Goal: Task Accomplishment & Management: Complete application form

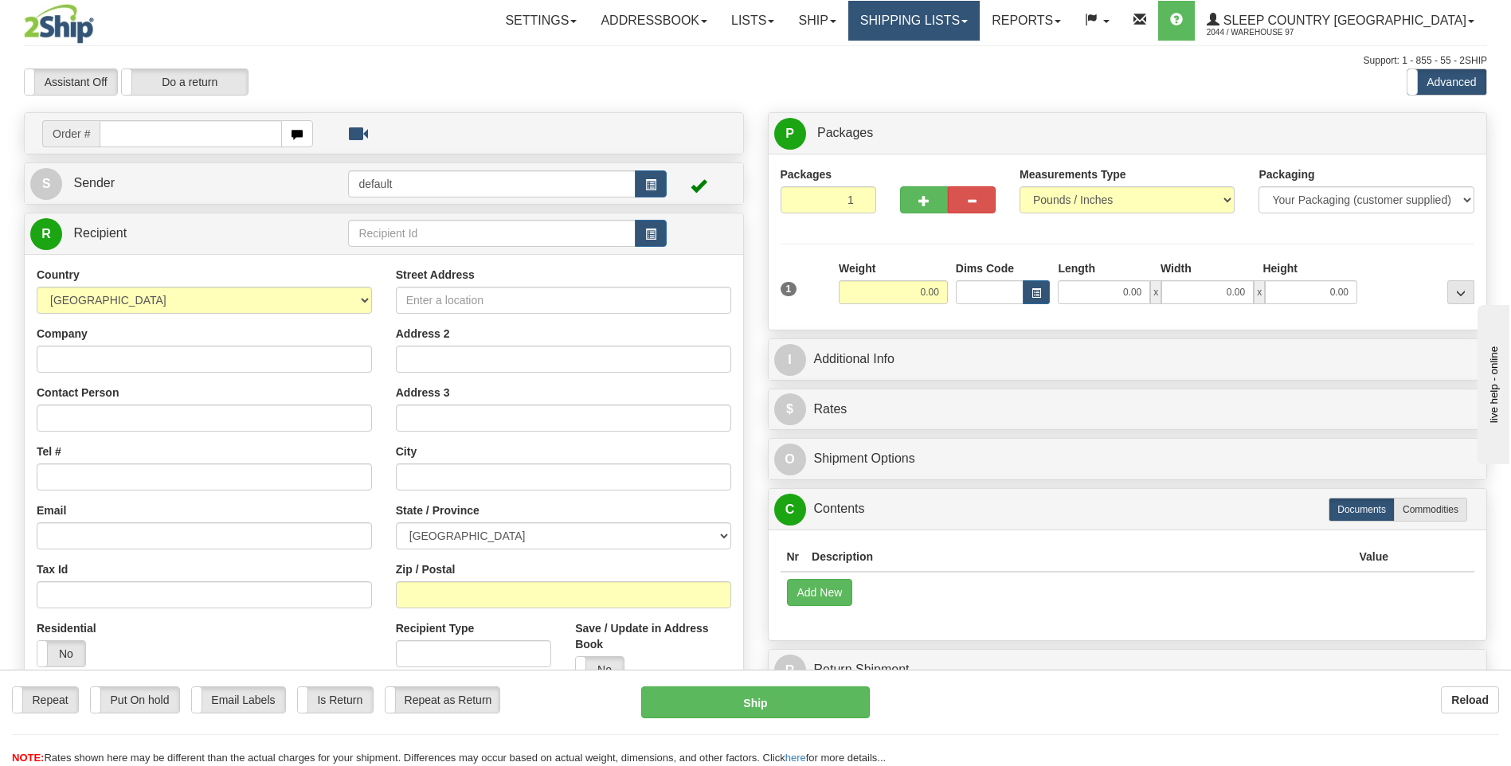
click at [980, 22] on link "Shipping lists" at bounding box center [914, 21] width 131 height 40
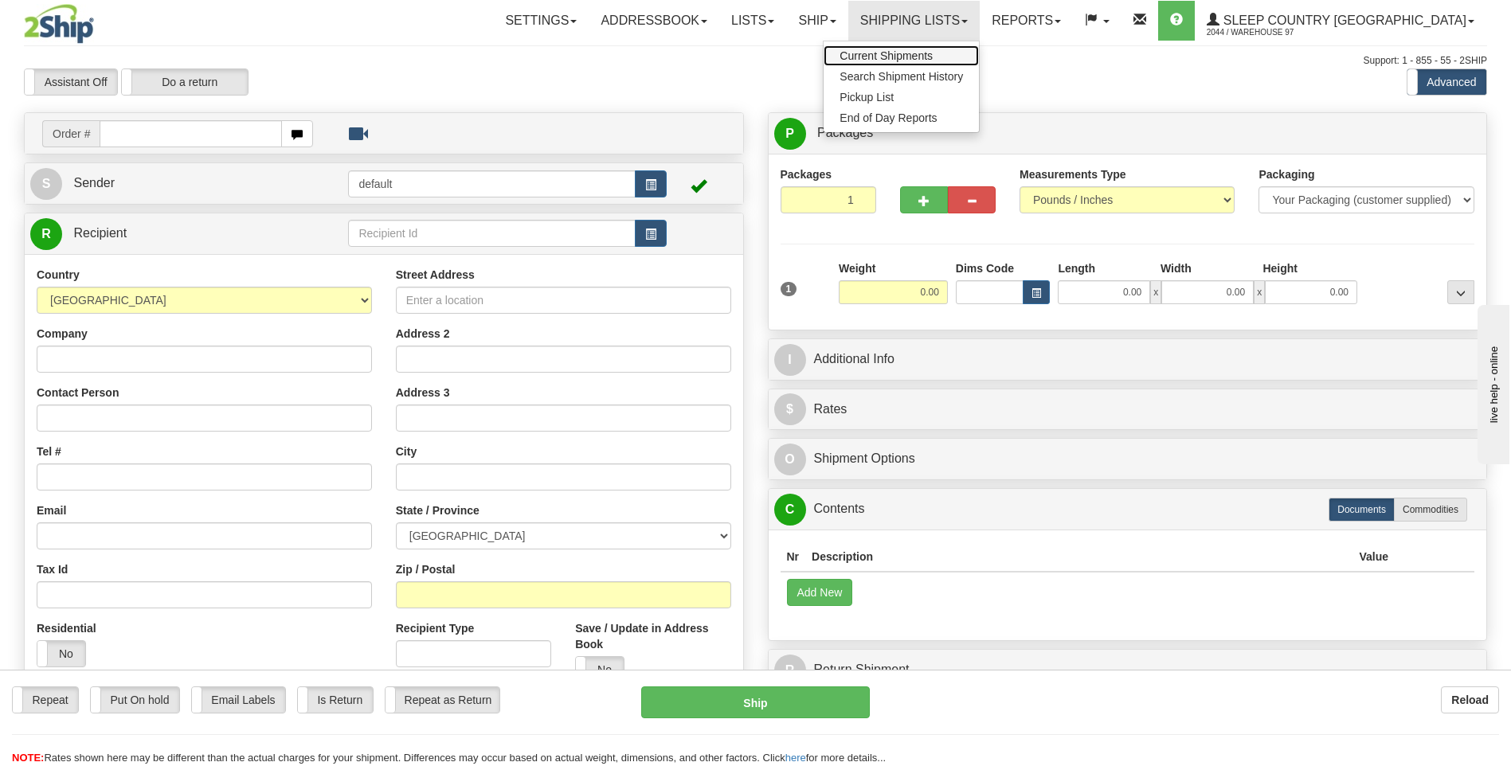
click at [933, 55] on span "Current Shipments" at bounding box center [886, 55] width 93 height 13
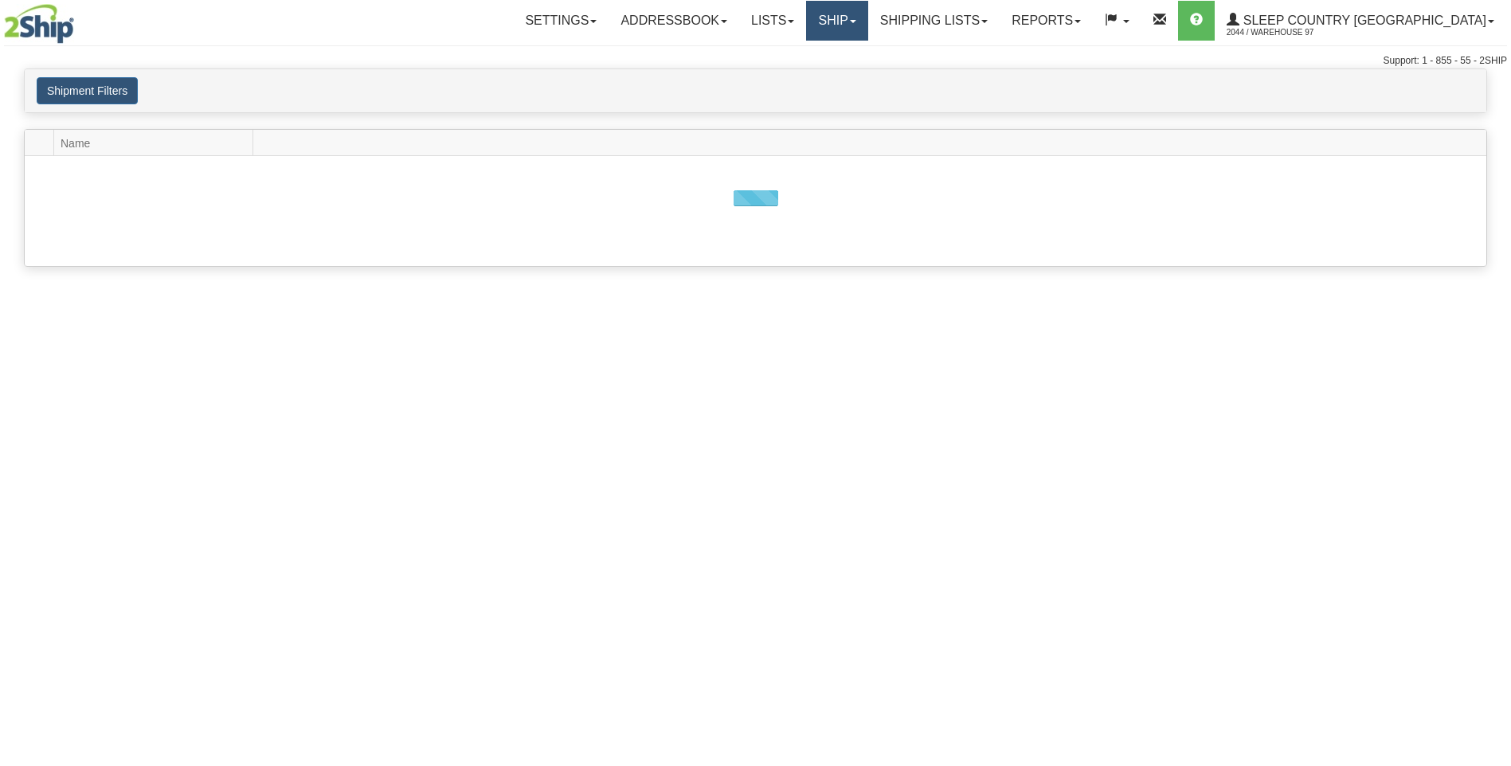
click at [868, 15] on link "Ship" at bounding box center [836, 21] width 61 height 40
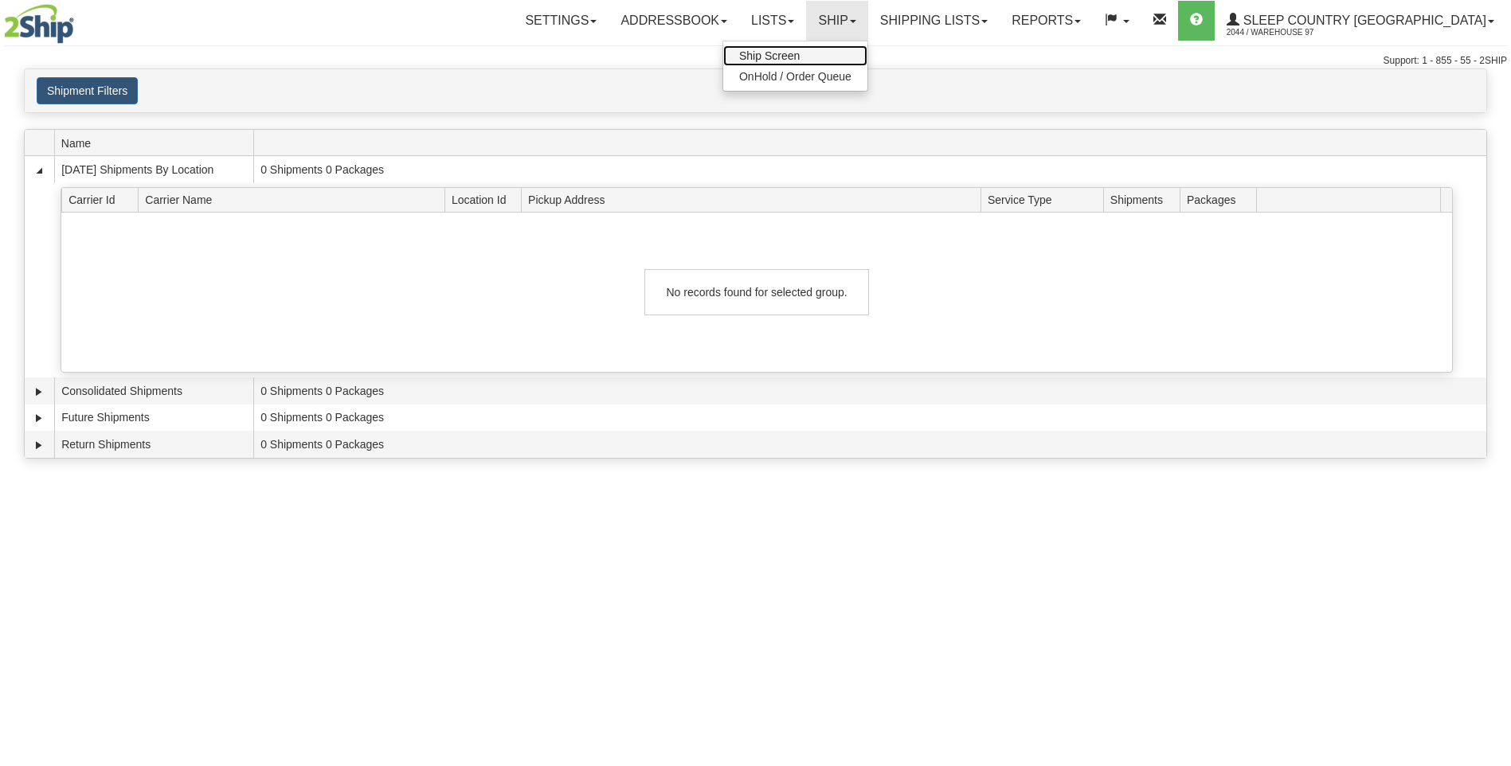
click at [800, 57] on span "Ship Screen" at bounding box center [769, 55] width 61 height 13
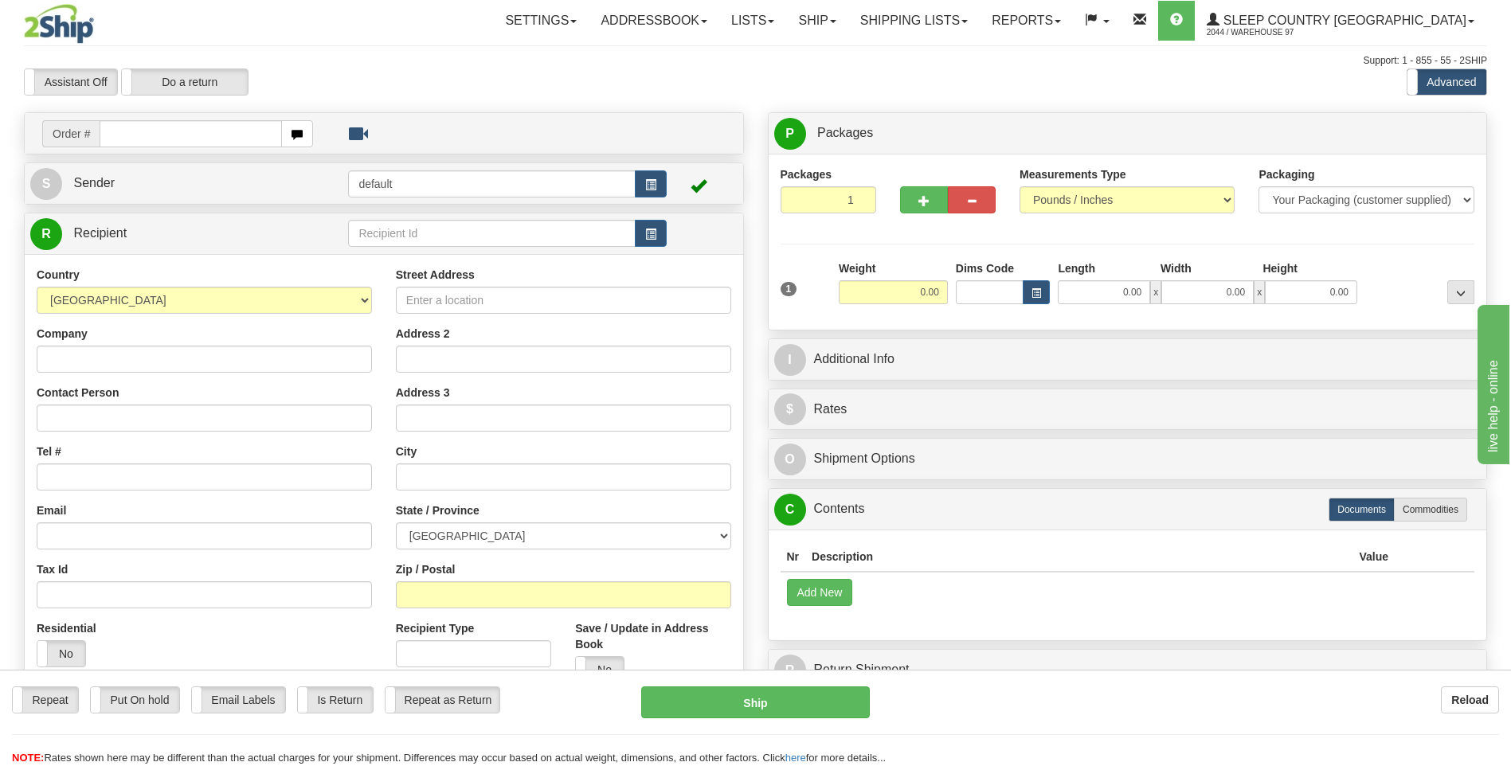
click at [157, 139] on input "text" at bounding box center [191, 133] width 182 height 27
type input "9000i018063"
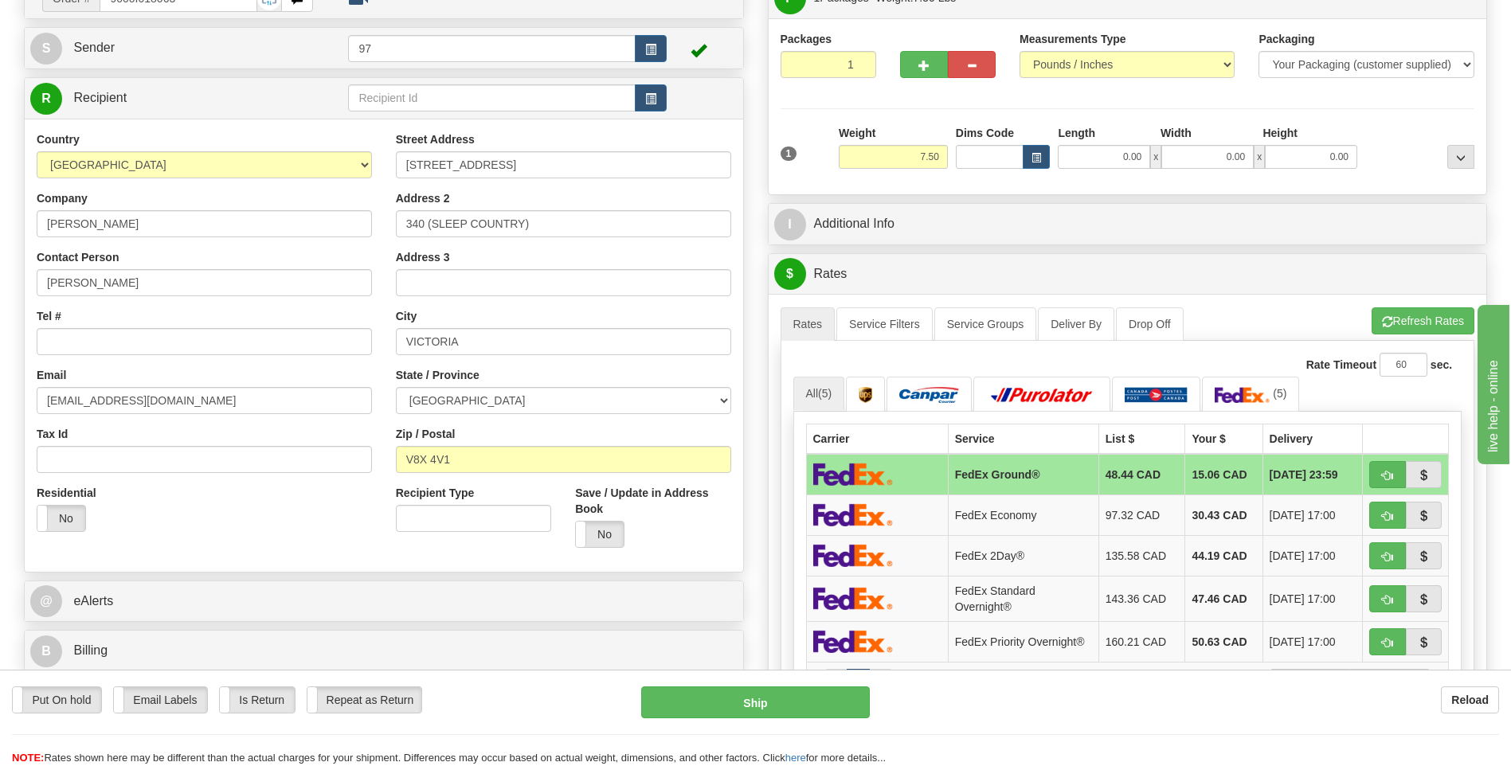
scroll to position [159, 0]
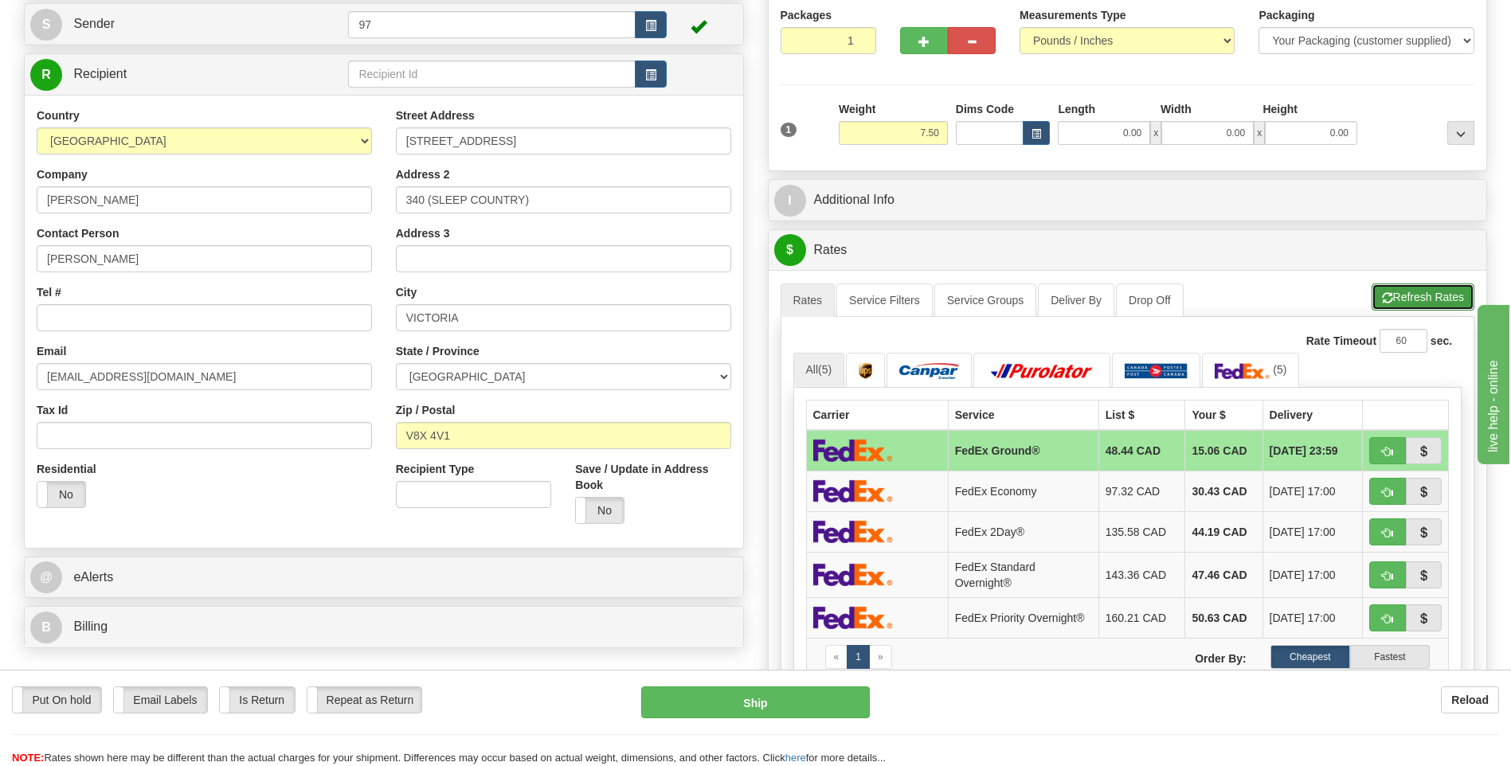
click at [1425, 297] on button "Refresh Rates" at bounding box center [1423, 297] width 103 height 27
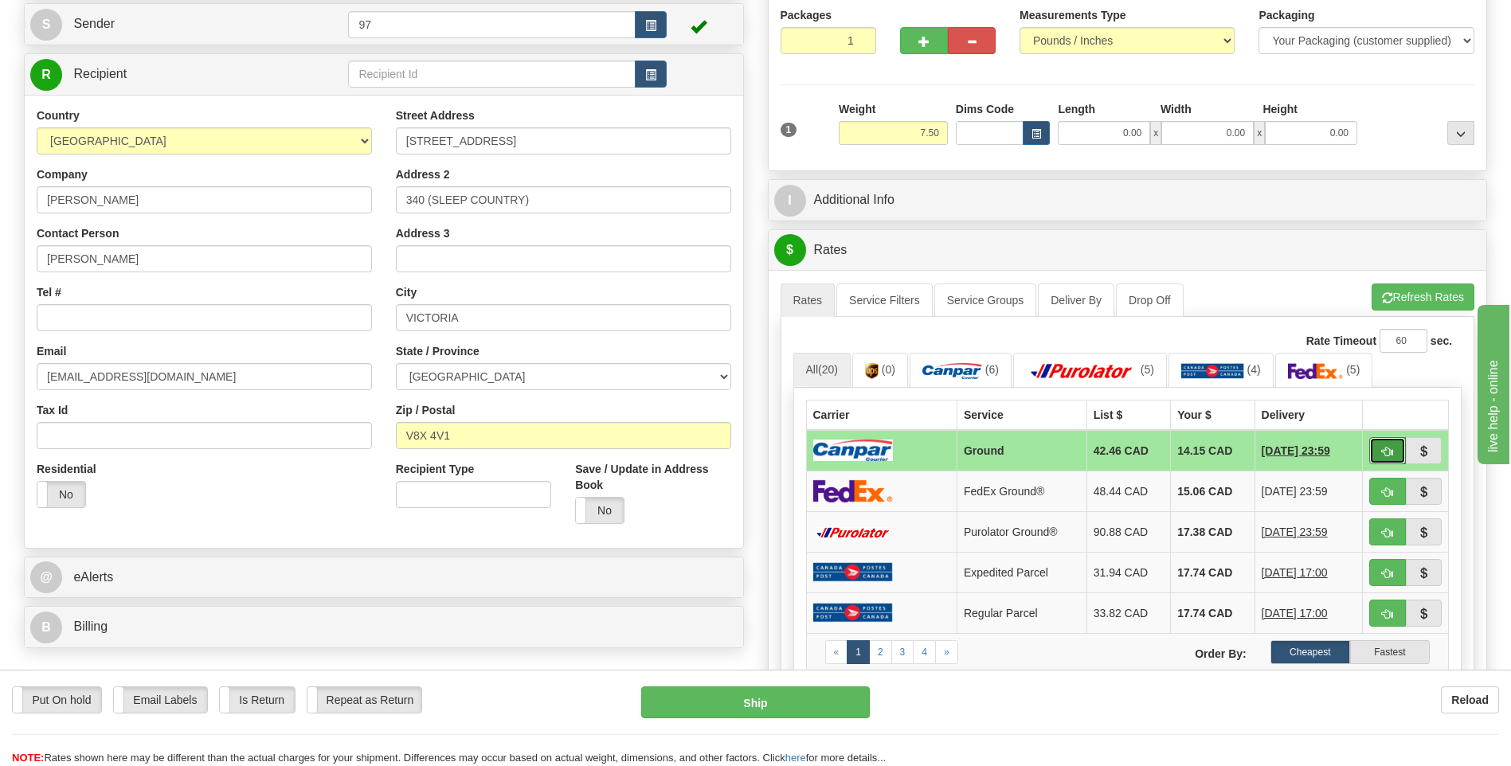
click at [1388, 457] on span "button" at bounding box center [1387, 452] width 11 height 10
type input "1"
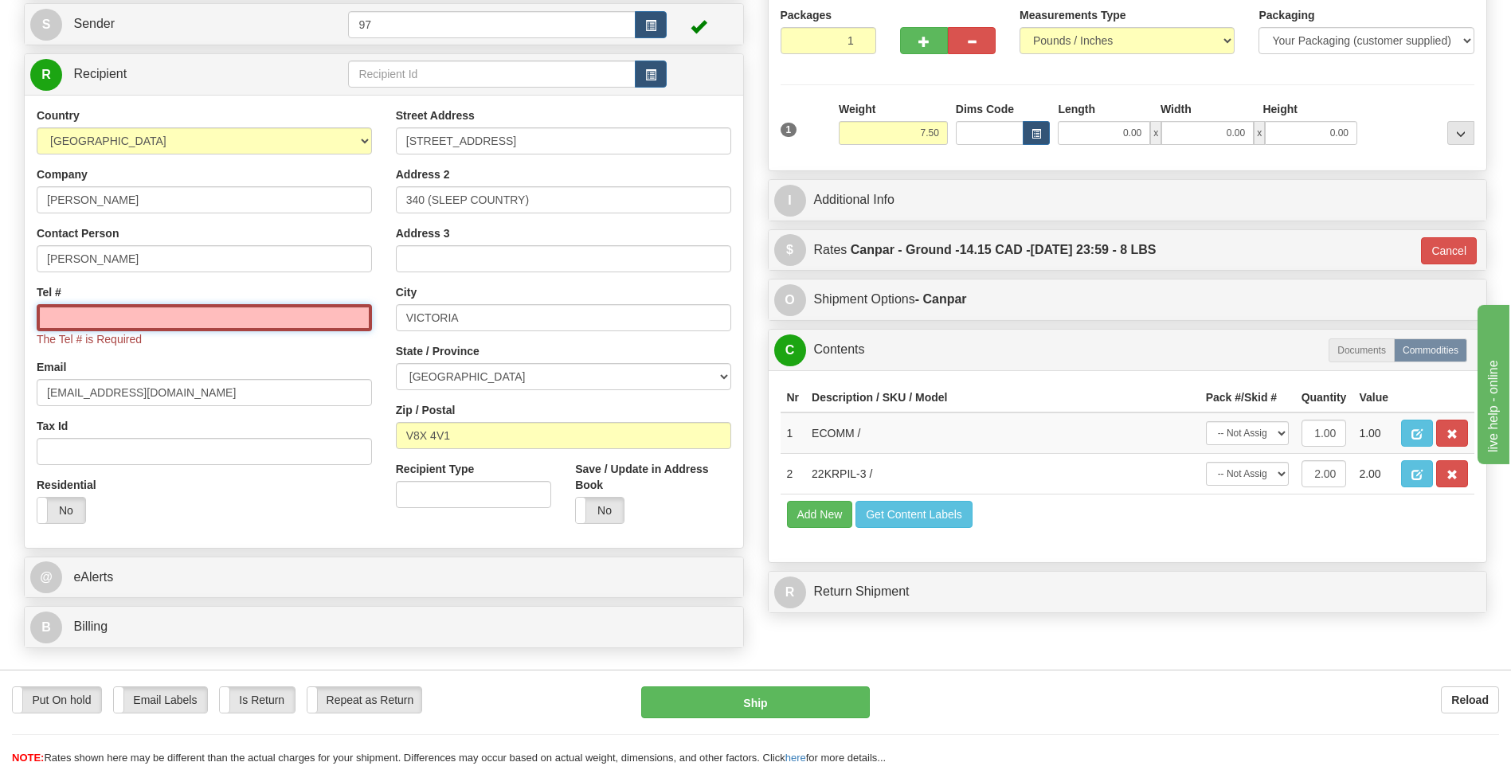
click at [102, 327] on input "Tel #" at bounding box center [204, 317] width 335 height 27
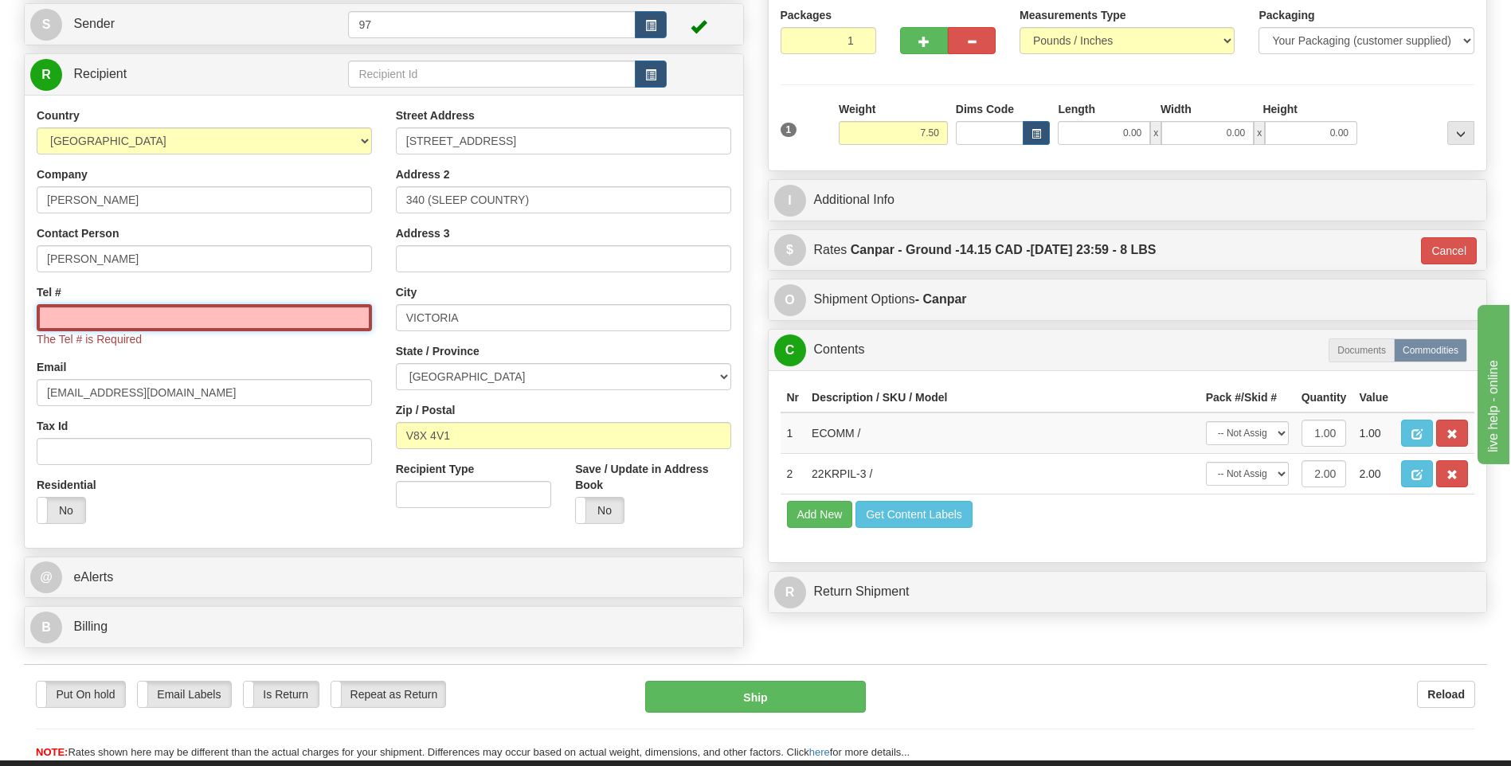
type input "6137491229"
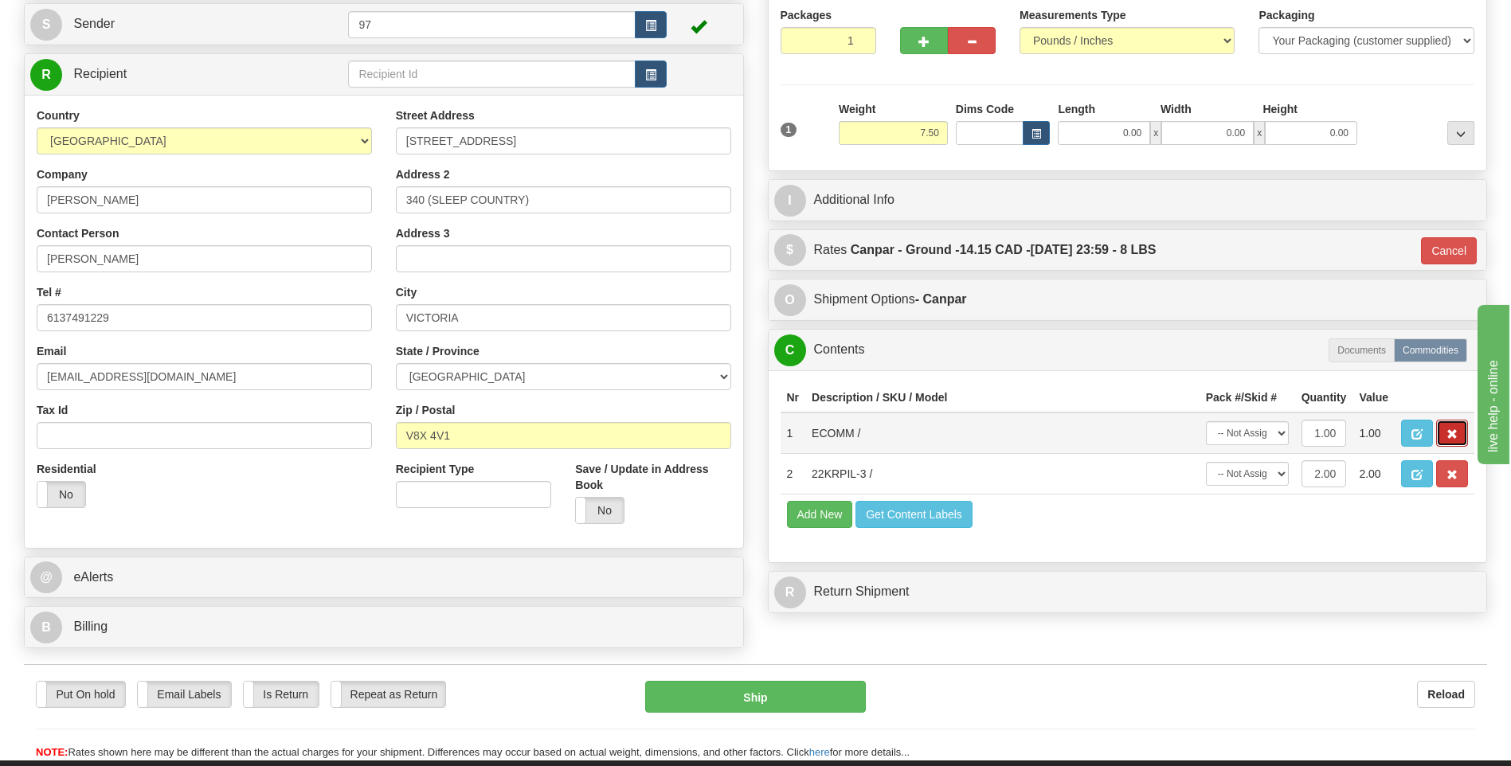
click at [1450, 434] on span "button" at bounding box center [1452, 434] width 11 height 10
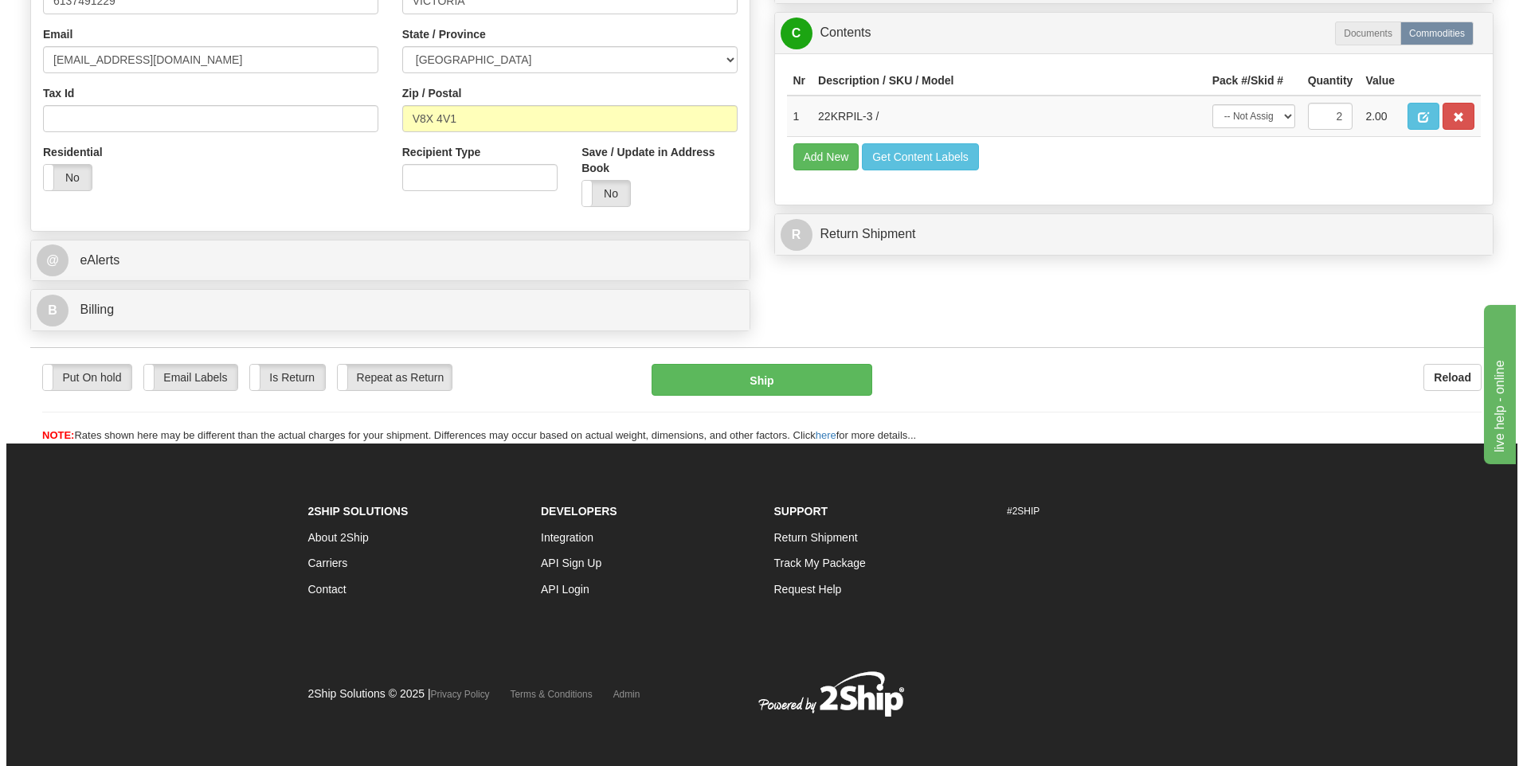
scroll to position [478, 0]
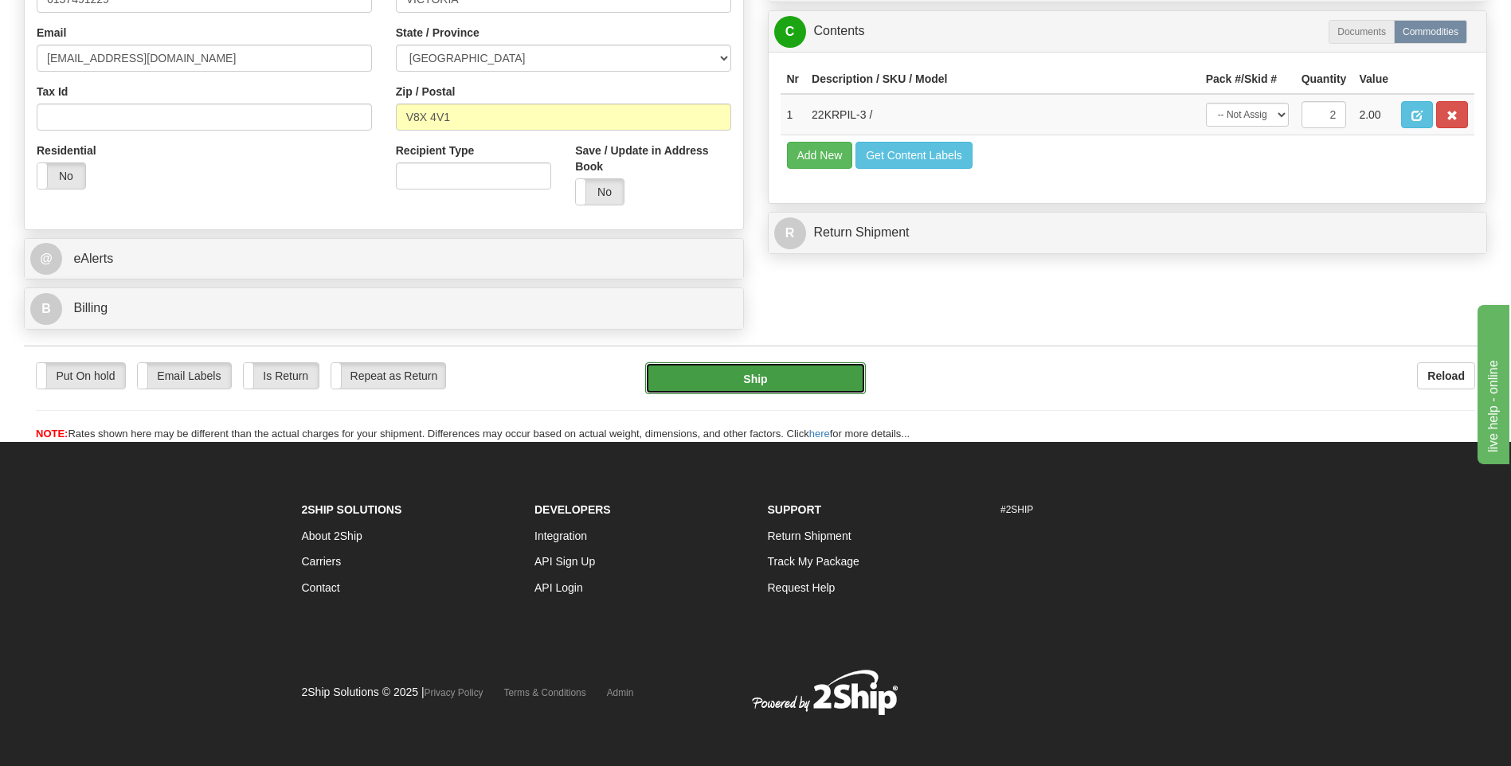
click at [747, 372] on button "Ship" at bounding box center [755, 379] width 220 height 32
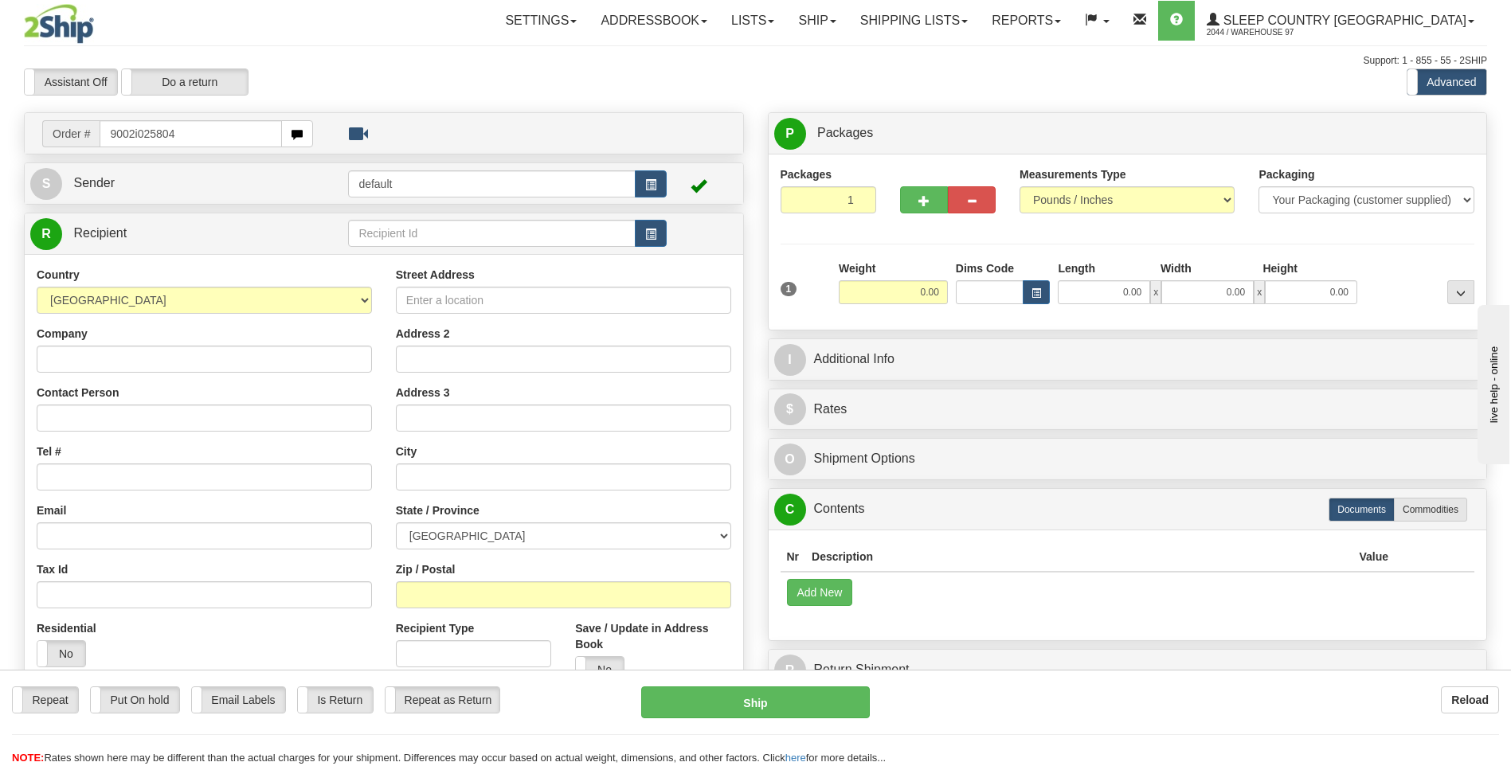
type input "9002i025804"
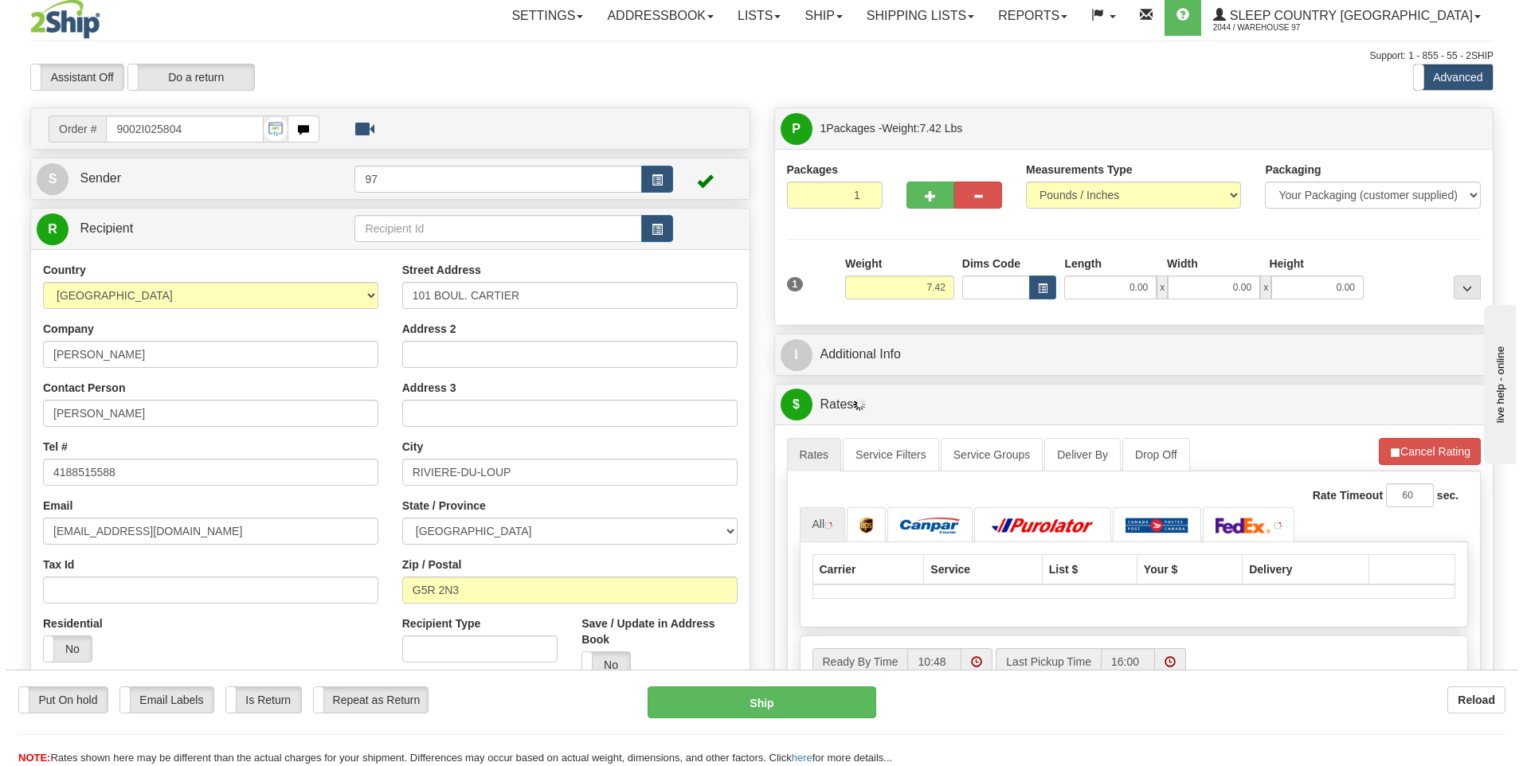
scroll to position [80, 0]
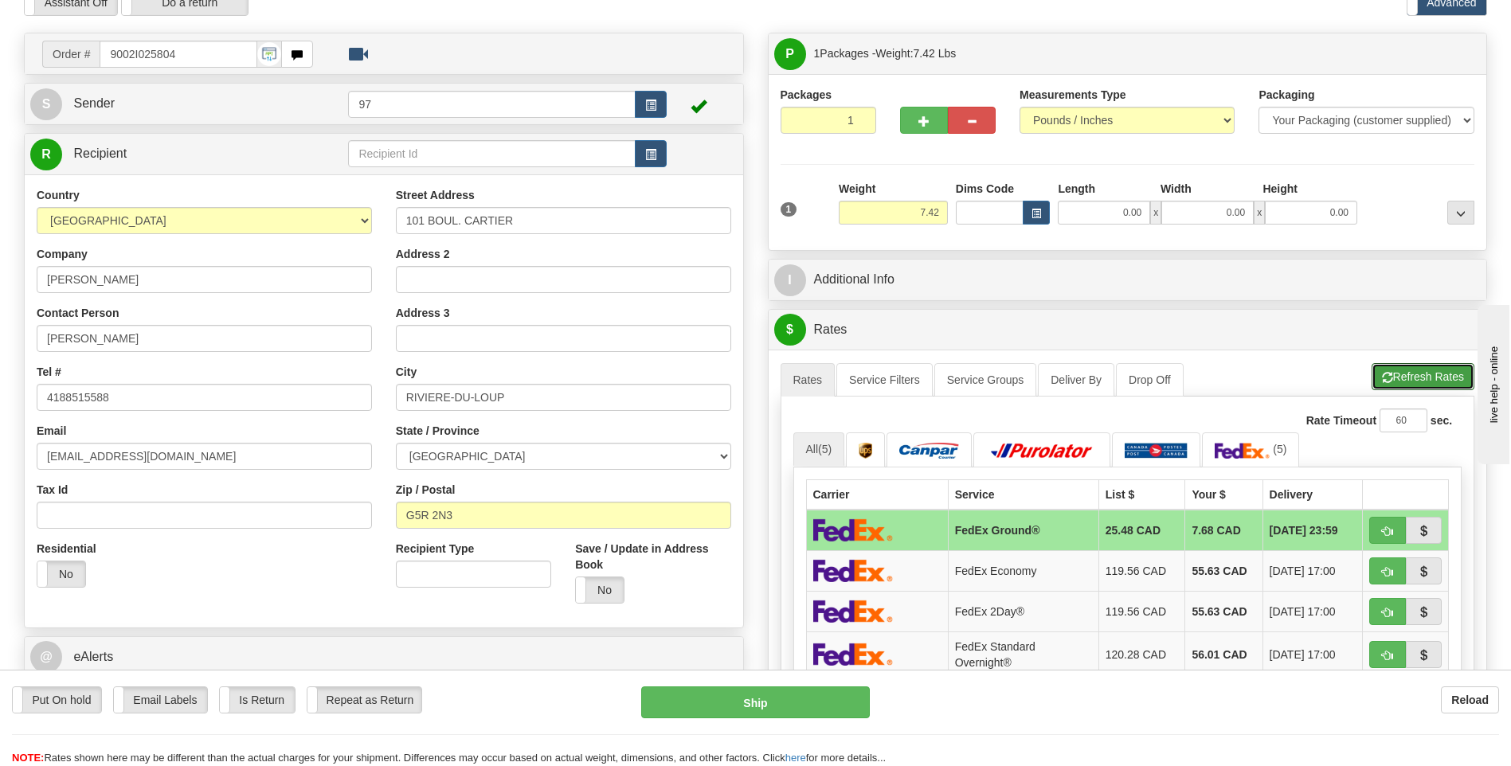
click at [1414, 387] on button "Refresh Rates" at bounding box center [1423, 376] width 103 height 27
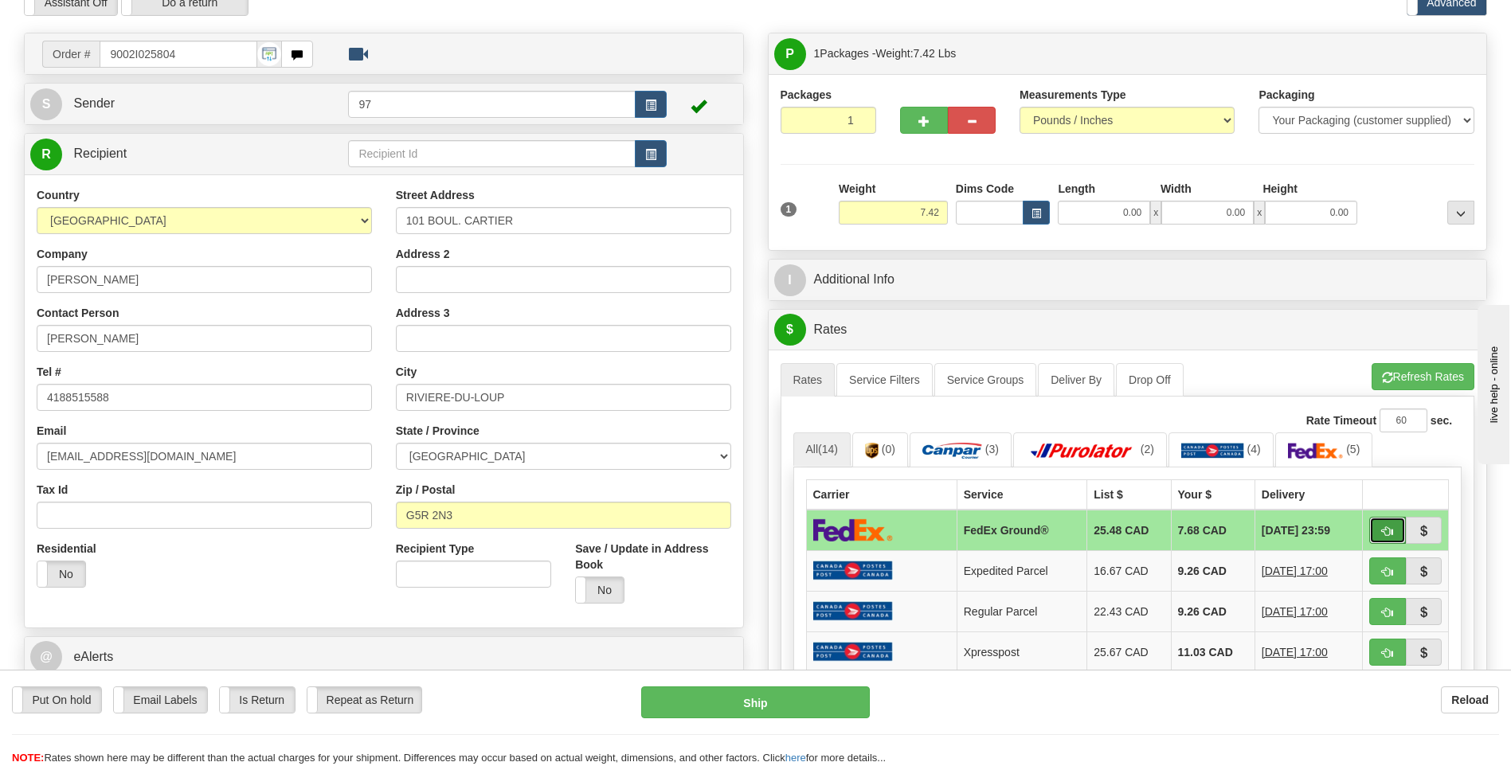
click at [1382, 531] on span "button" at bounding box center [1387, 532] width 11 height 10
type input "92"
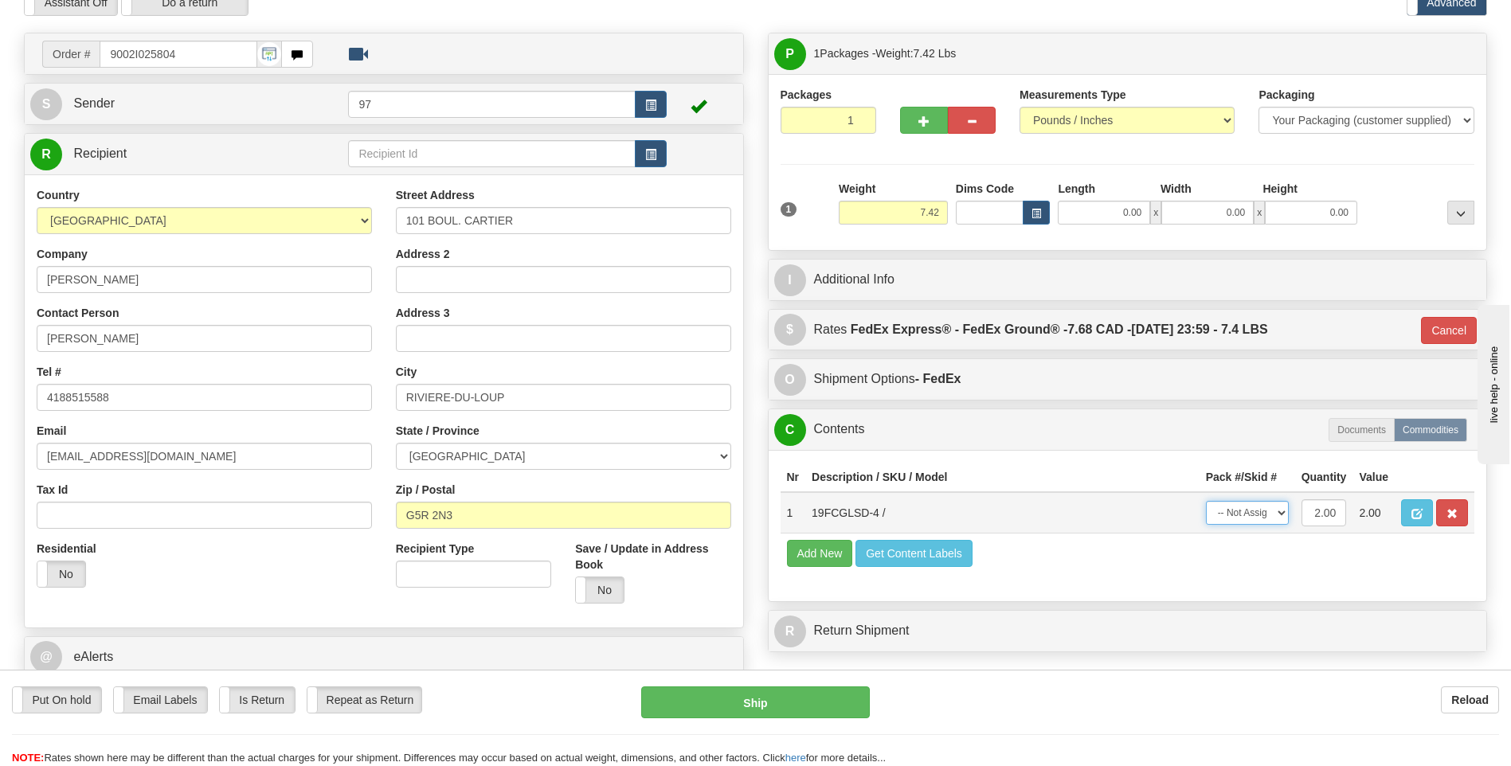
click at [1231, 519] on select "-- Not Assigned -- Package 1" at bounding box center [1247, 513] width 83 height 24
select select "0"
click at [1206, 501] on select "-- Not Assigned -- Package 1" at bounding box center [1247, 513] width 83 height 24
click at [755, 701] on button "Ship" at bounding box center [755, 703] width 228 height 32
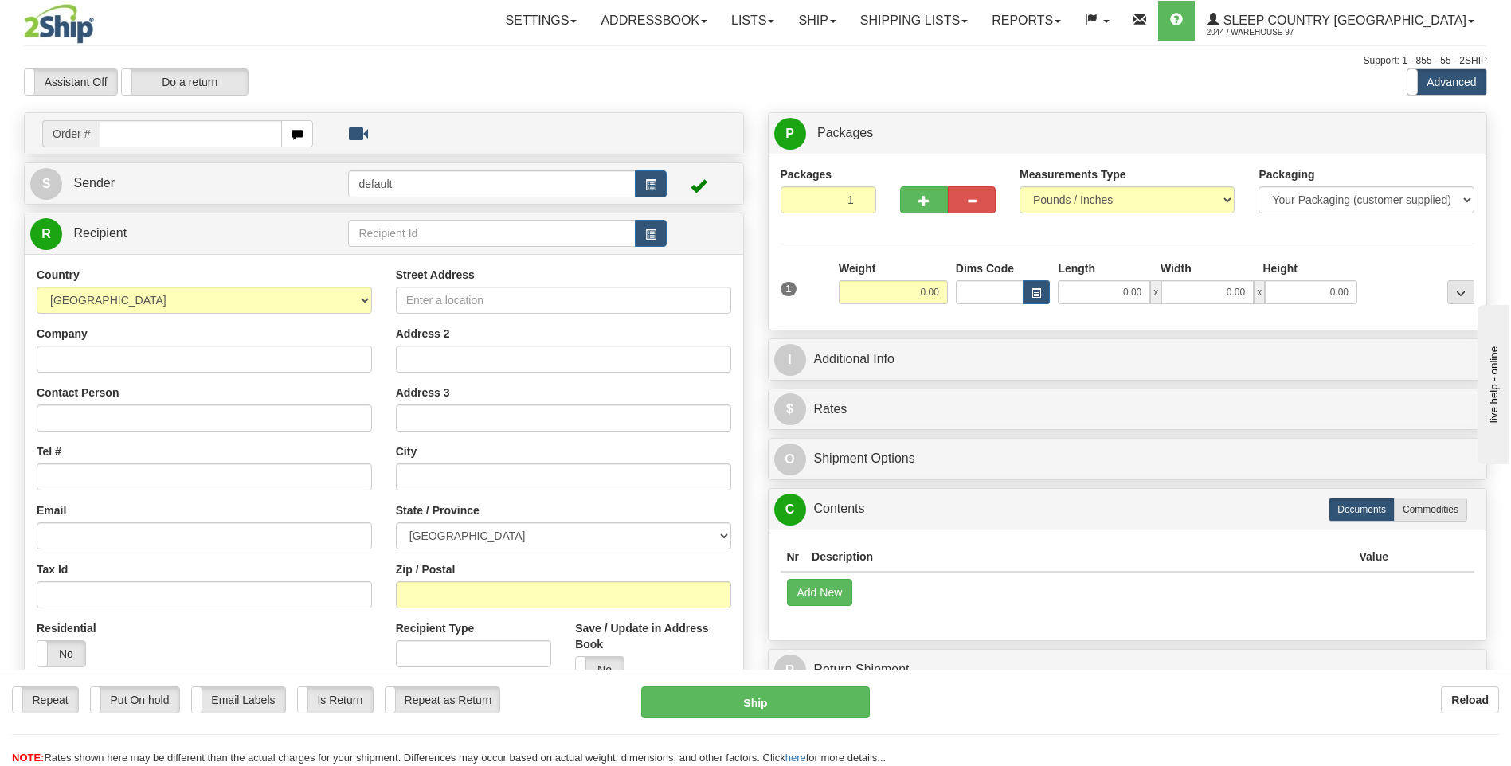
click at [139, 144] on input "text" at bounding box center [191, 133] width 182 height 27
type input "9000i024773"
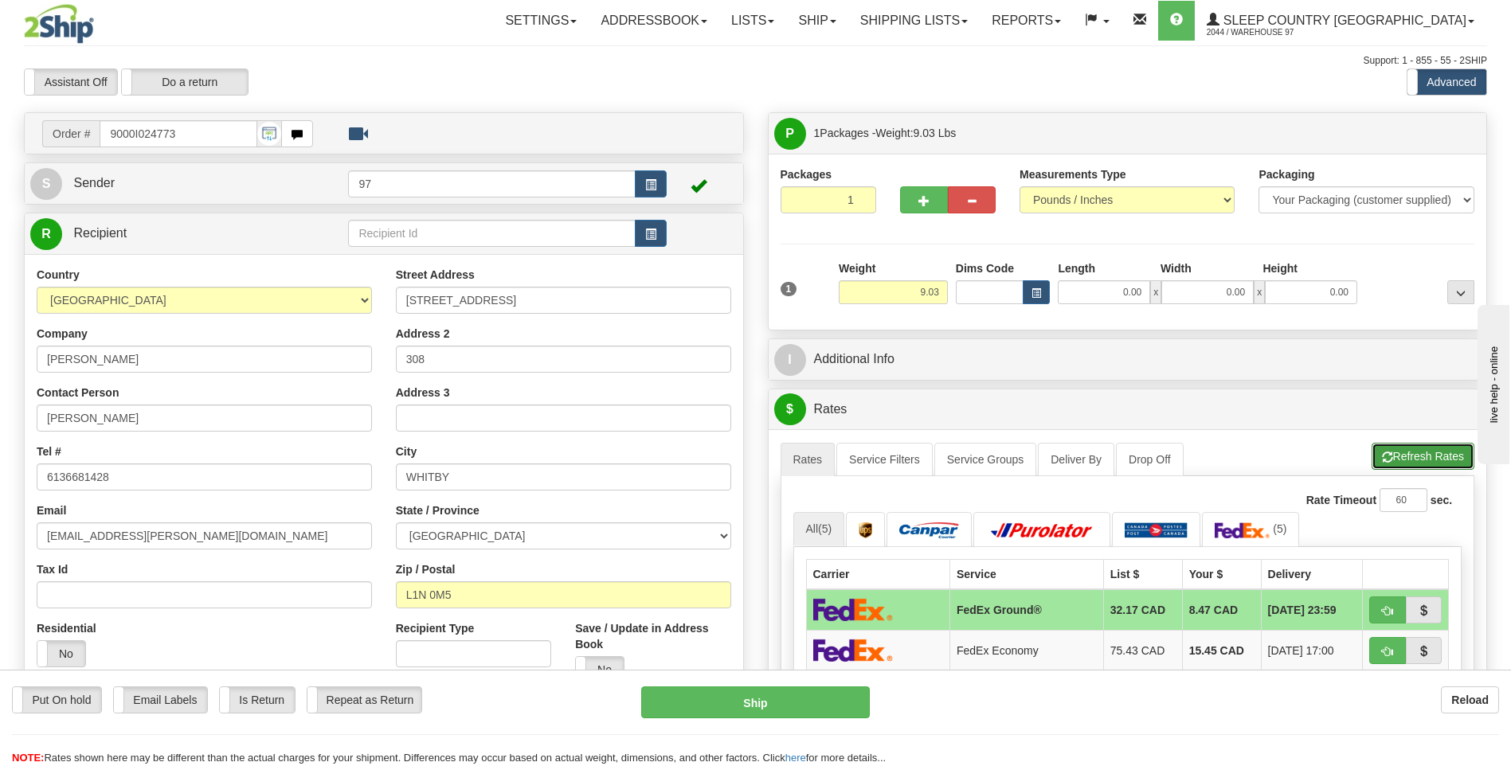
click at [1421, 457] on button "Refresh Rates" at bounding box center [1423, 456] width 103 height 27
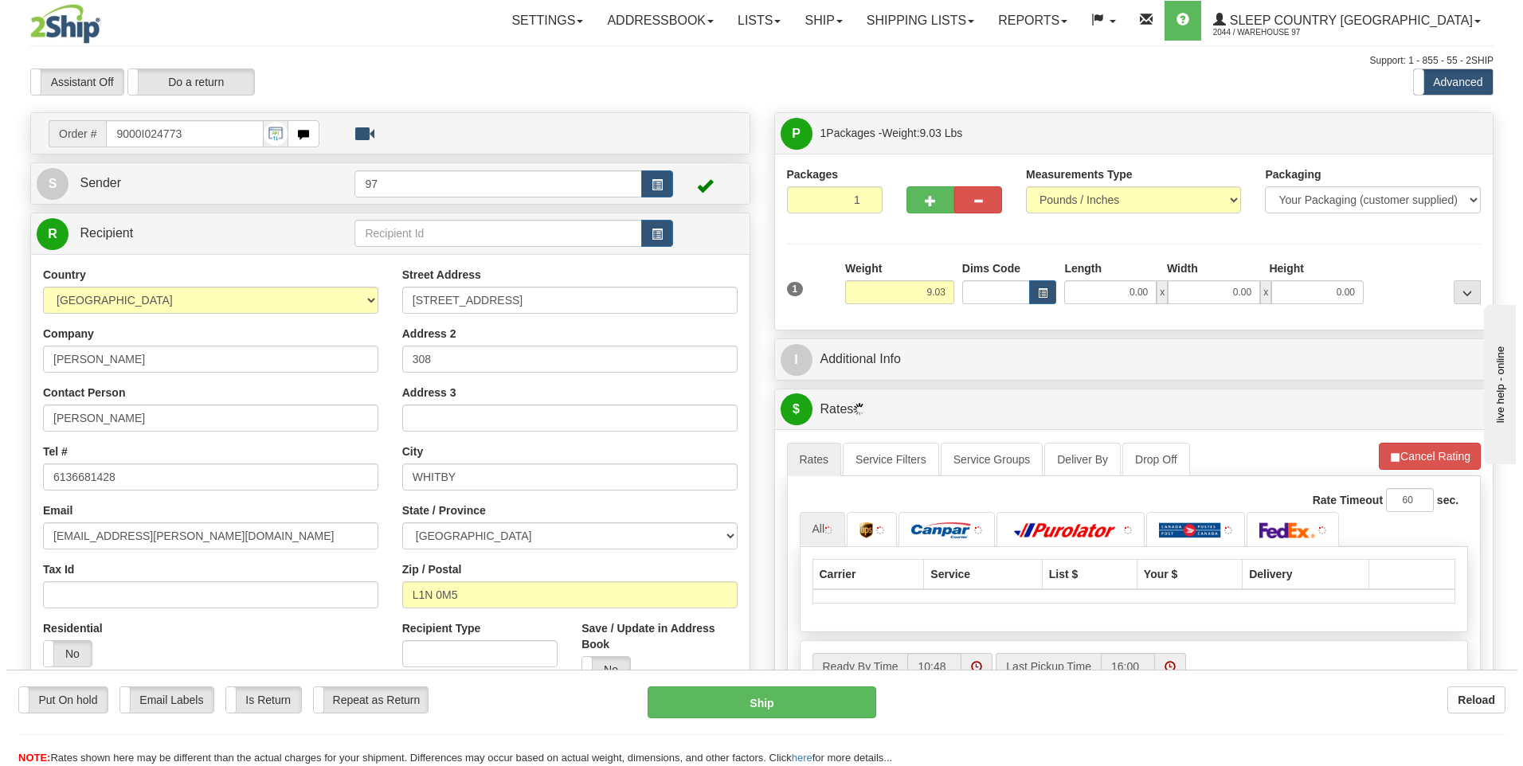
scroll to position [239, 0]
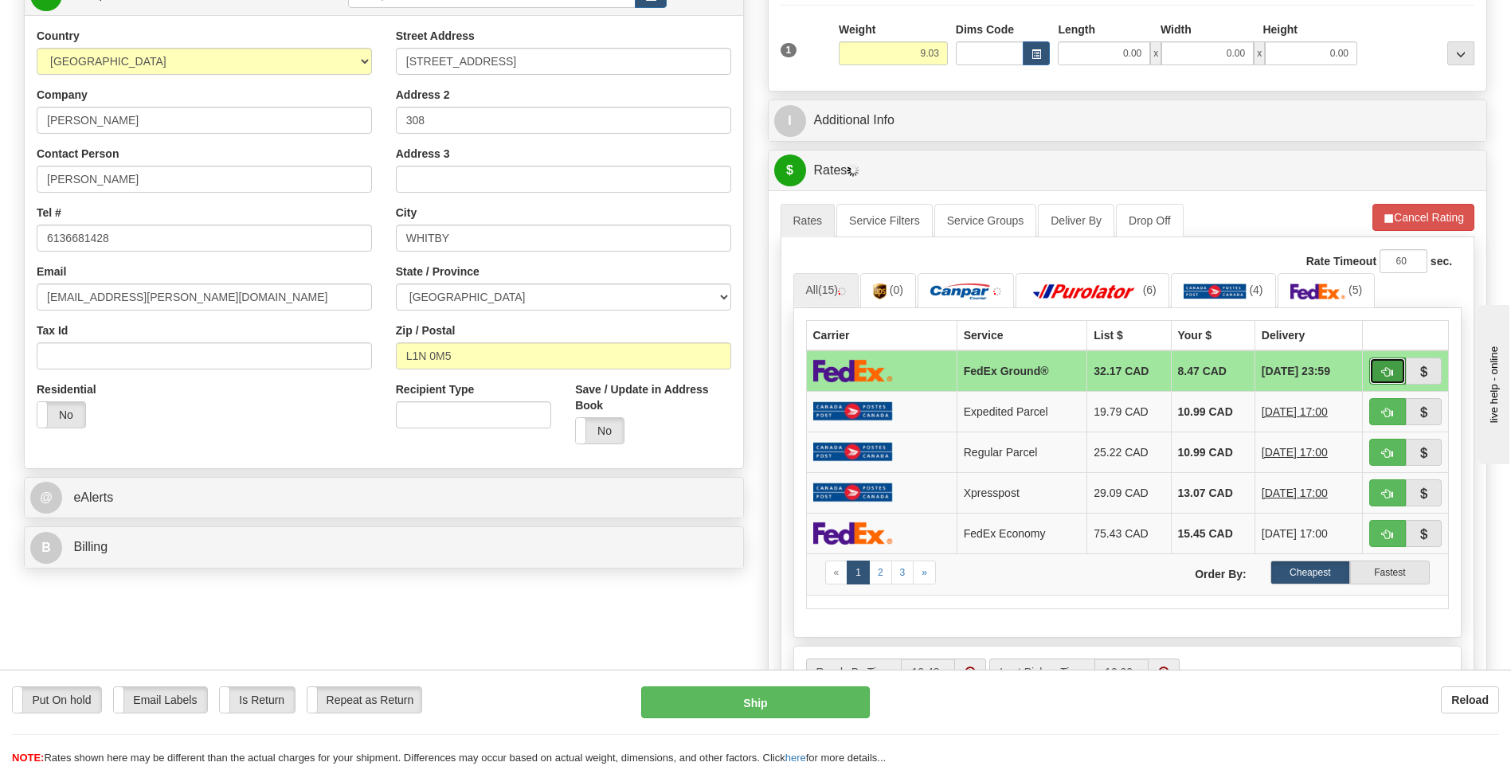
click at [1395, 376] on button "button" at bounding box center [1388, 371] width 37 height 27
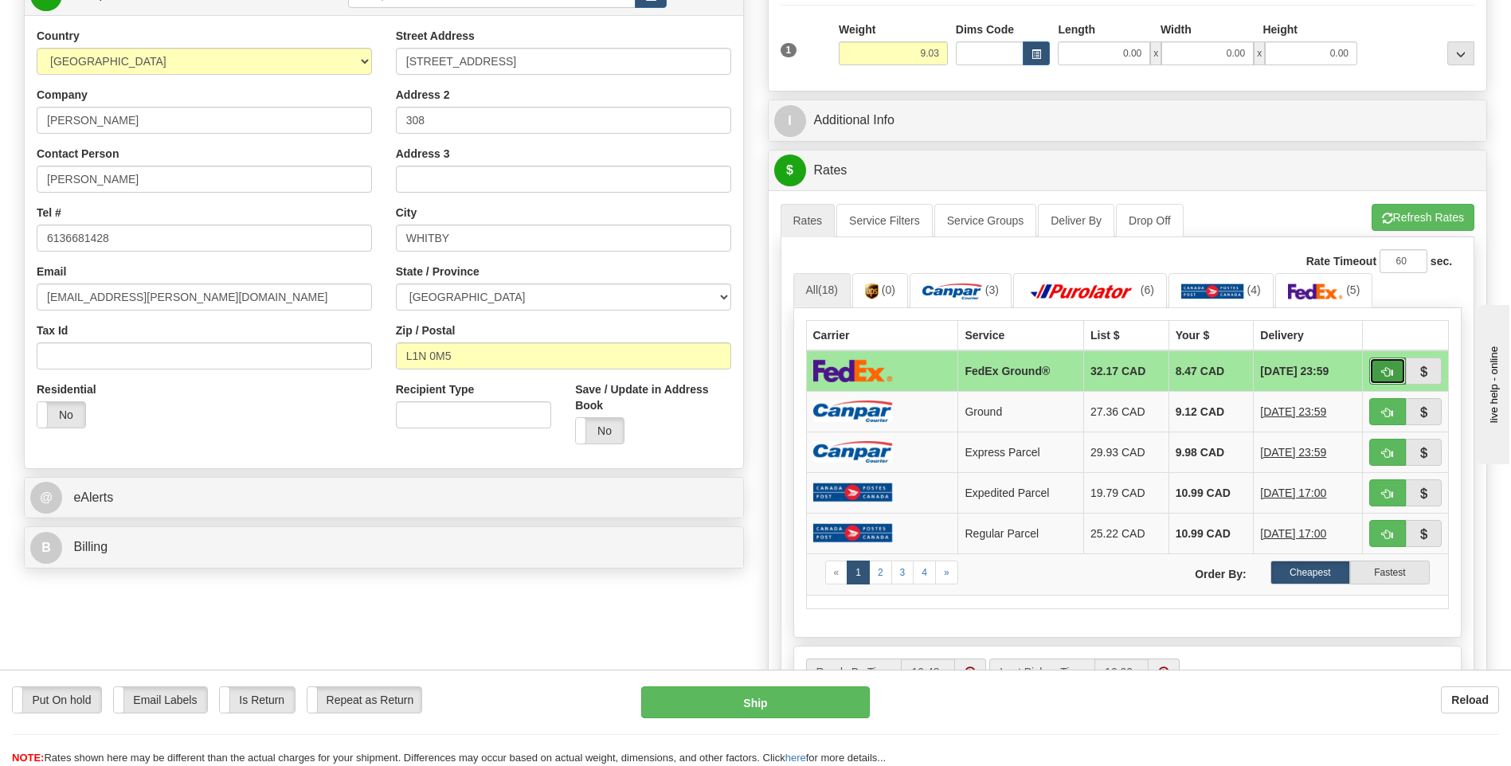
click at [1378, 374] on button "button" at bounding box center [1388, 371] width 37 height 27
type input "92"
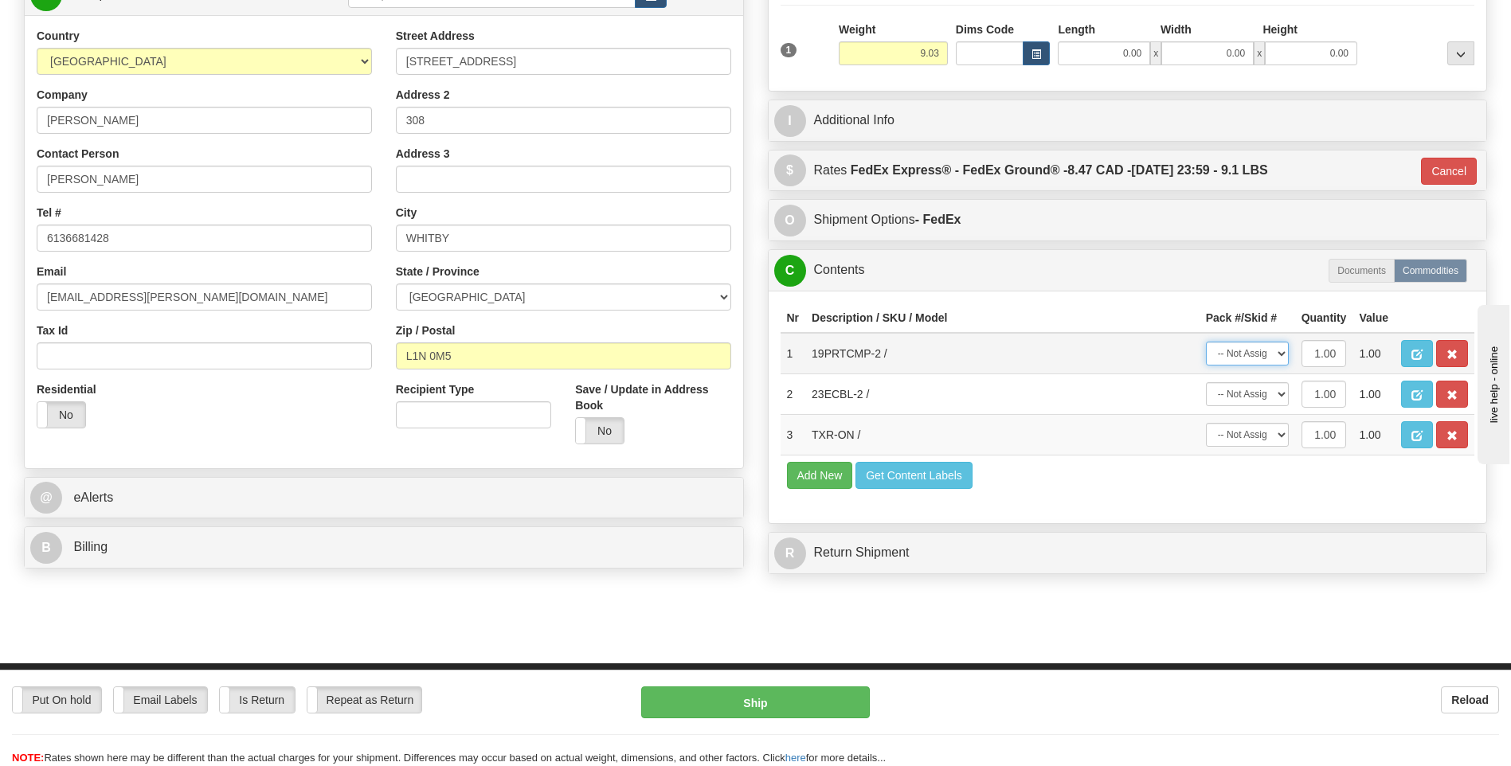
click at [1252, 362] on select "-- Not Assigned -- Package 1" at bounding box center [1247, 354] width 83 height 24
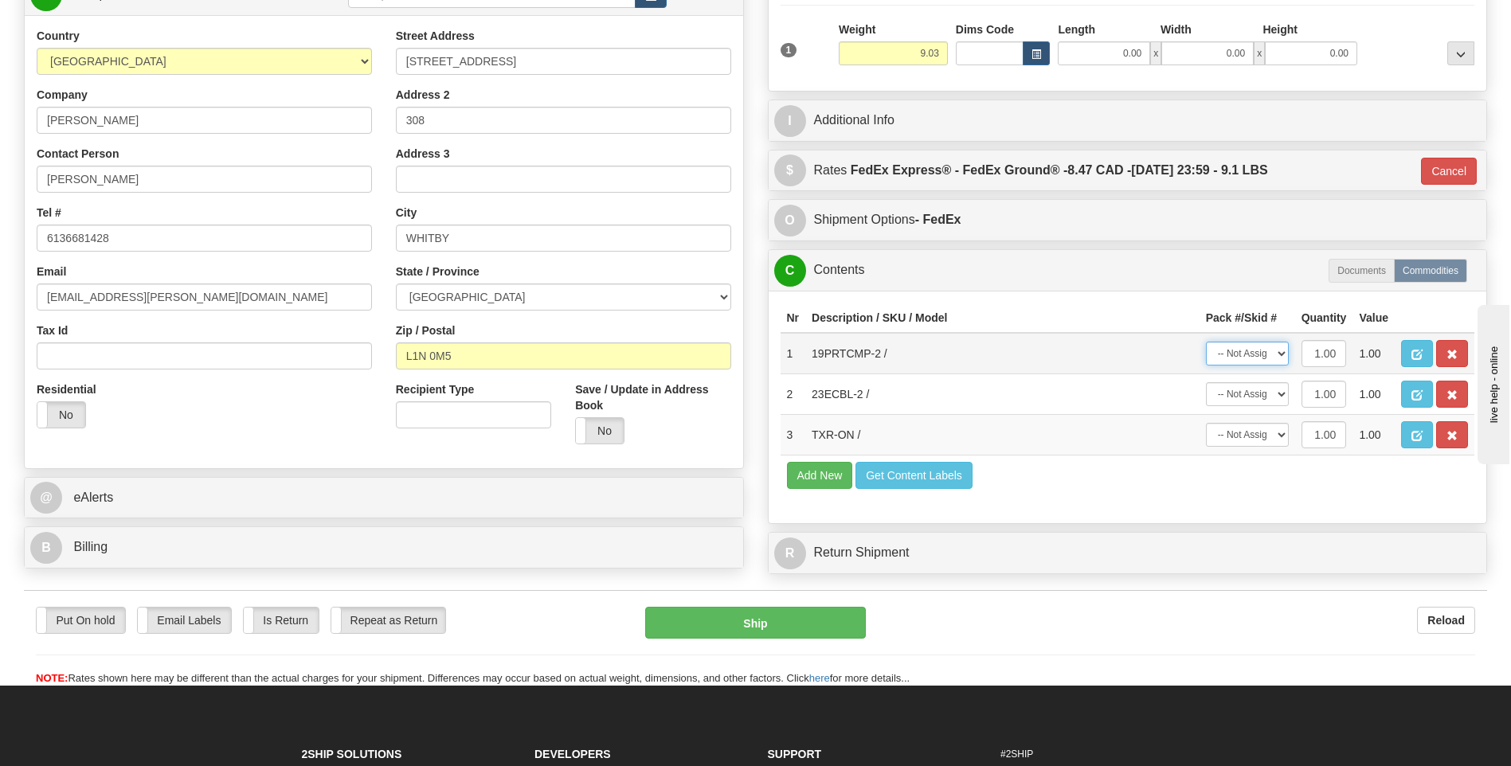
select select "0"
click at [1206, 342] on select "-- Not Assigned -- Package 1" at bounding box center [1247, 354] width 83 height 24
click at [1246, 400] on select "-- Not Assigned -- Package 1" at bounding box center [1247, 394] width 83 height 24
select select "0"
click at [1206, 382] on select "-- Not Assigned -- Package 1" at bounding box center [1247, 394] width 83 height 24
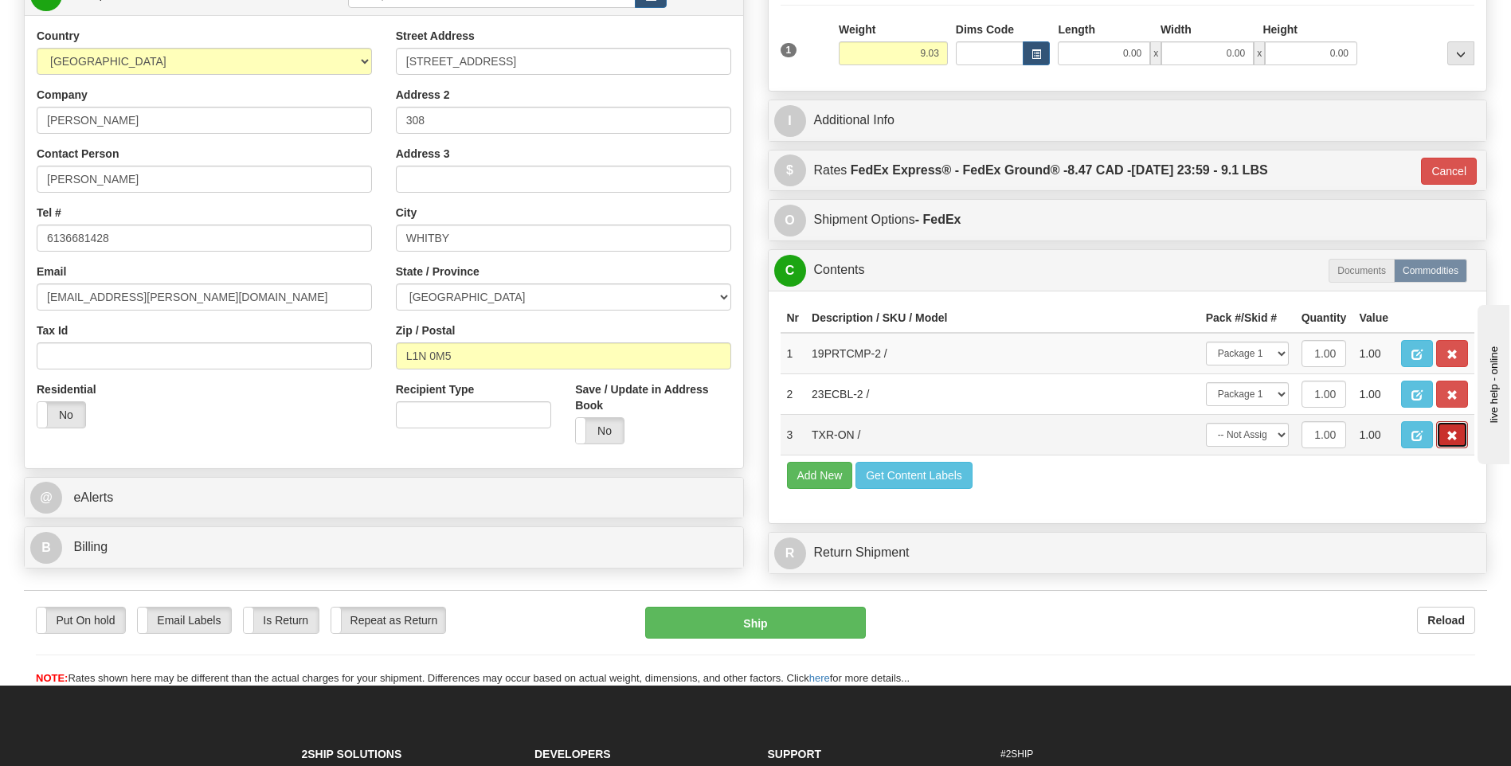
click at [1456, 435] on span "button" at bounding box center [1452, 436] width 11 height 10
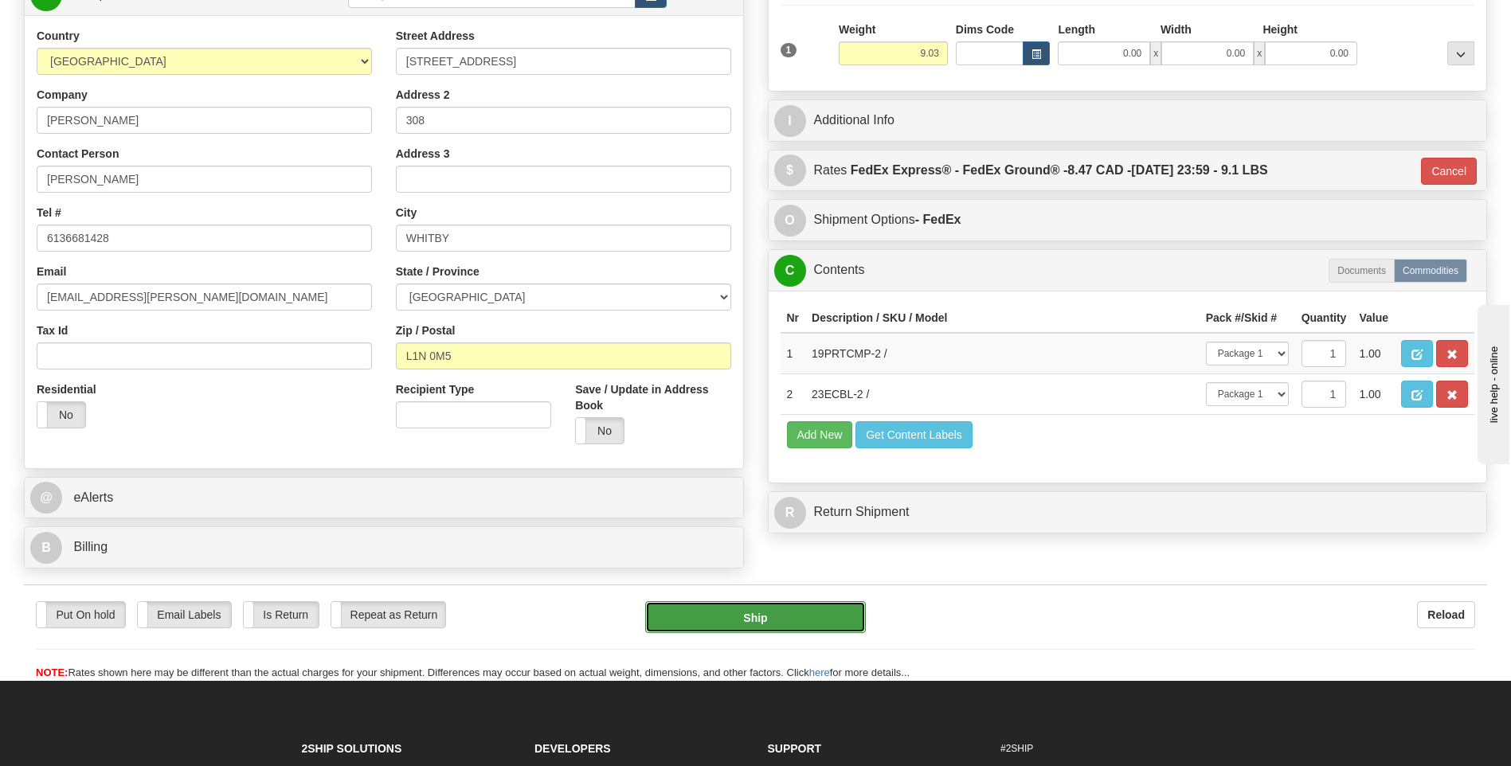
click at [793, 613] on button "Ship" at bounding box center [755, 618] width 220 height 32
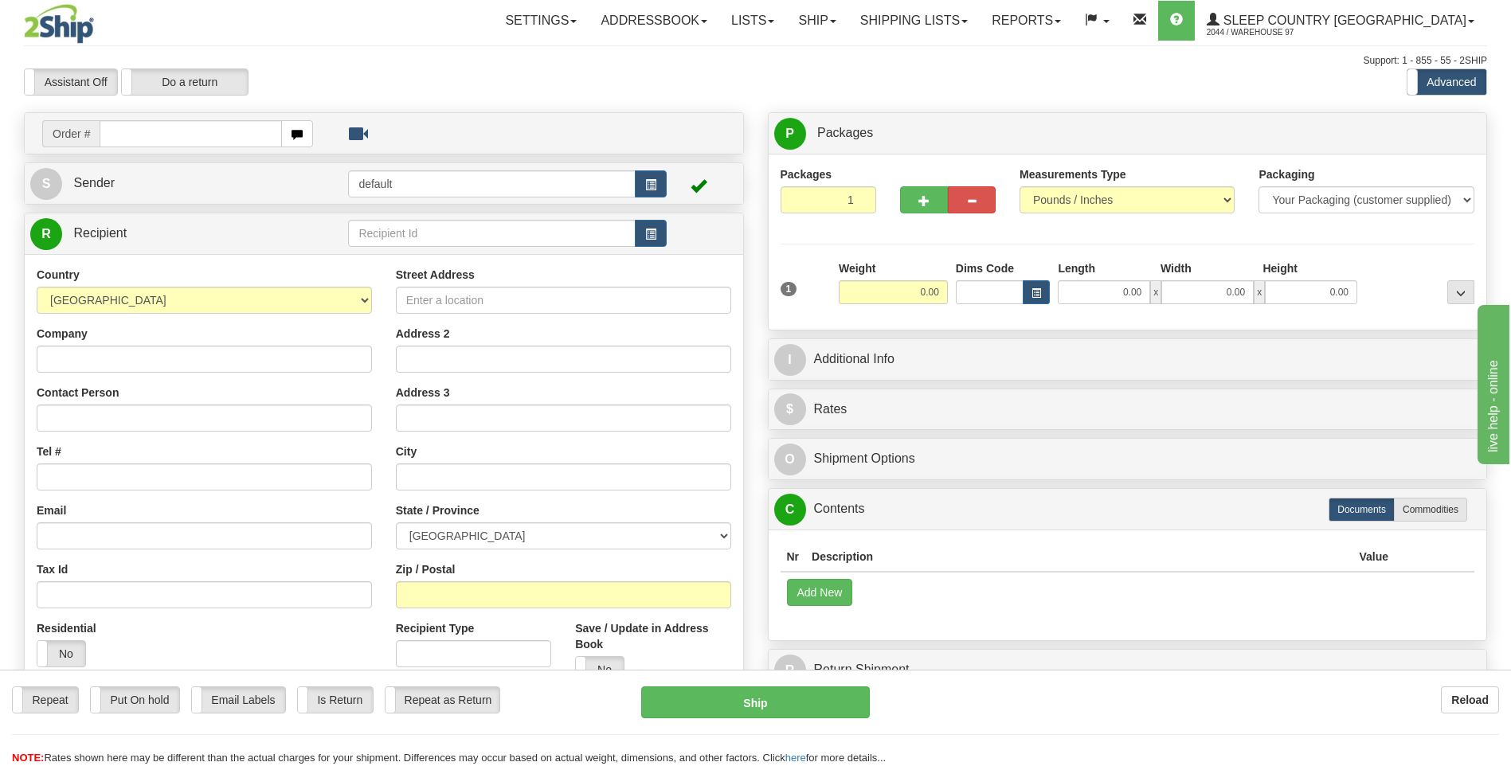
click at [164, 134] on input "text" at bounding box center [191, 133] width 182 height 27
type input "9000i027783"
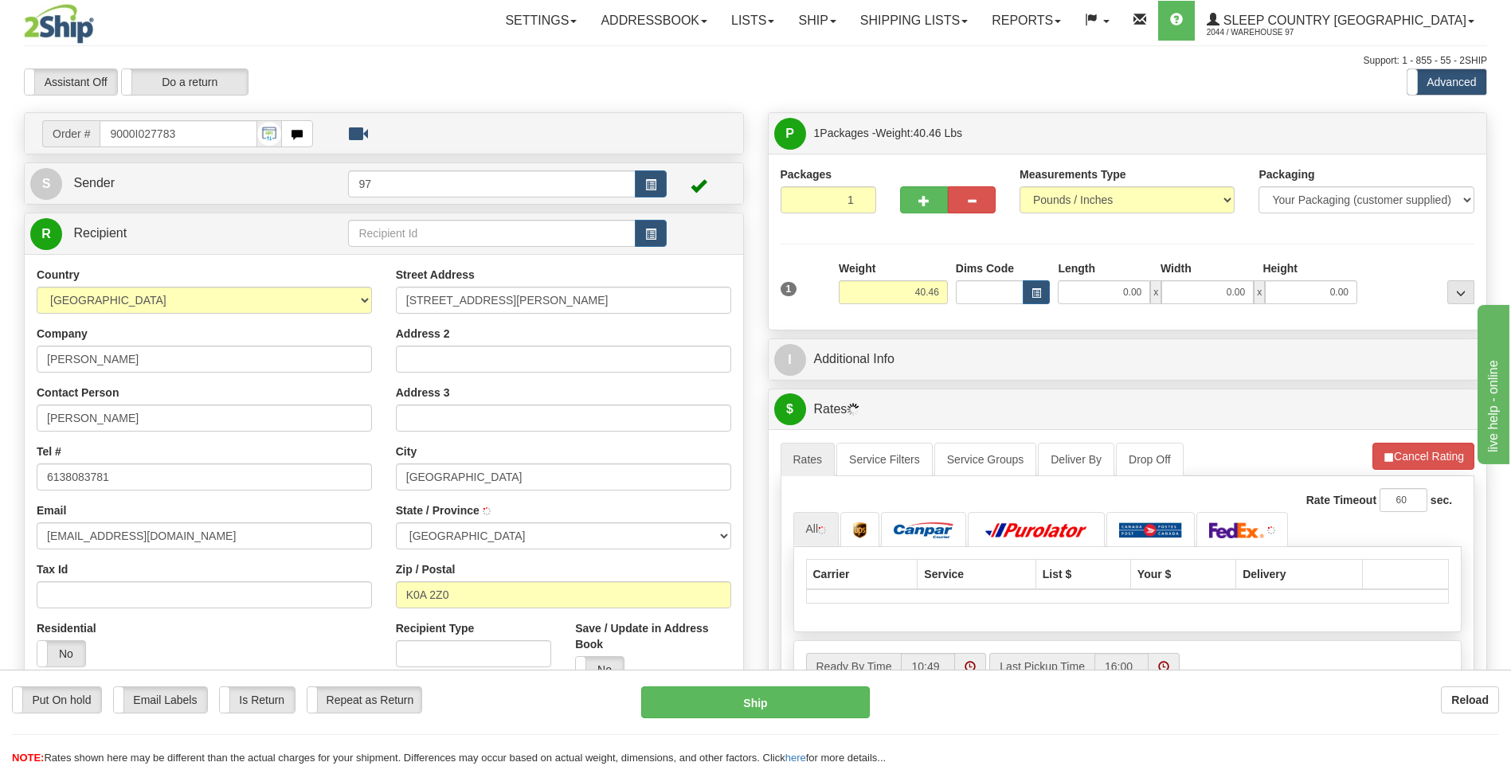
type input "[GEOGRAPHIC_DATA]"
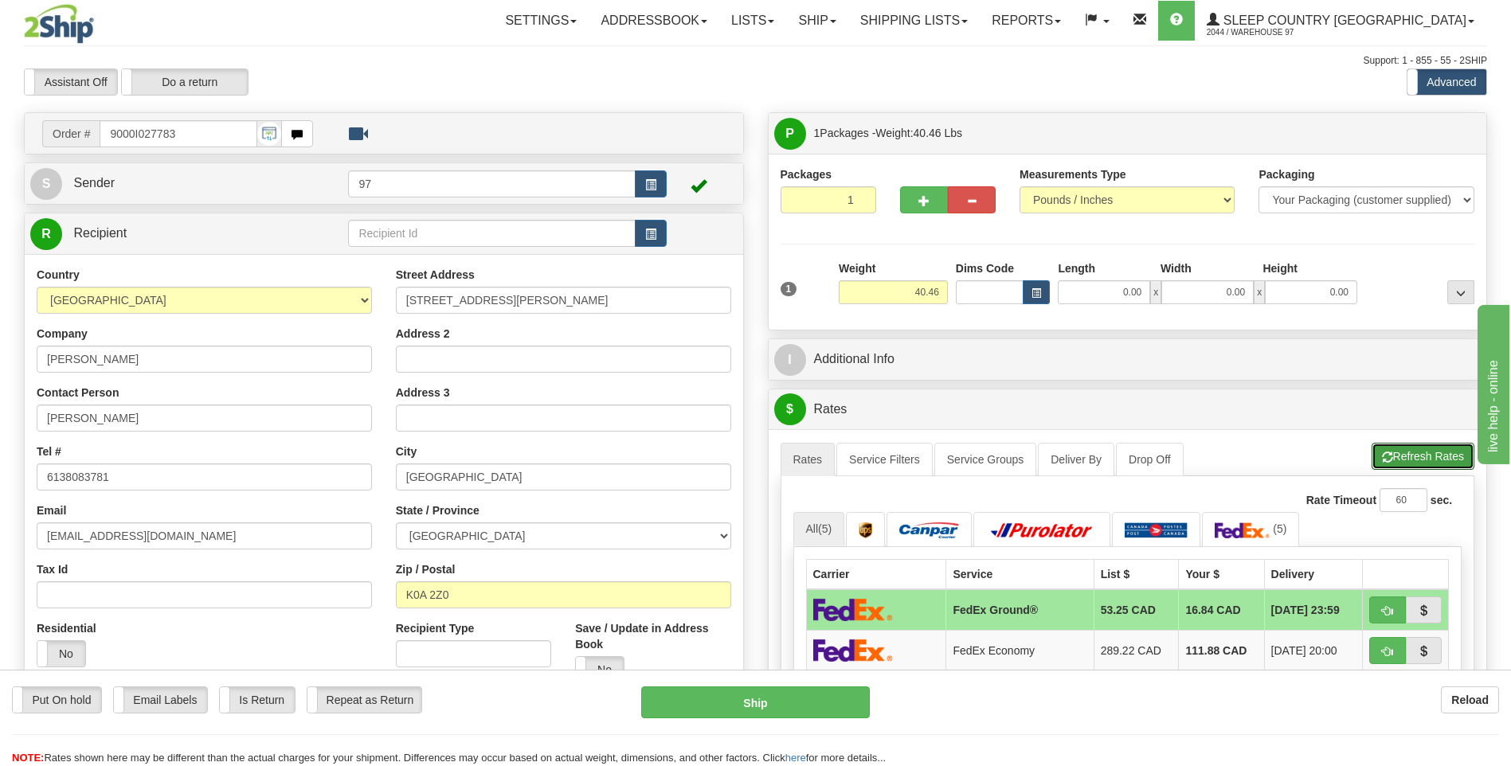
click at [1424, 451] on button "Refresh Rates" at bounding box center [1423, 456] width 103 height 27
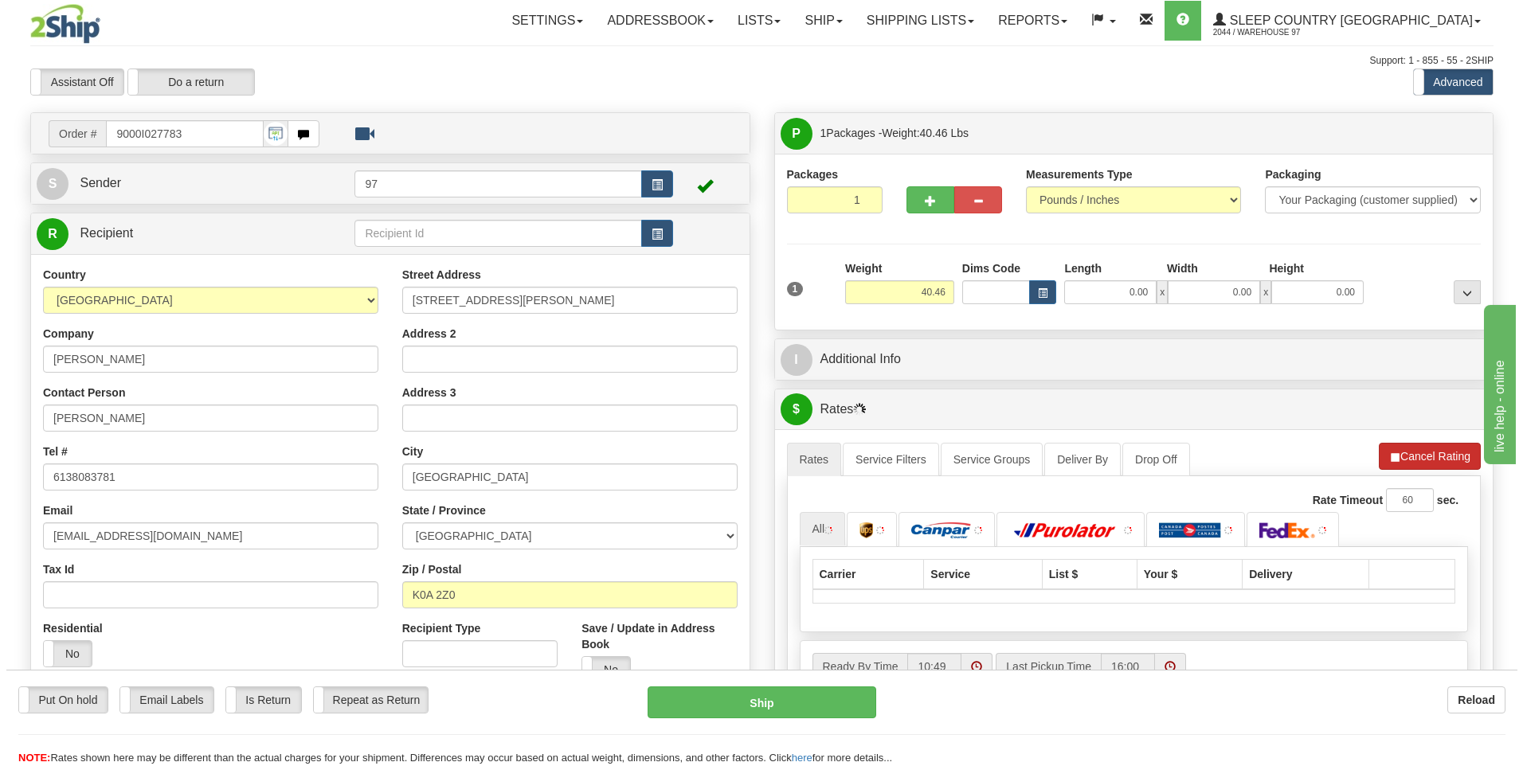
scroll to position [239, 0]
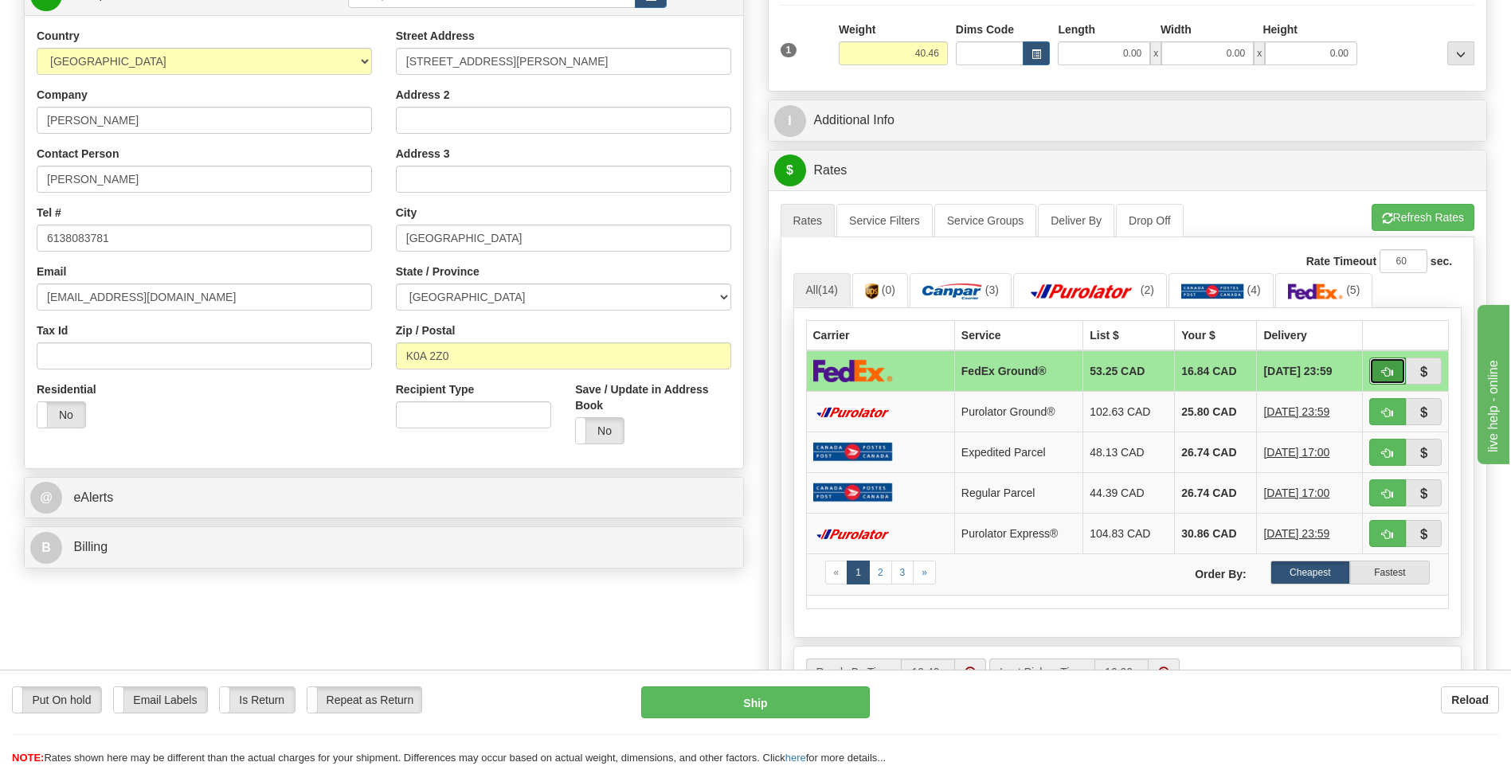
click at [1383, 368] on span "button" at bounding box center [1387, 372] width 11 height 10
type input "92"
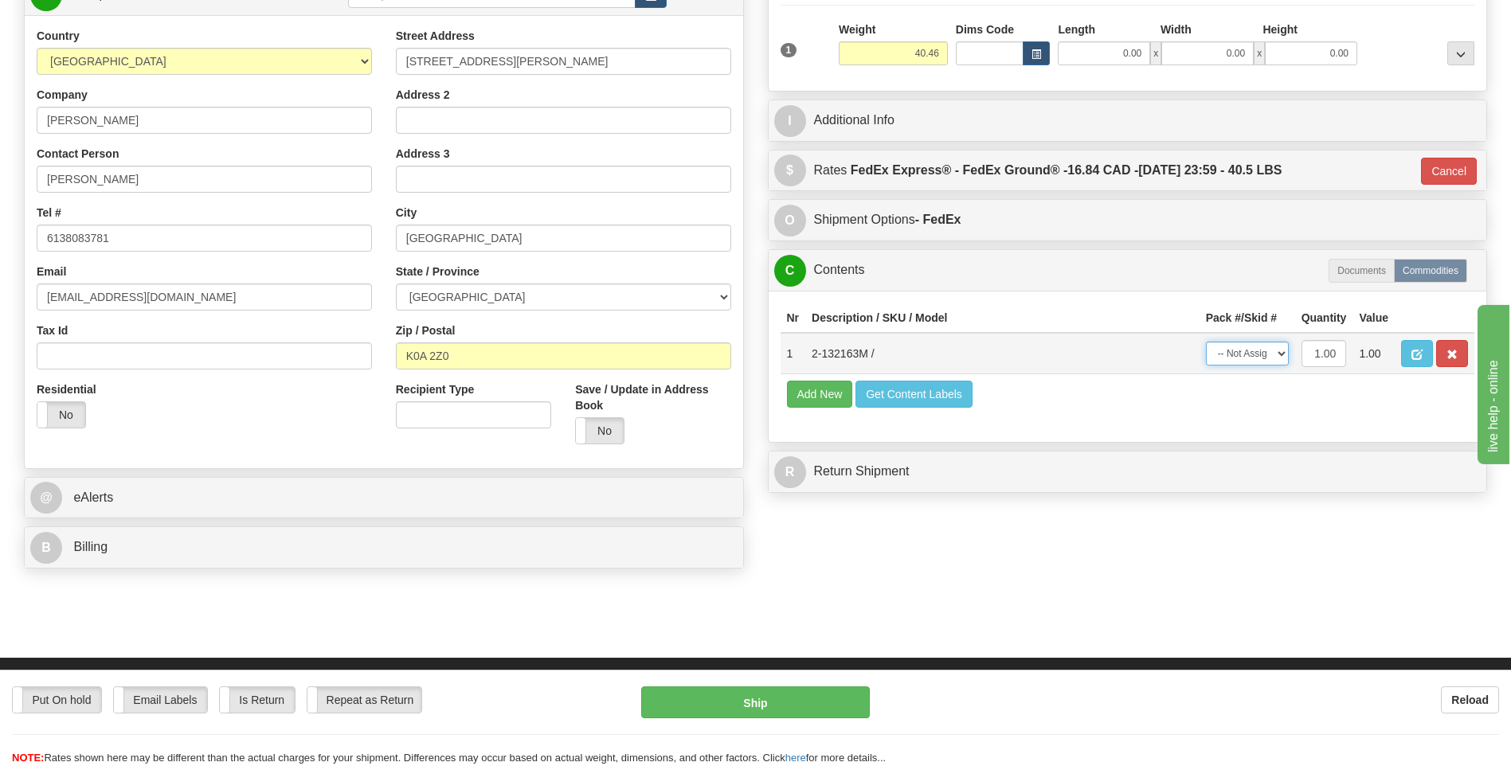
click at [1249, 348] on select "-- Not Assigned -- Package 1" at bounding box center [1247, 354] width 83 height 24
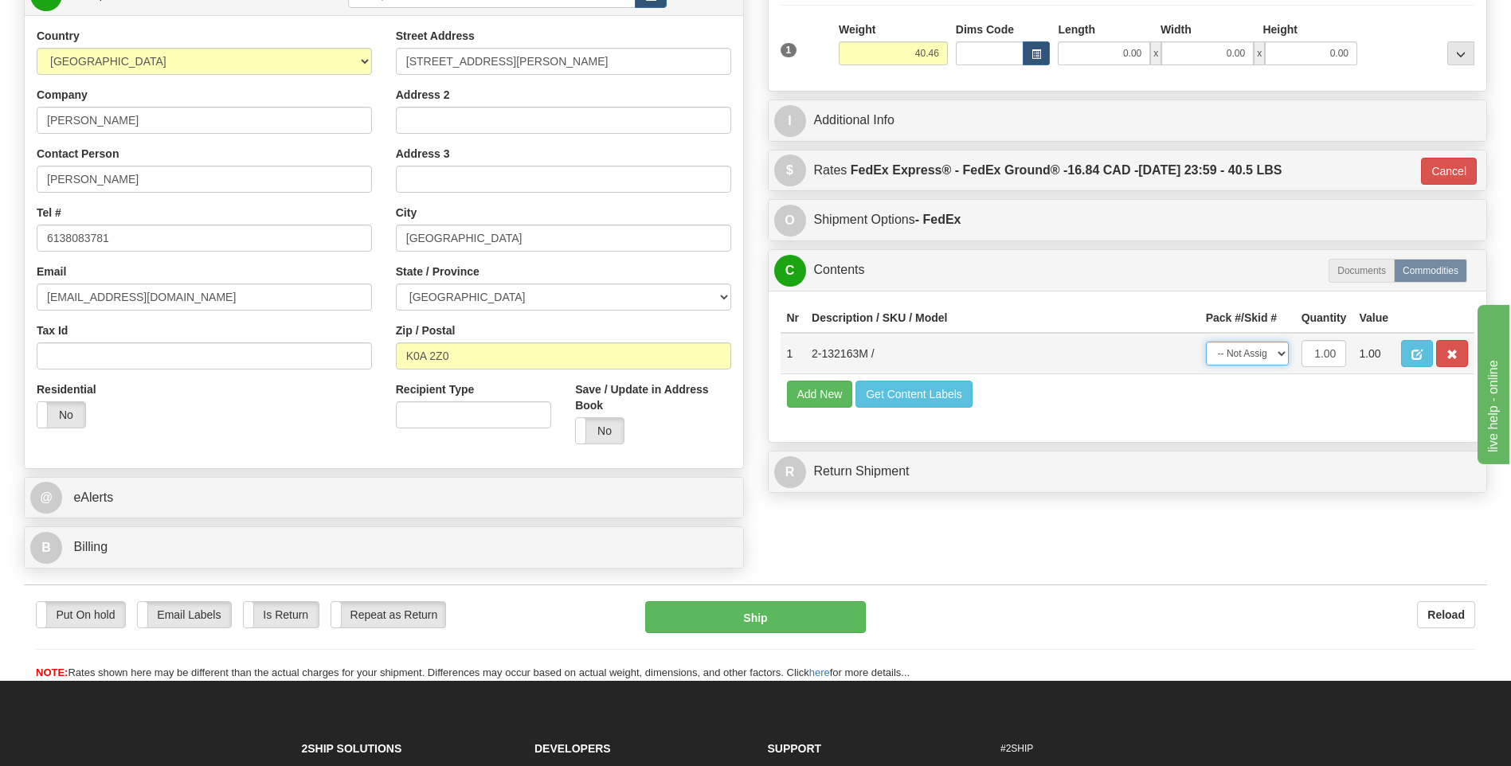
select select "0"
click at [1206, 342] on select "-- Not Assigned -- Package 1" at bounding box center [1247, 354] width 83 height 24
click at [735, 625] on button "Ship" at bounding box center [755, 618] width 220 height 32
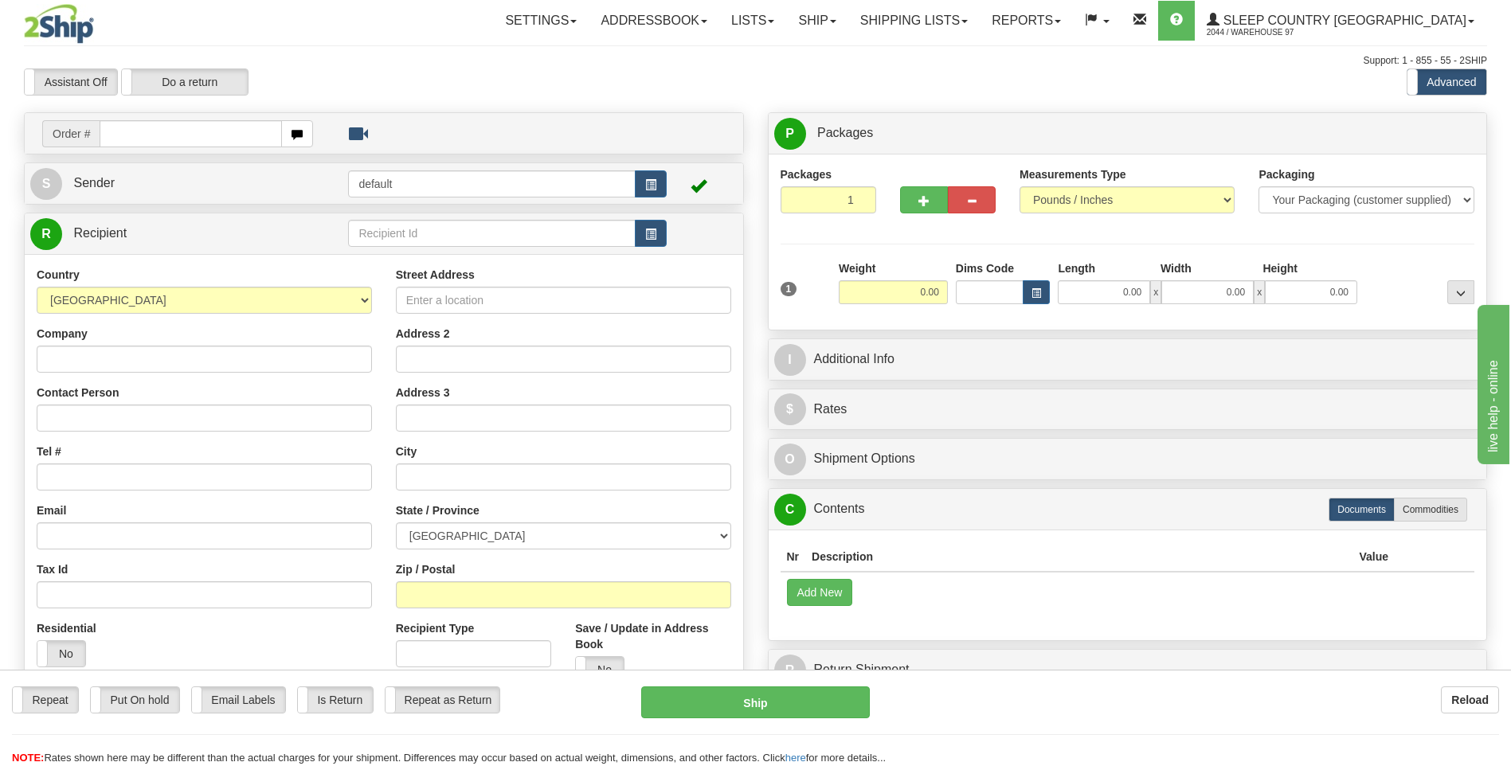
click at [149, 131] on input "text" at bounding box center [191, 133] width 182 height 27
type input "9000i027605"
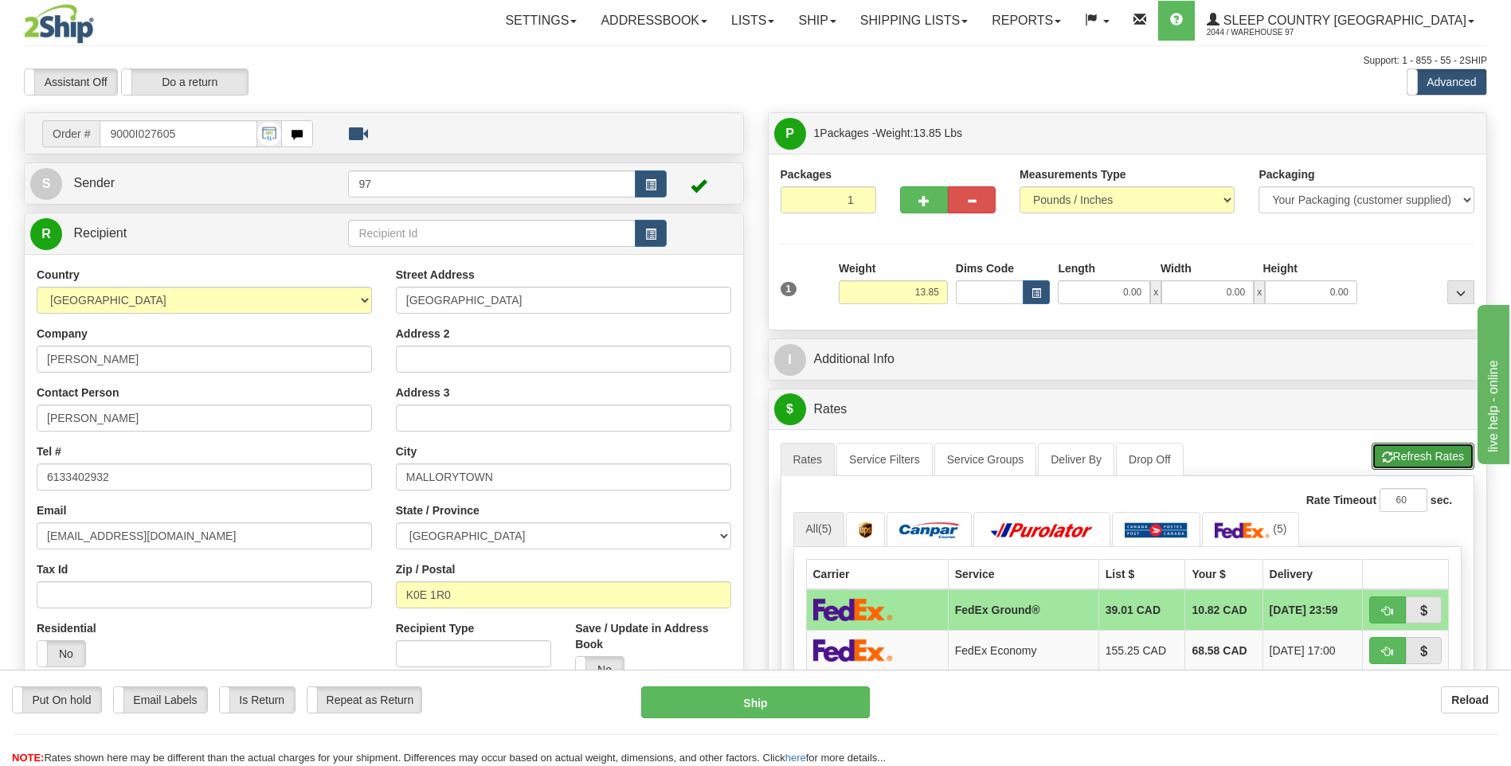
drag, startPoint x: 1432, startPoint y: 450, endPoint x: 1430, endPoint y: 441, distance: 8.9
click at [1431, 443] on button "Refresh Rates" at bounding box center [1423, 456] width 103 height 27
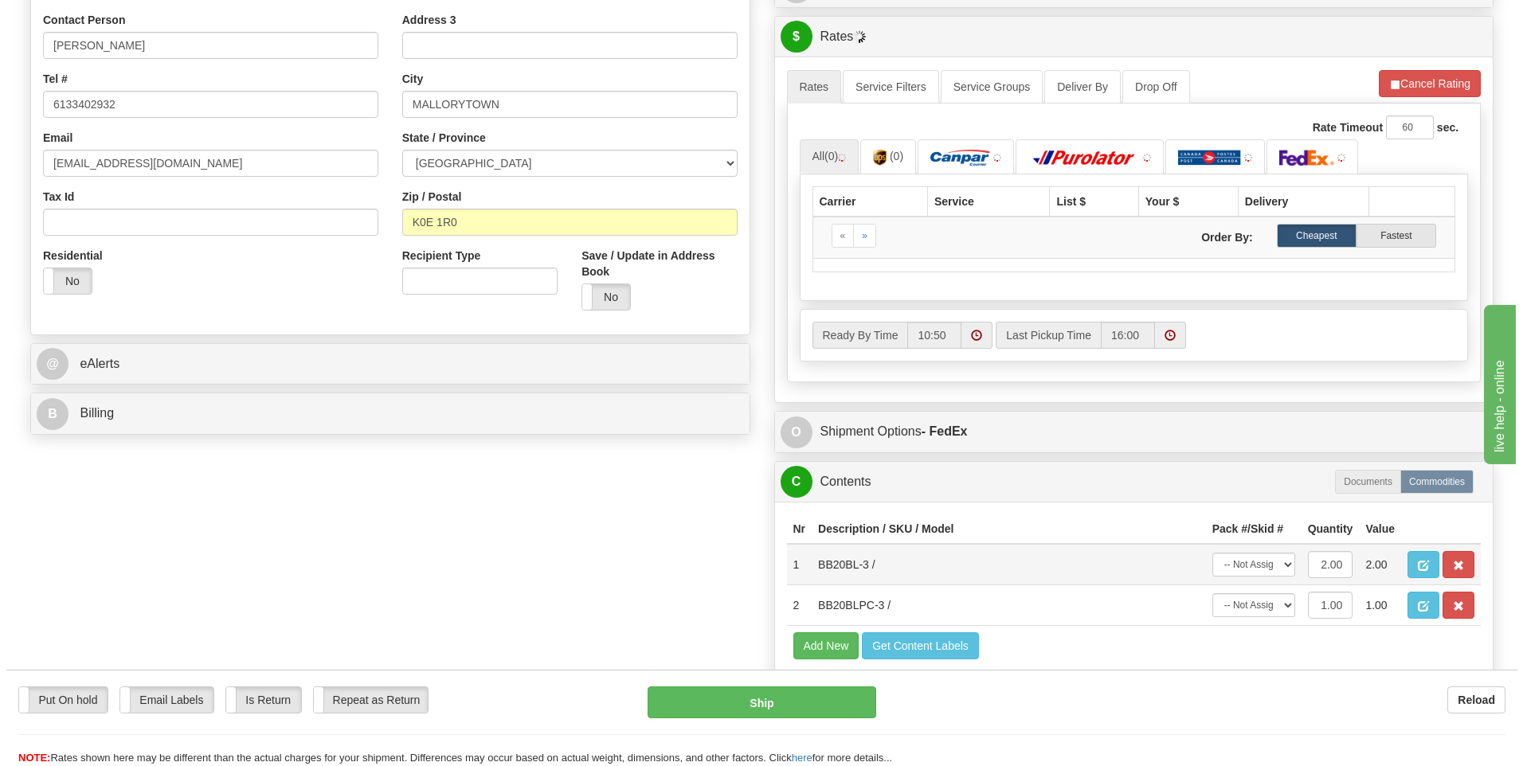
scroll to position [398, 0]
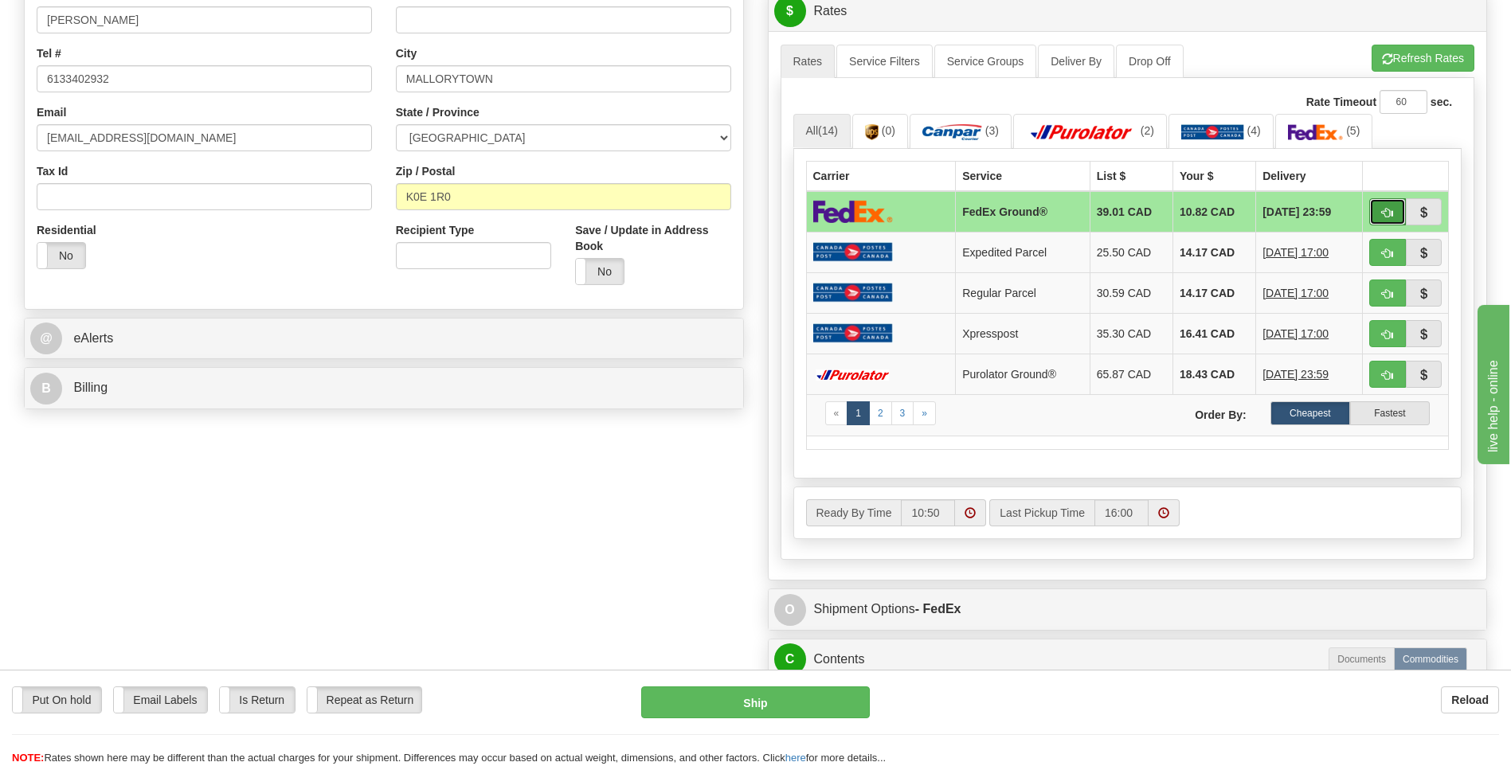
click at [1375, 210] on button "button" at bounding box center [1388, 211] width 37 height 27
type input "92"
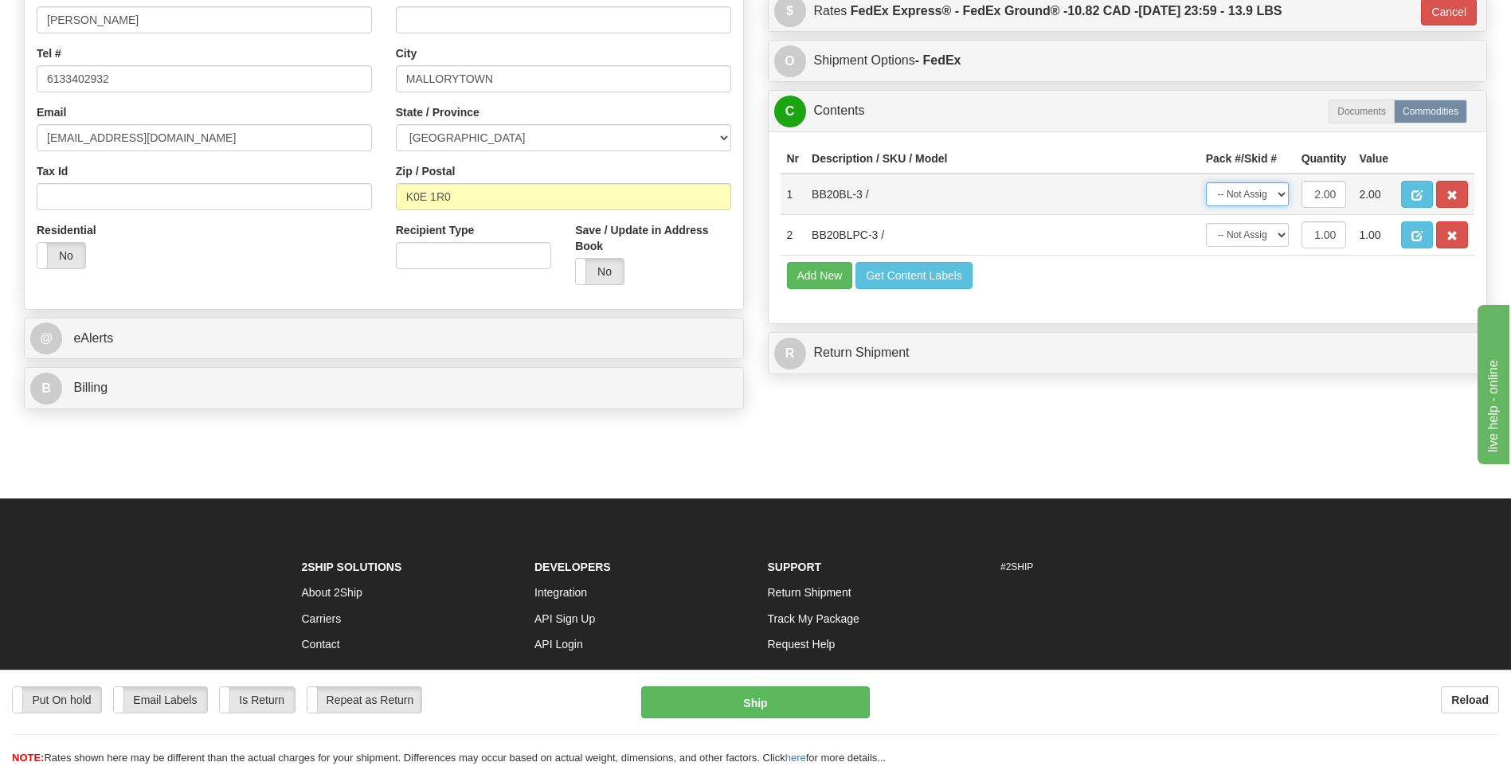
click at [1262, 196] on select "-- Not Assigned -- Package 1" at bounding box center [1247, 194] width 83 height 24
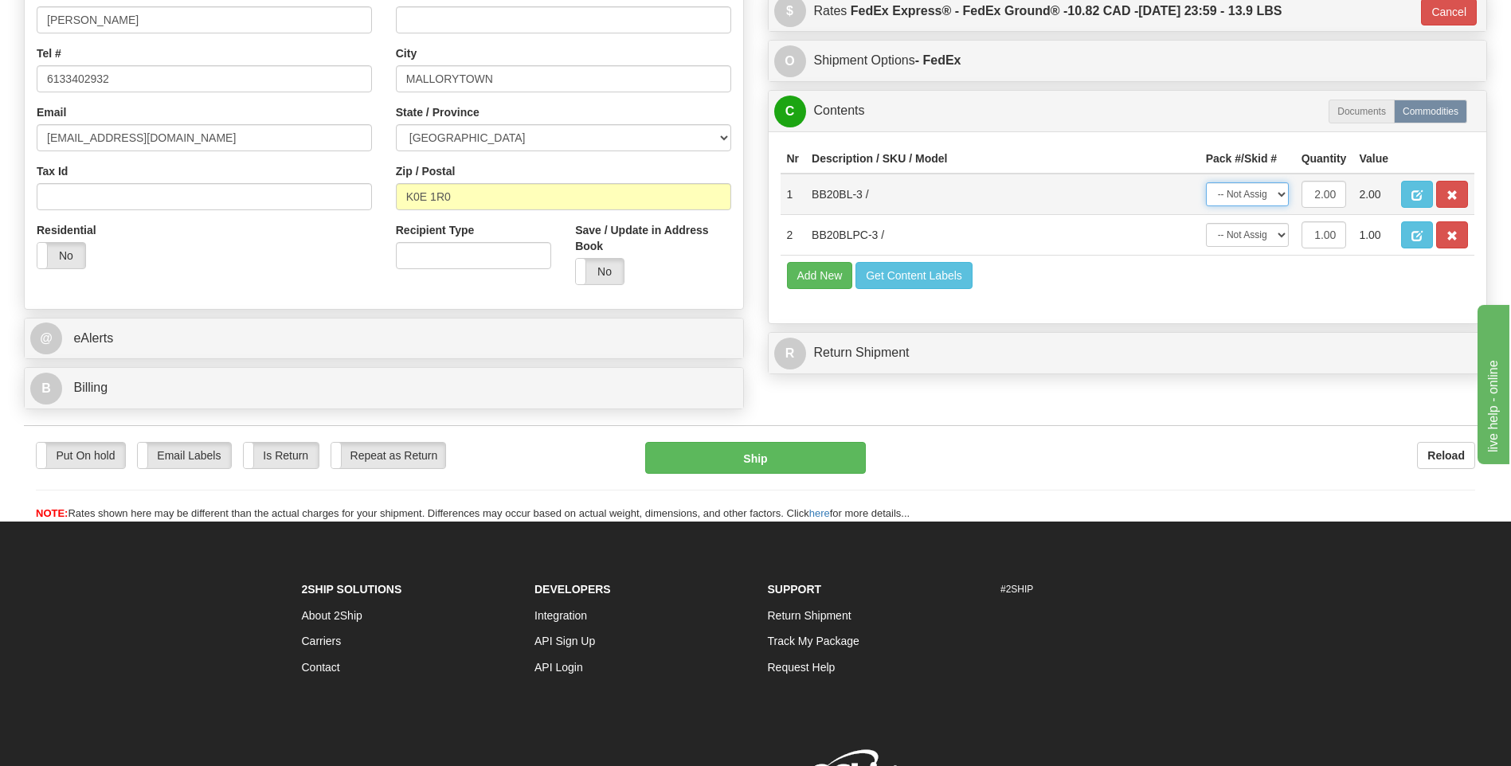
click at [1206, 182] on select "-- Not Assigned -- Package 1" at bounding box center [1247, 194] width 83 height 24
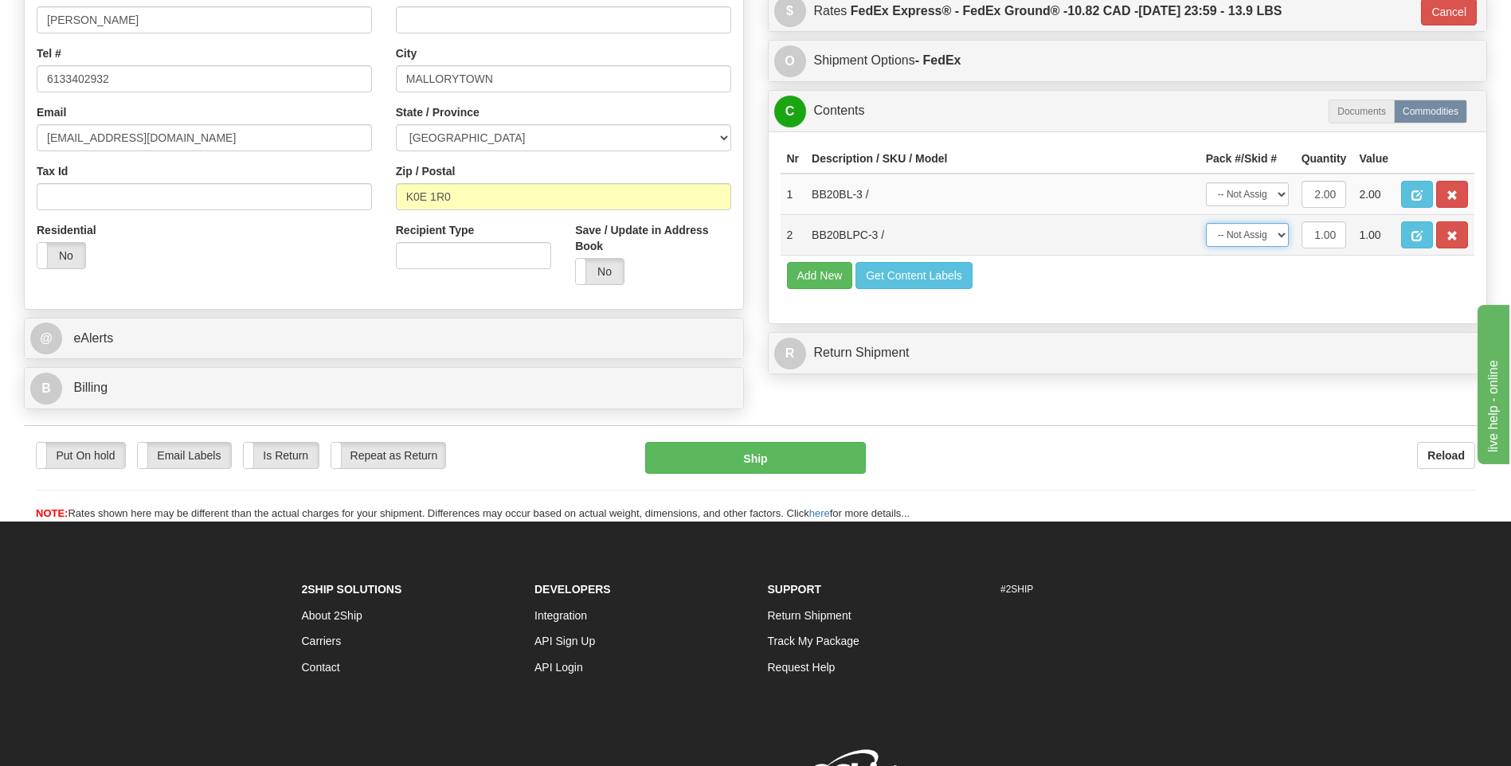
click at [1263, 237] on select "-- Not Assigned -- Package 1" at bounding box center [1247, 235] width 83 height 24
select select "0"
click at [1206, 223] on select "-- Not Assigned -- Package 1" at bounding box center [1247, 235] width 83 height 24
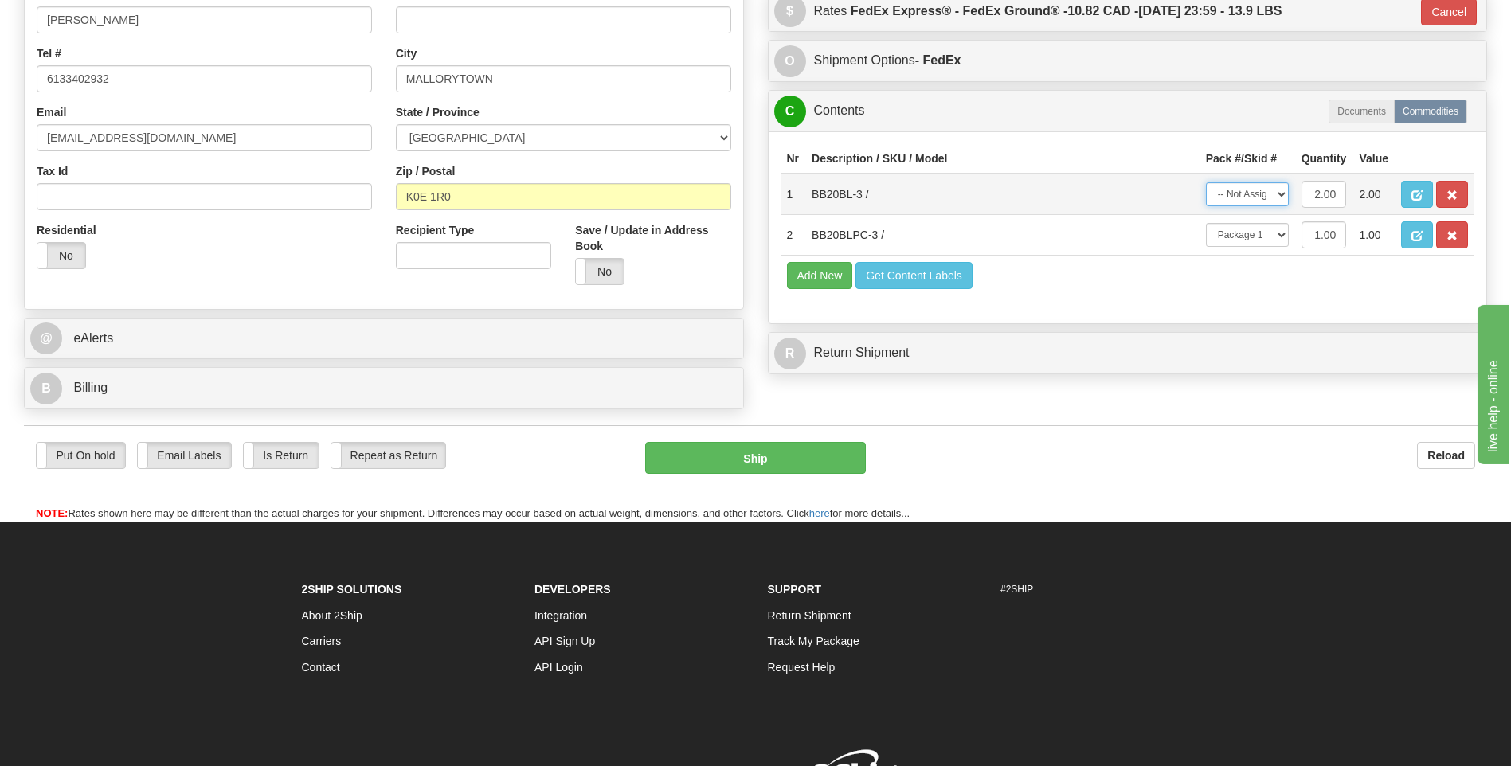
click at [1255, 198] on select "-- Not Assigned -- Package 1" at bounding box center [1247, 194] width 83 height 24
select select "0"
click at [1206, 182] on select "-- Not Assigned -- Package 1" at bounding box center [1247, 194] width 83 height 24
click at [728, 451] on button "Ship" at bounding box center [755, 458] width 220 height 32
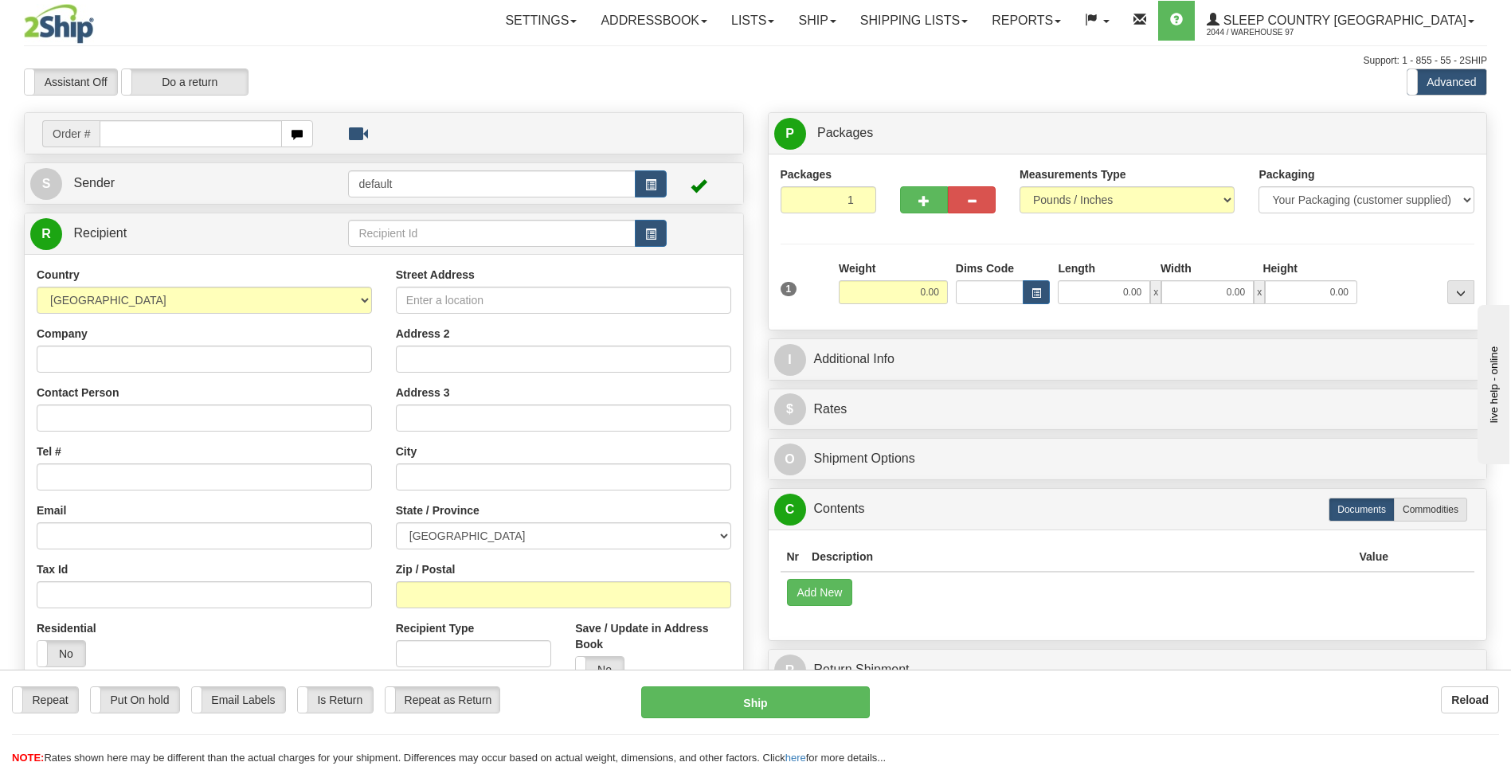
click at [163, 131] on input "text" at bounding box center [191, 133] width 182 height 27
type input "9000i024843"
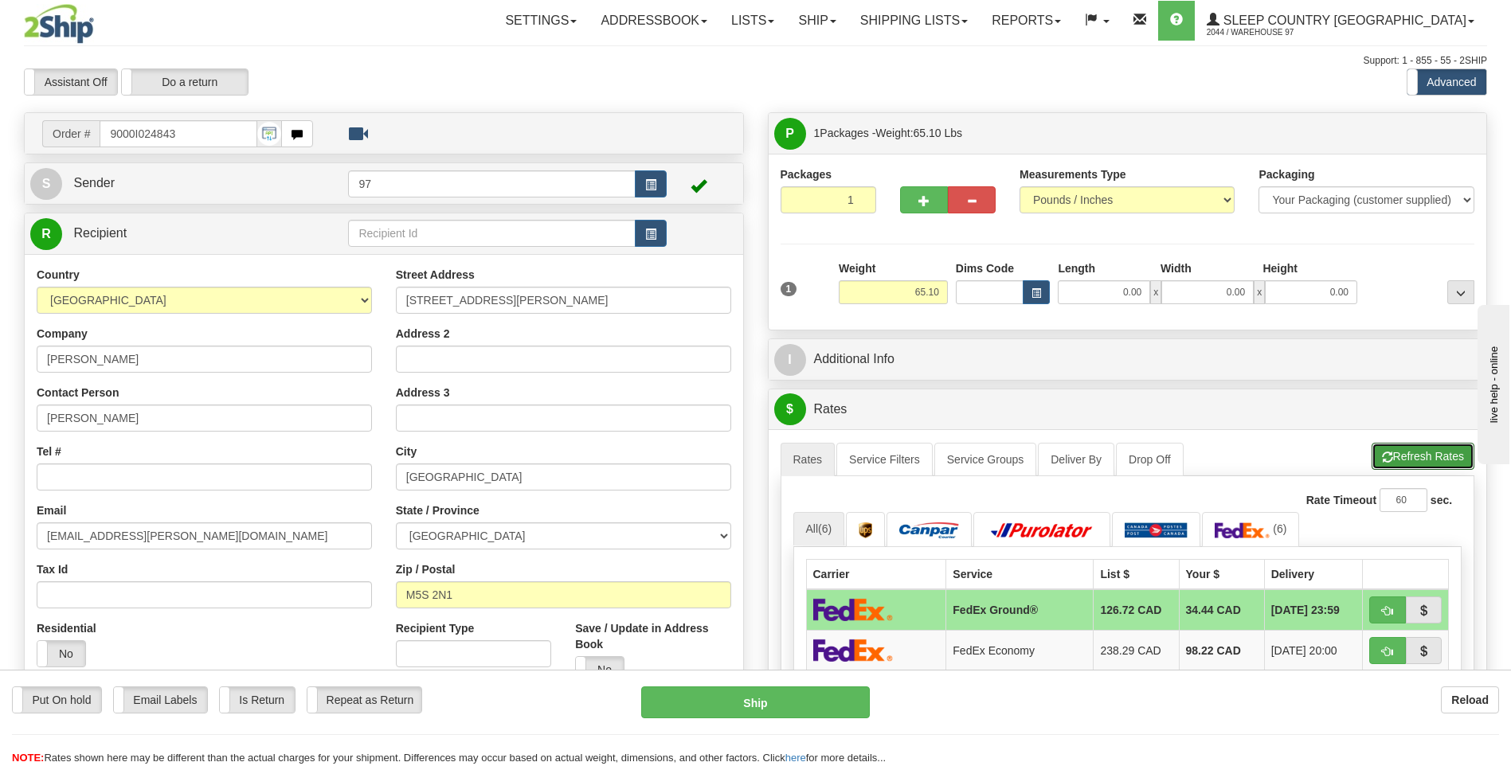
click at [1416, 454] on button "Refresh Rates" at bounding box center [1423, 456] width 103 height 27
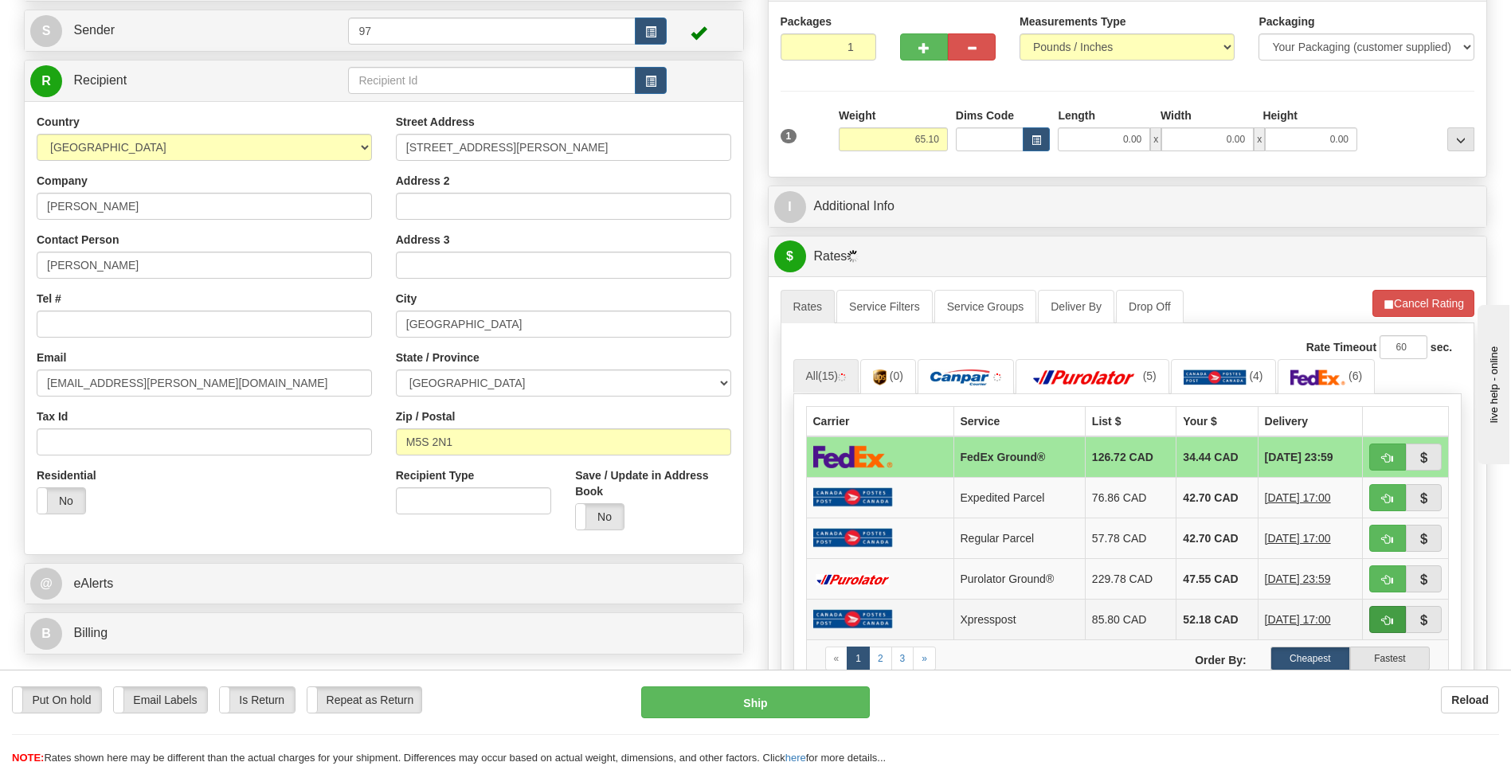
scroll to position [159, 0]
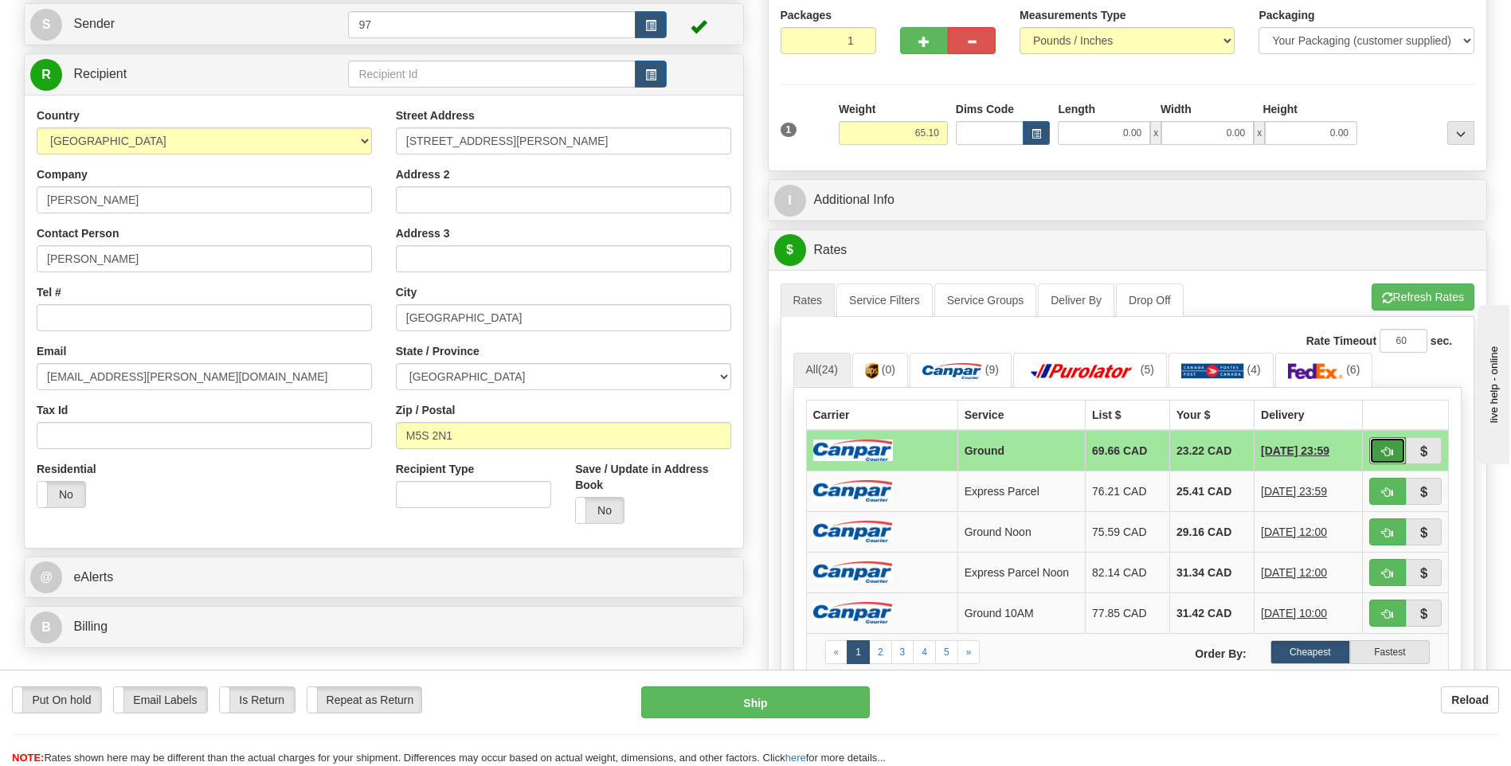
click at [1385, 453] on span "button" at bounding box center [1387, 452] width 11 height 10
type input "1"
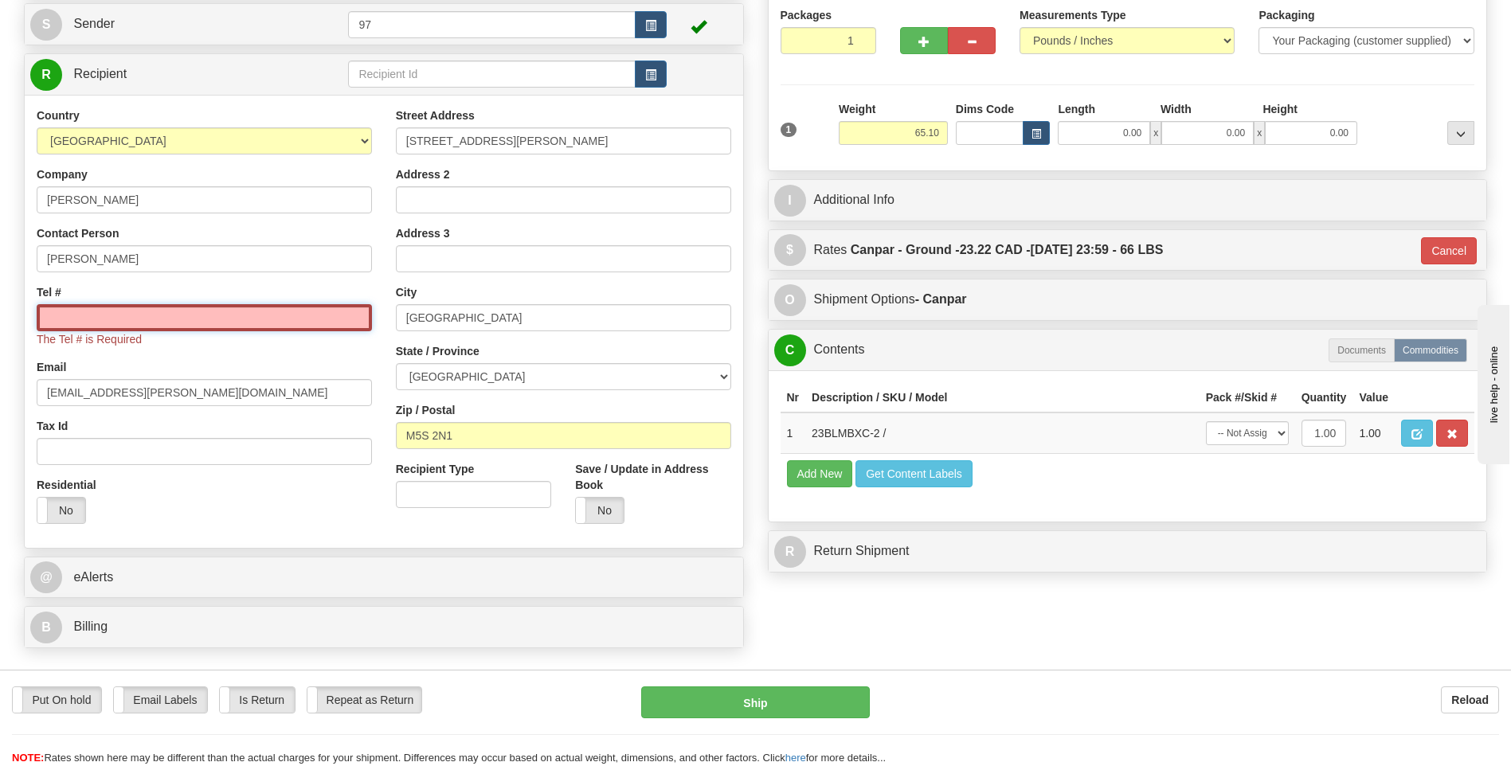
click at [120, 315] on input "Tel #" at bounding box center [204, 317] width 335 height 27
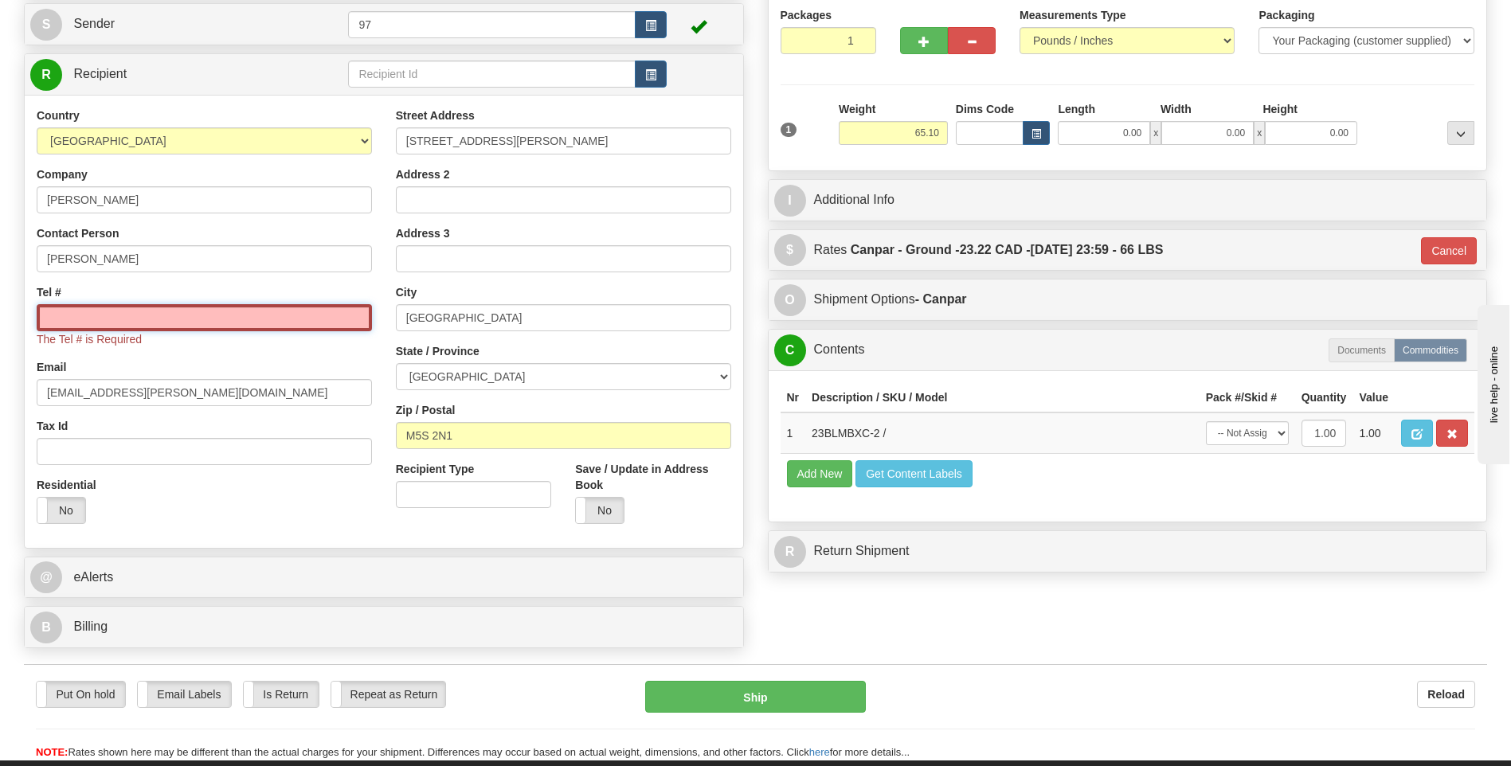
type input "6137491229"
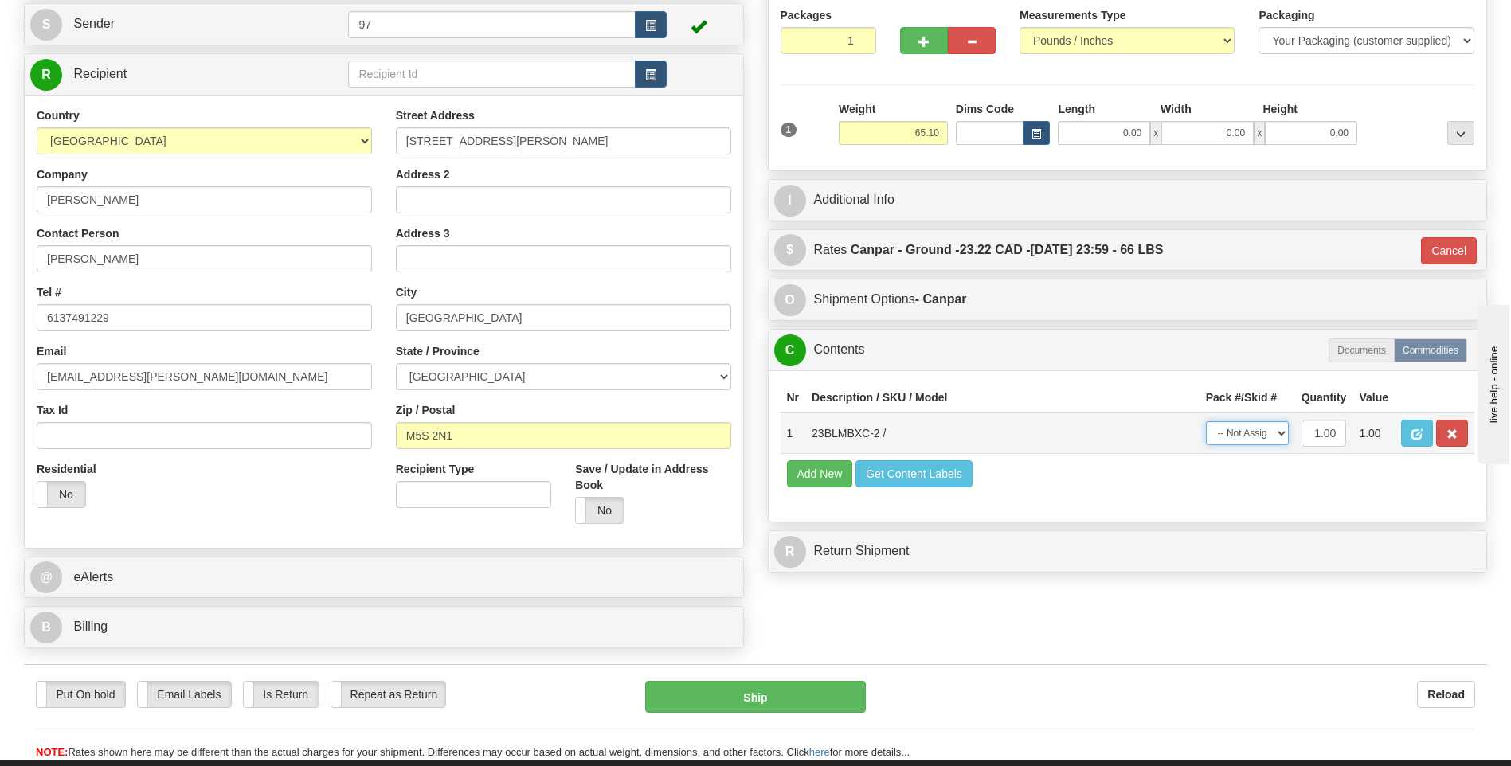
click at [1255, 427] on select "-- Not Assigned -- Package 1" at bounding box center [1247, 433] width 83 height 24
select select "0"
click at [1206, 421] on select "-- Not Assigned -- Package 1" at bounding box center [1247, 433] width 83 height 24
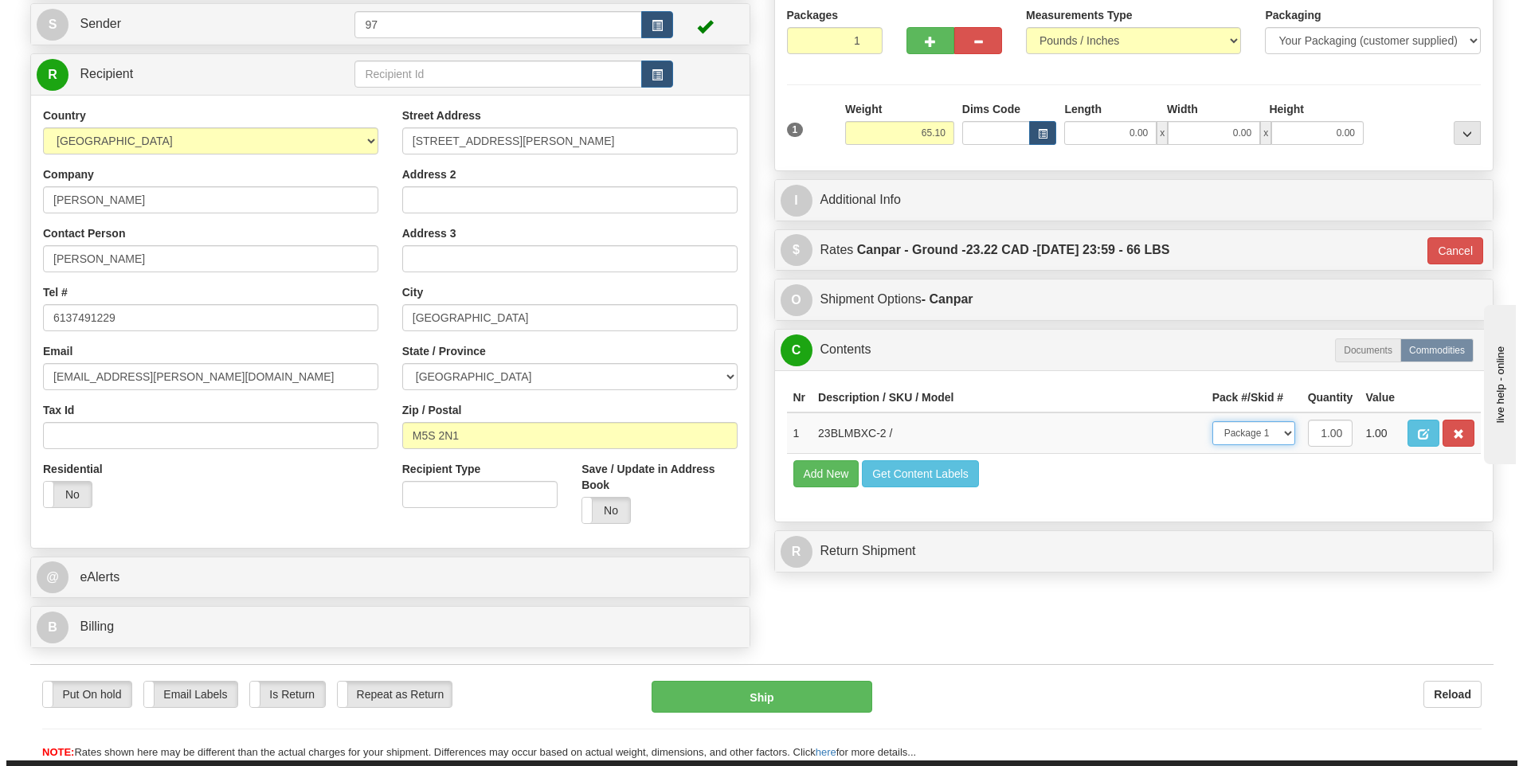
scroll to position [239, 0]
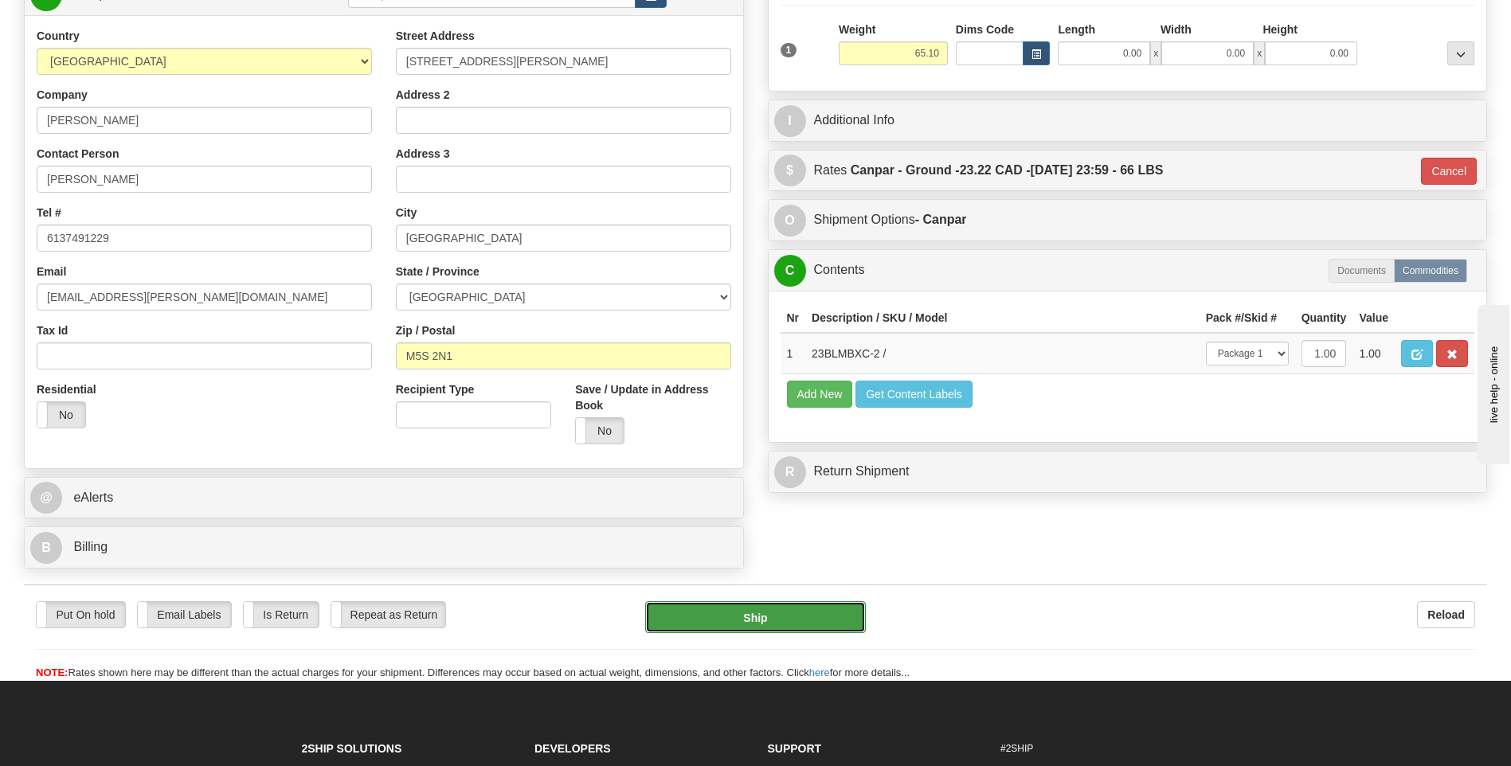
click at [764, 611] on button "Ship" at bounding box center [755, 618] width 220 height 32
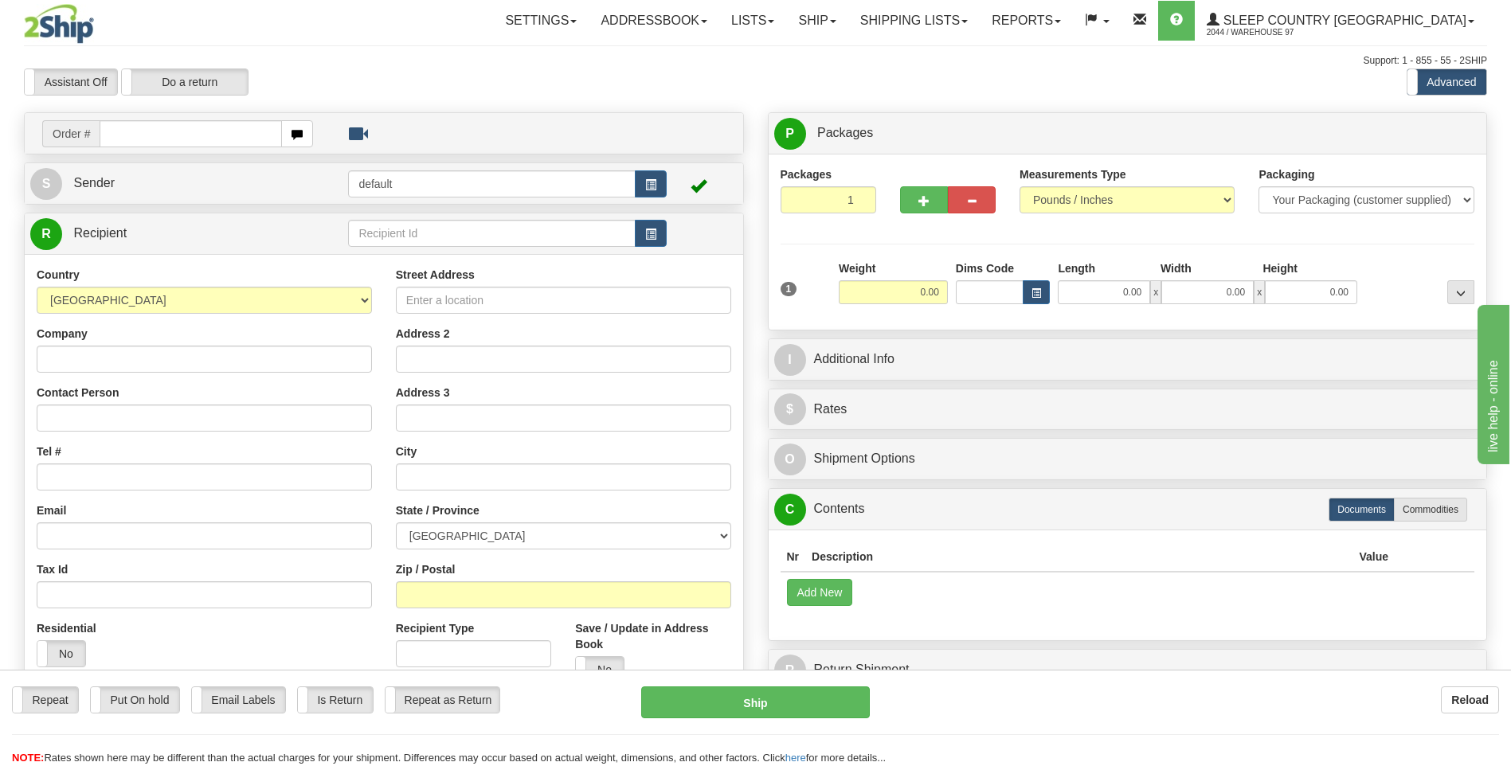
click at [184, 127] on input "text" at bounding box center [191, 133] width 182 height 27
type input "9002i024770"
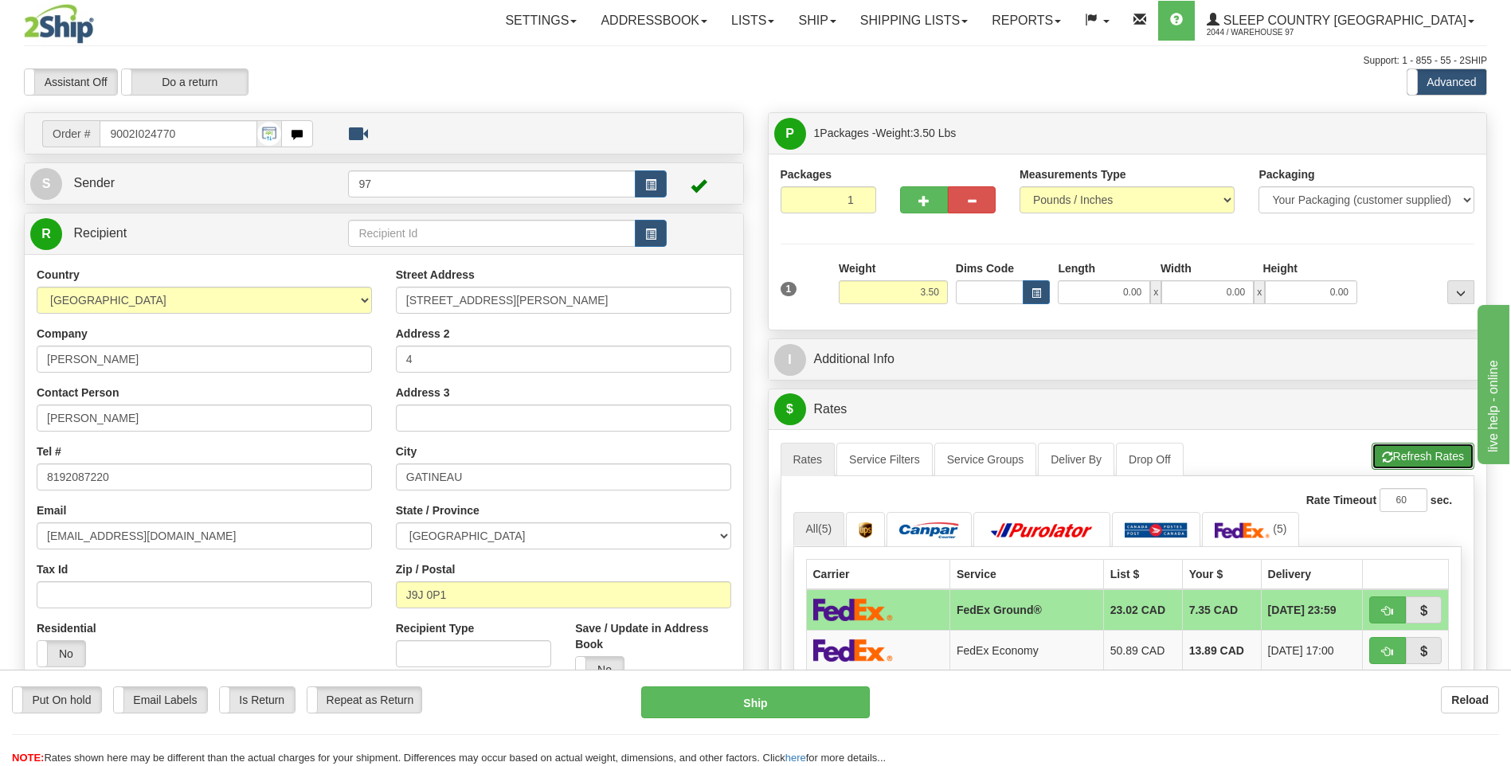
click at [1421, 459] on button "Refresh Rates" at bounding box center [1423, 456] width 103 height 27
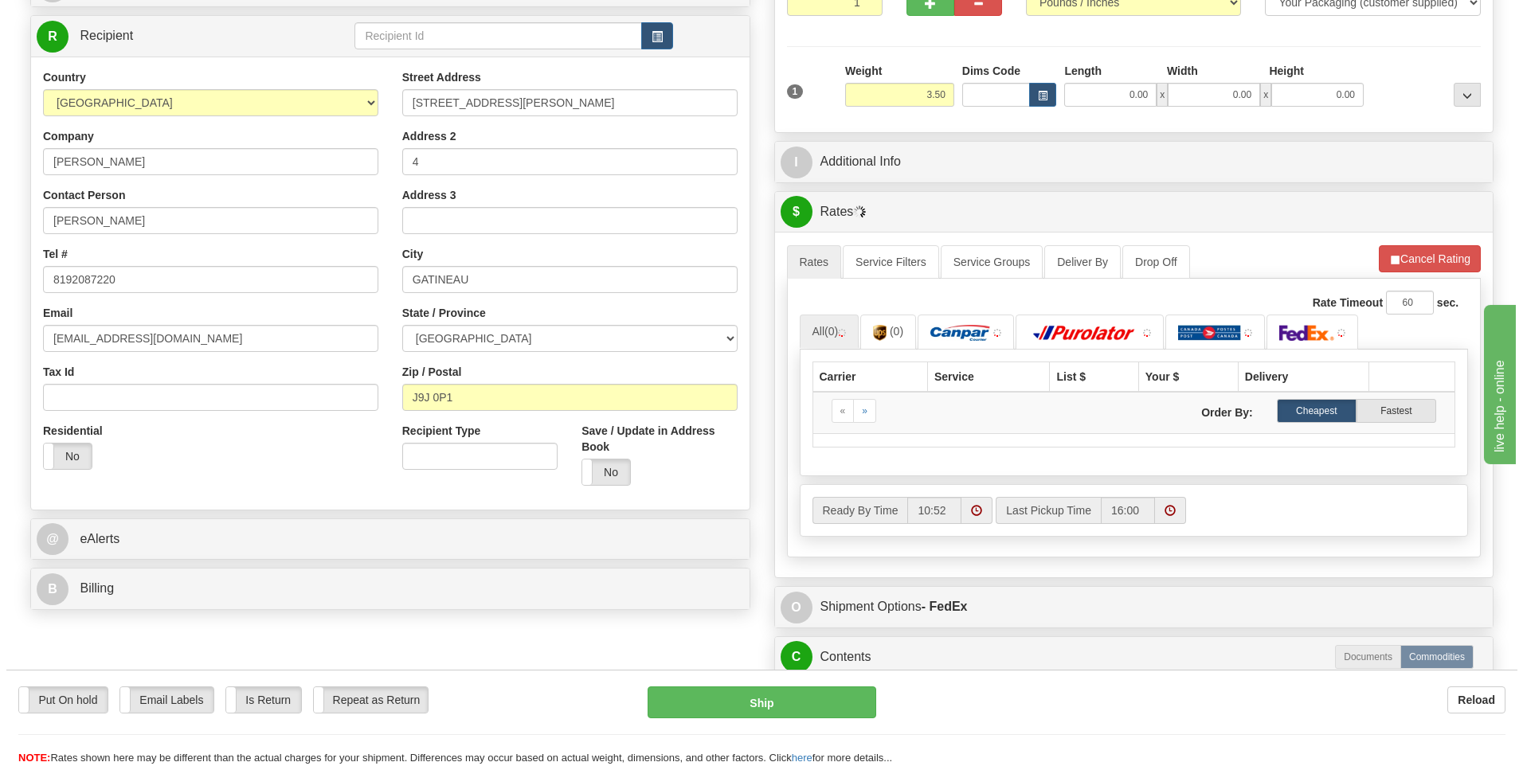
scroll to position [239, 0]
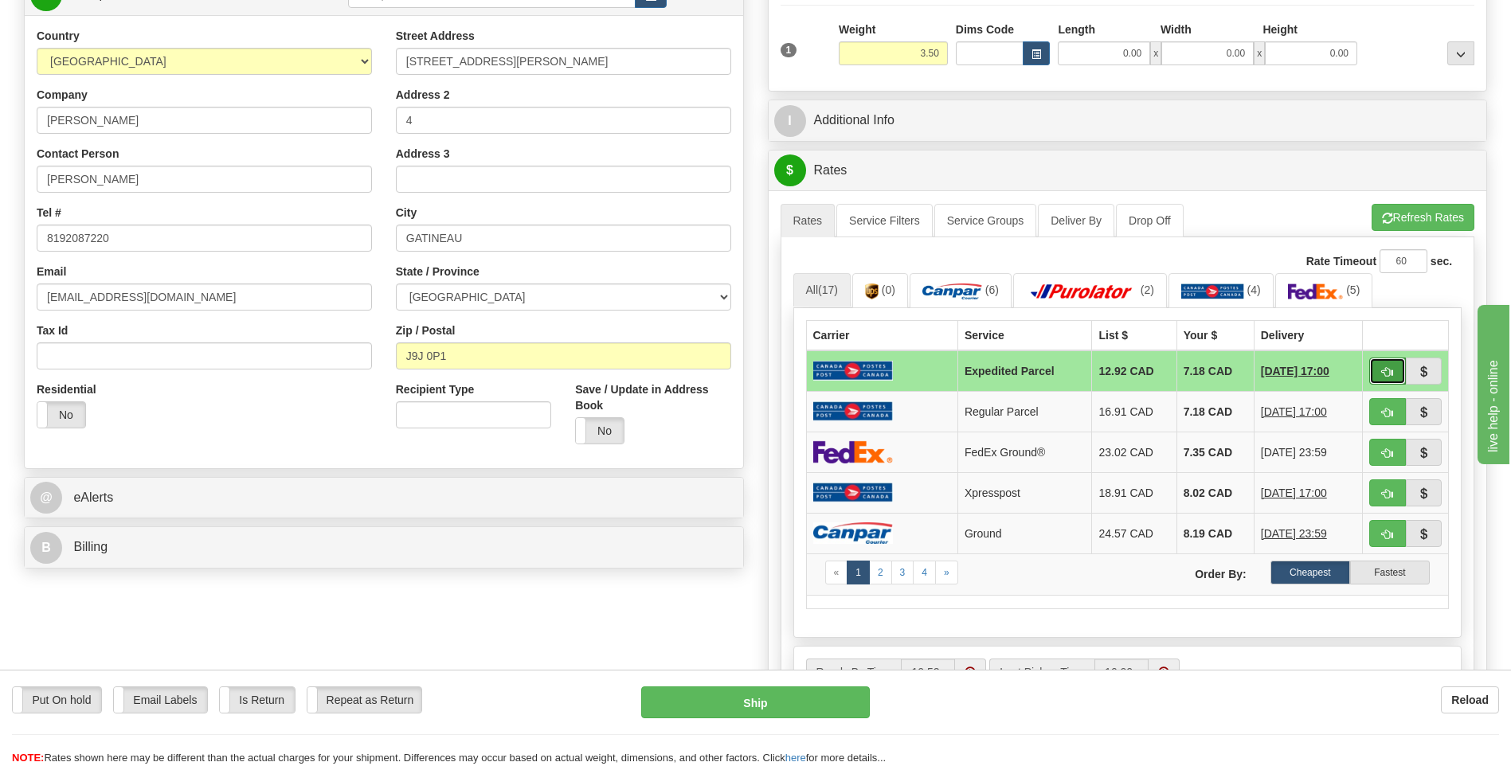
click at [1382, 377] on span "button" at bounding box center [1387, 372] width 11 height 10
type input "DOM.EP"
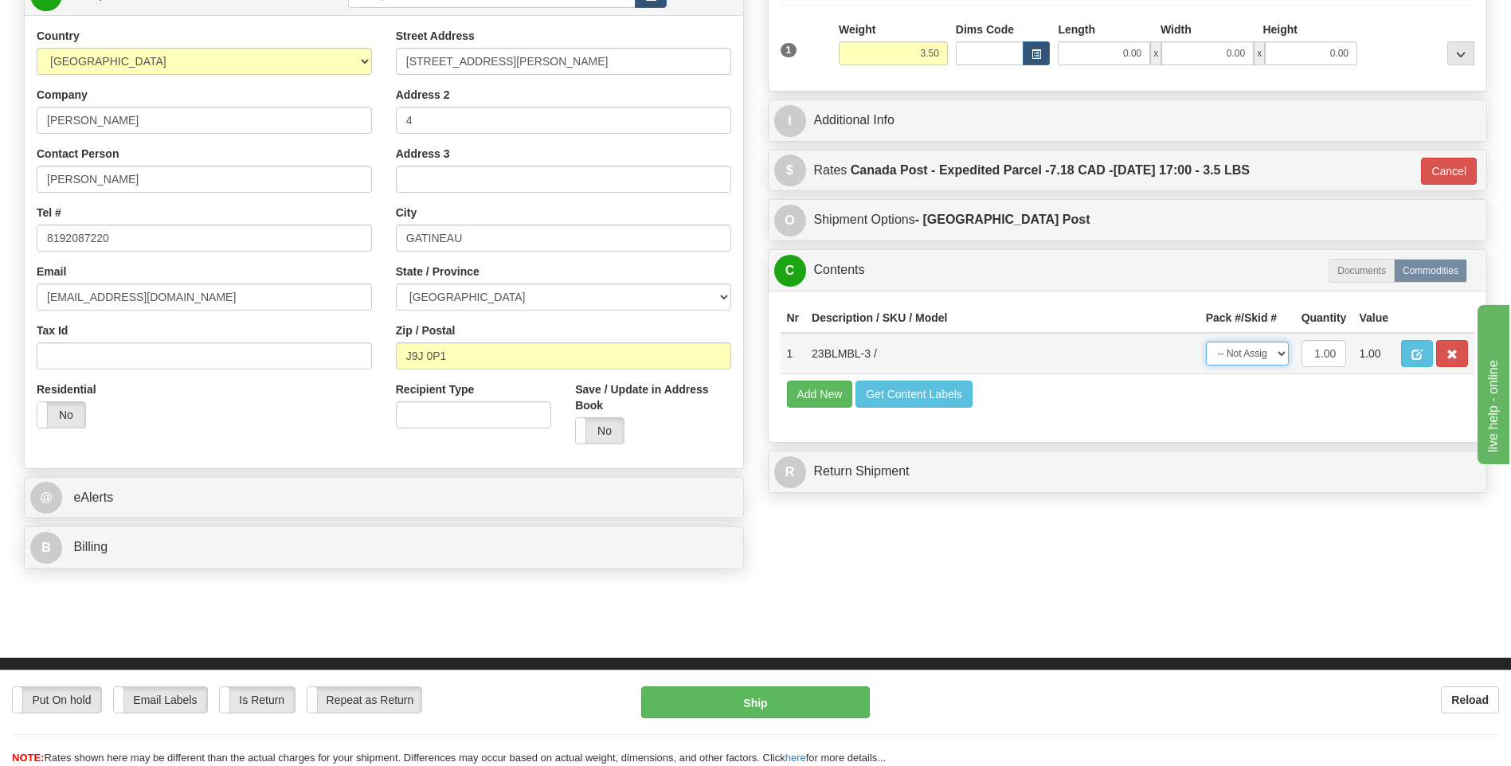
click at [1230, 355] on select "-- Not Assigned -- Package 1" at bounding box center [1247, 354] width 83 height 24
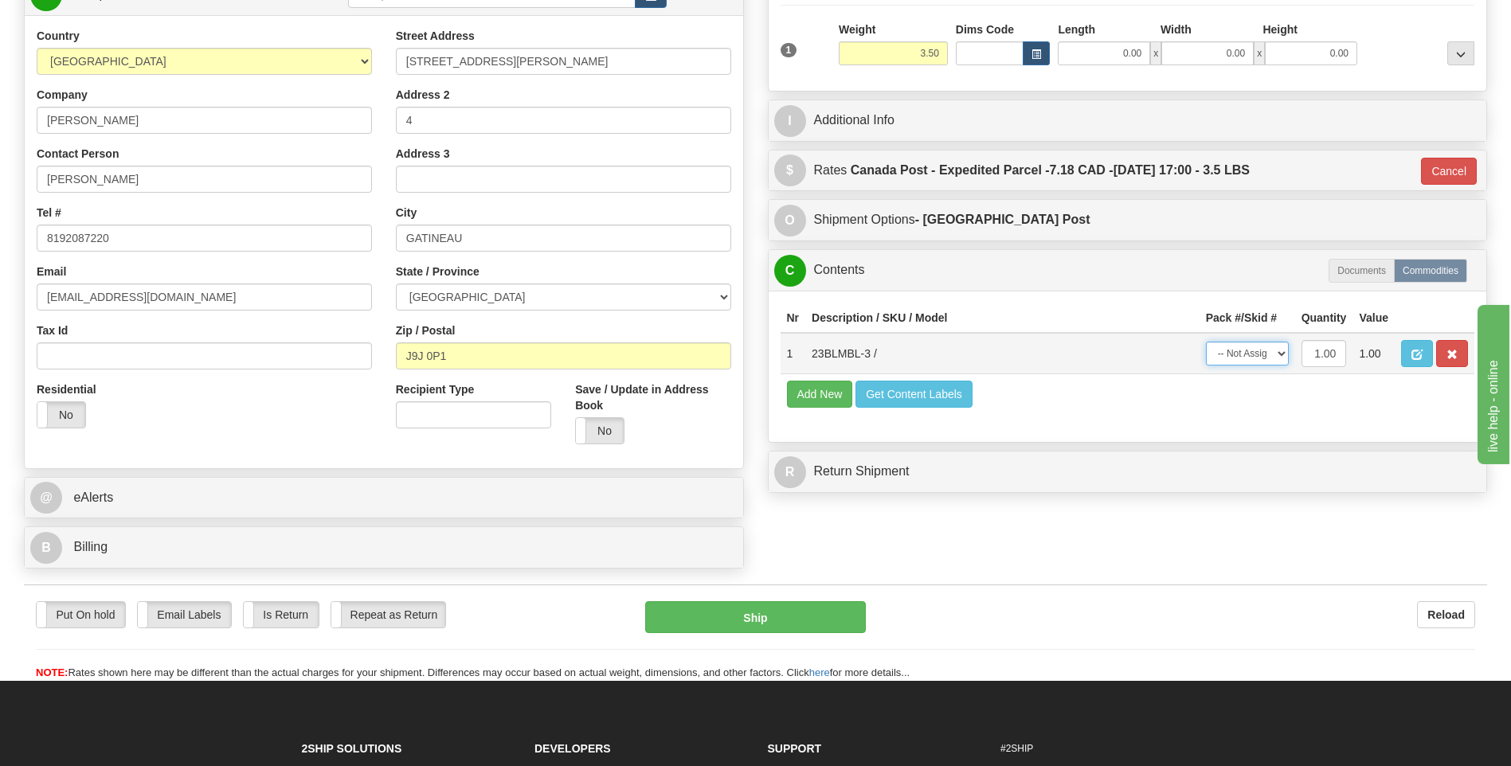
select select "0"
click at [1206, 342] on select "-- Not Assigned -- Package 1" at bounding box center [1247, 354] width 83 height 24
click at [763, 603] on button "Ship" at bounding box center [755, 618] width 220 height 32
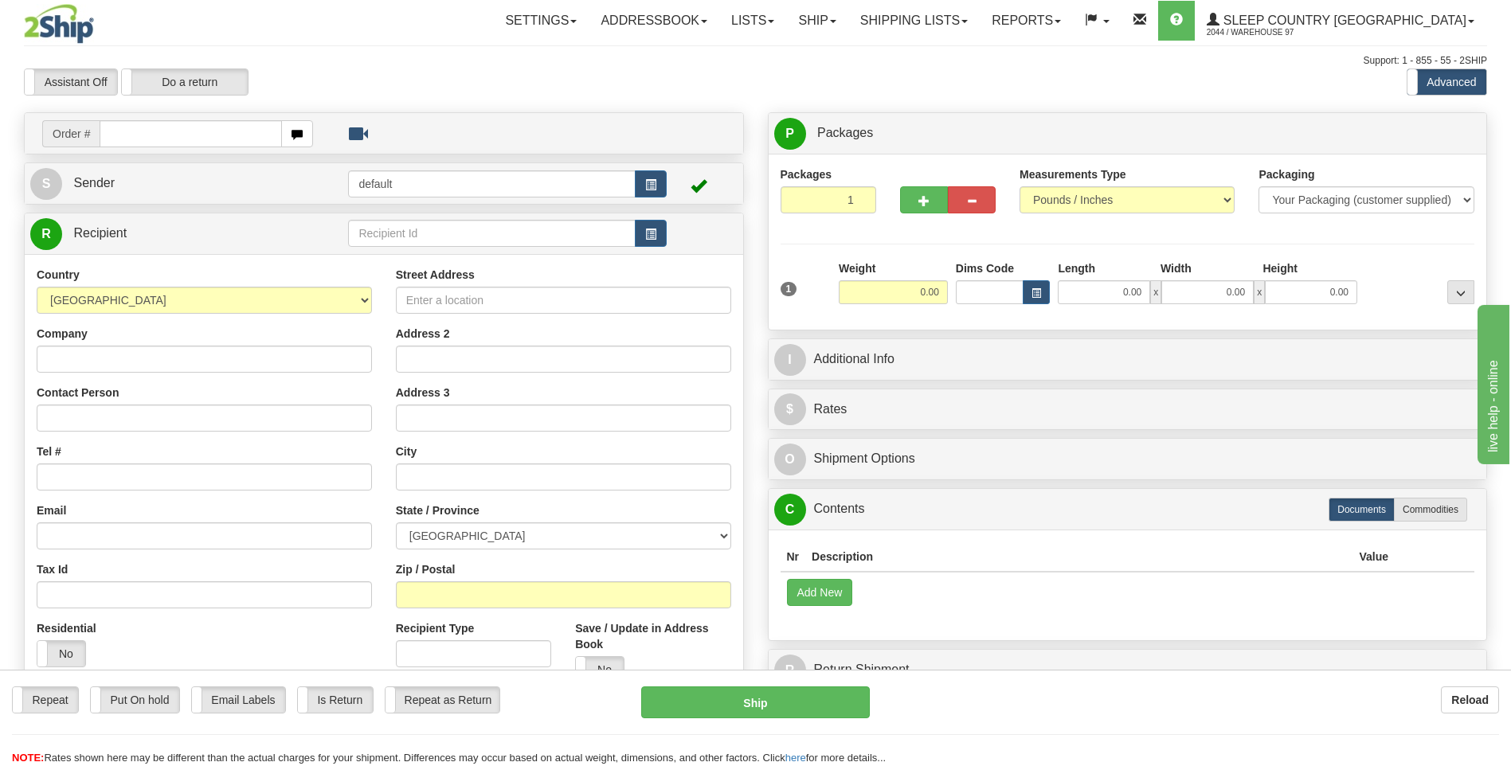
click at [174, 137] on input "text" at bounding box center [191, 133] width 182 height 27
type input "9000i024735"
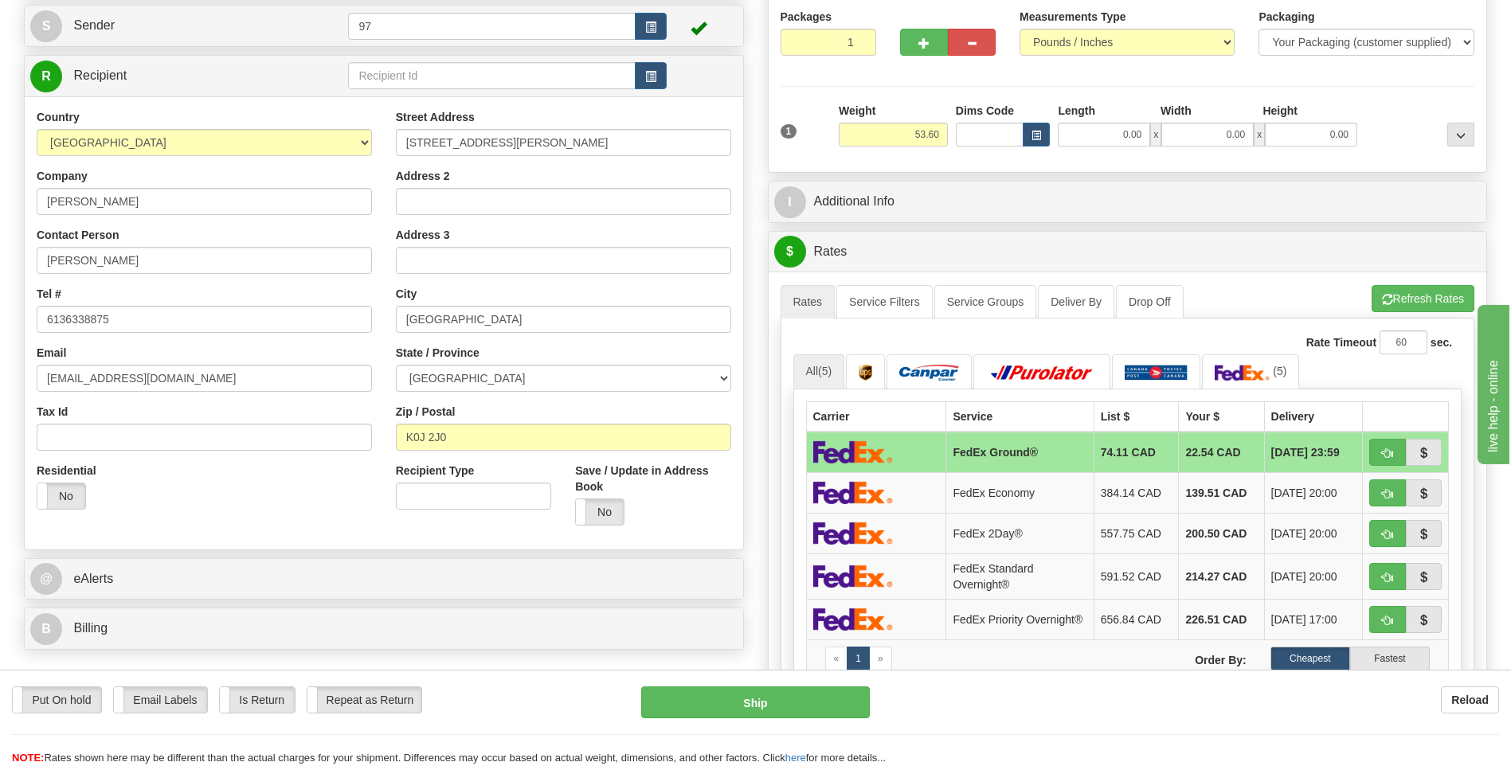
scroll to position [159, 0]
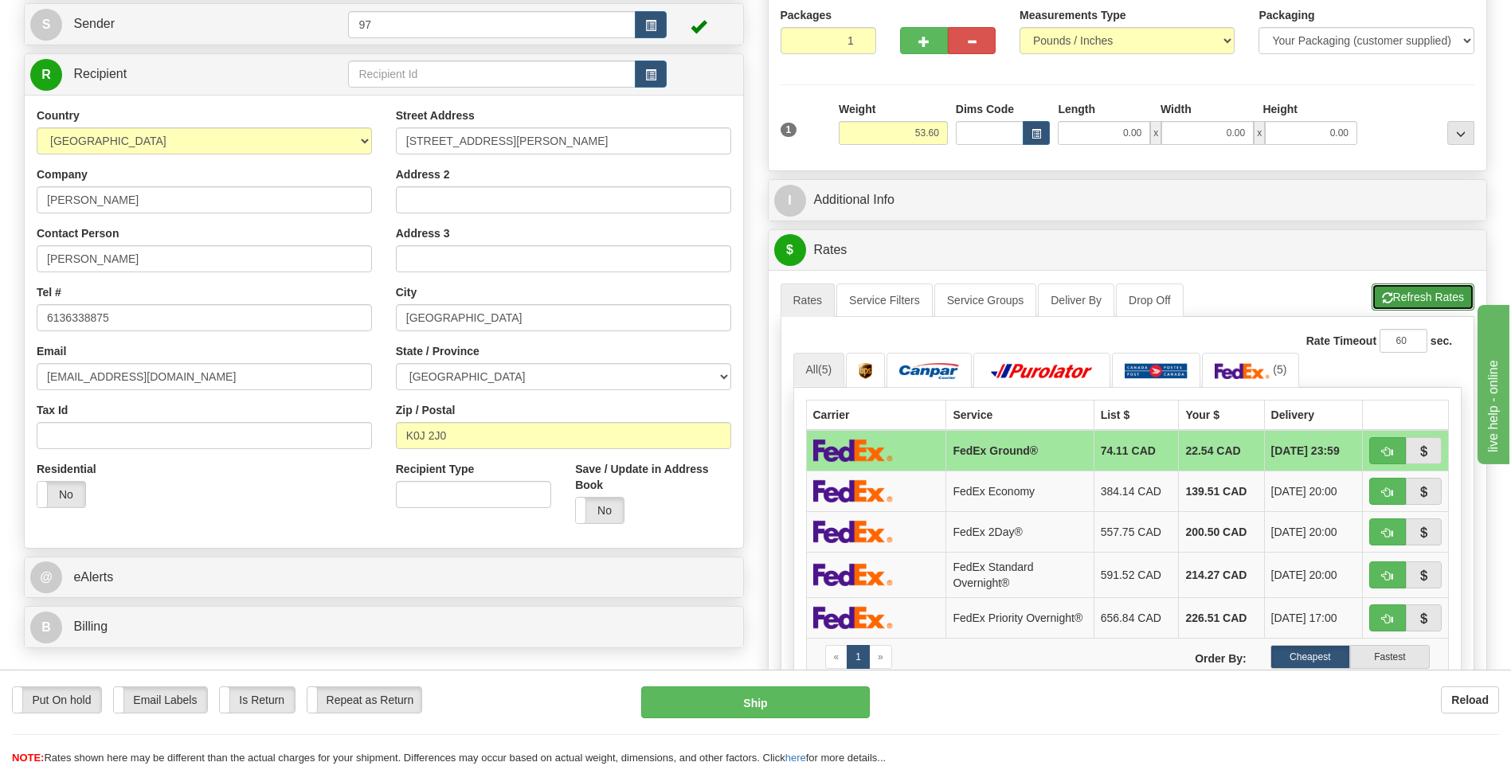
click at [1426, 292] on button "Refresh Rates" at bounding box center [1423, 297] width 103 height 27
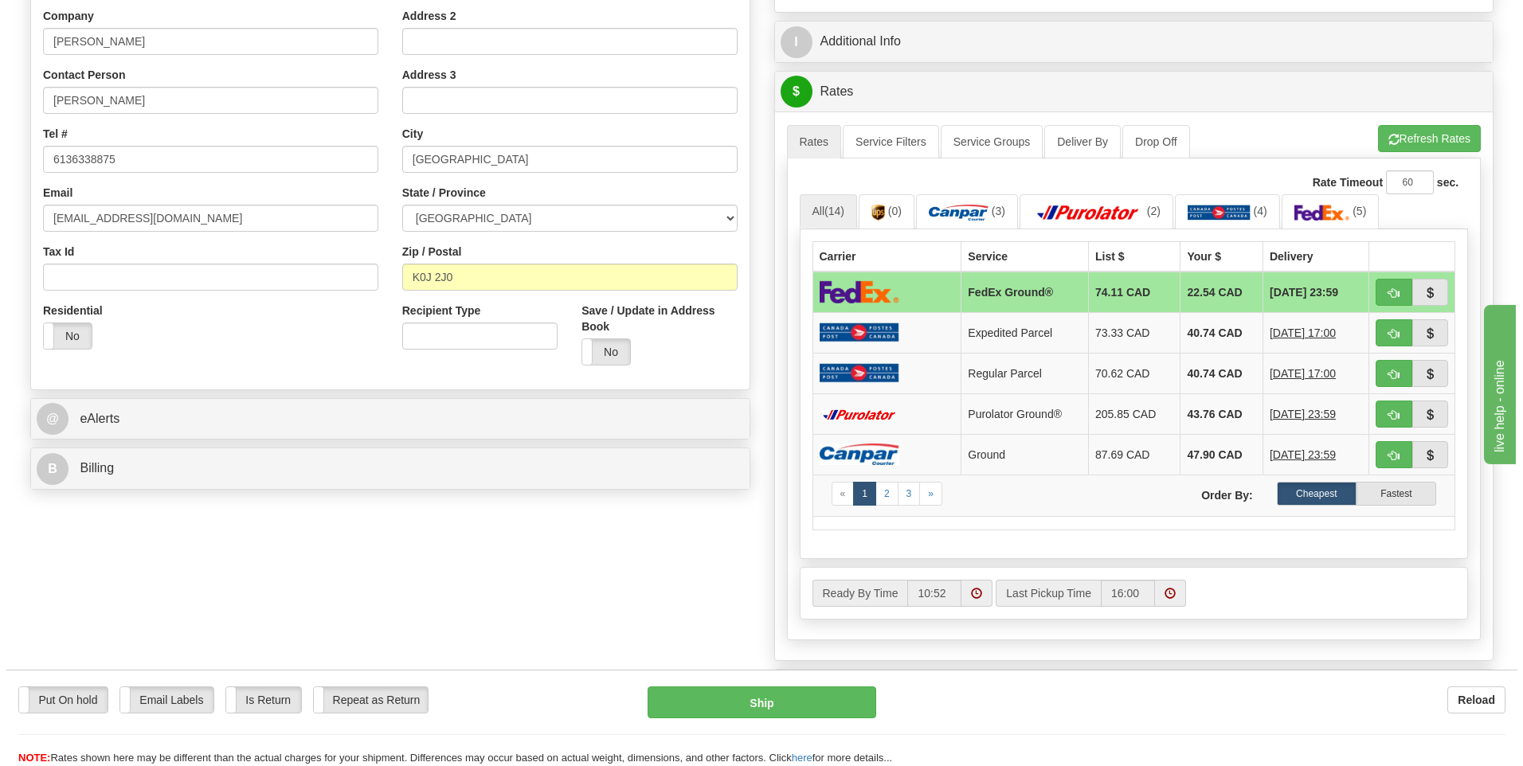
scroll to position [319, 0]
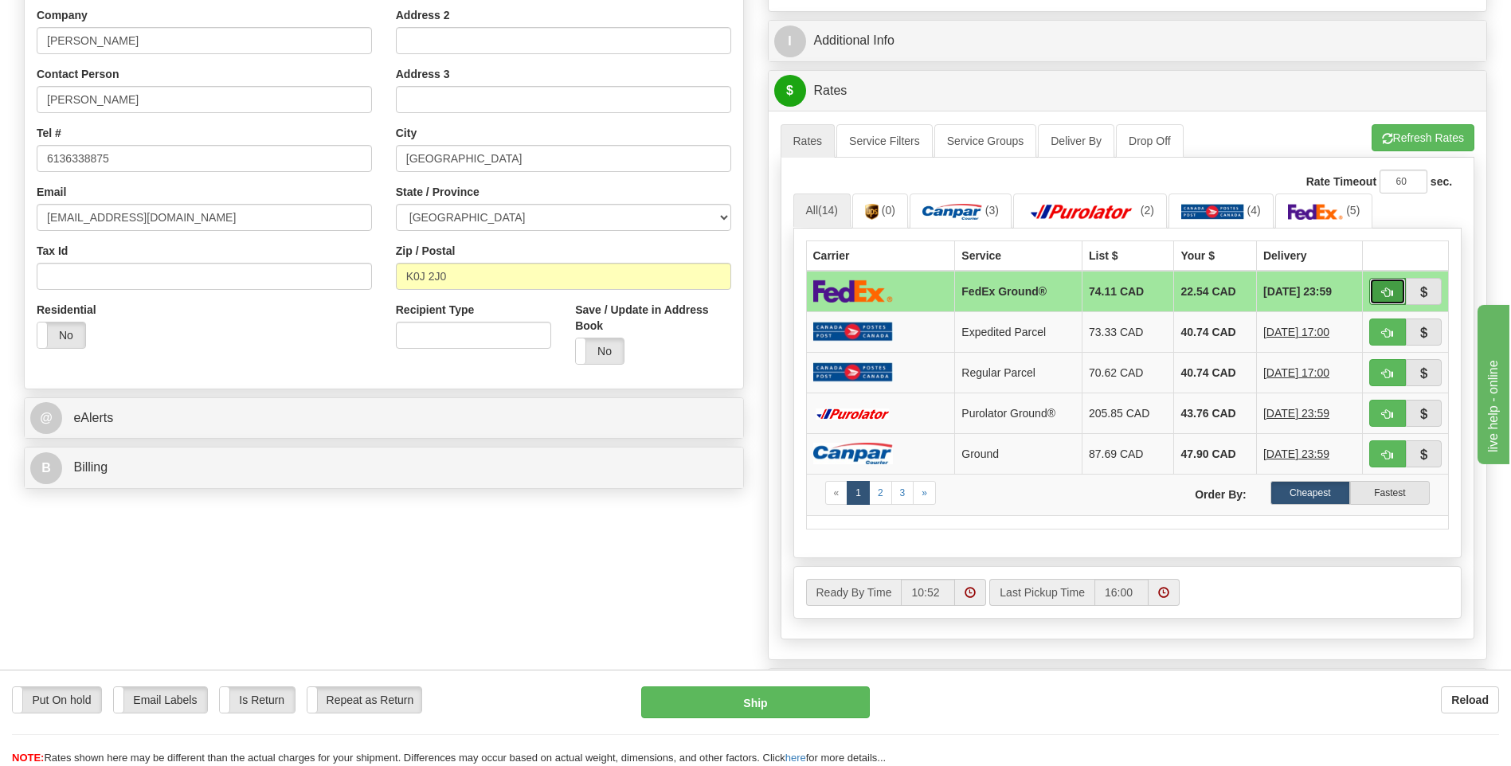
click at [1384, 290] on span "button" at bounding box center [1387, 293] width 11 height 10
type input "92"
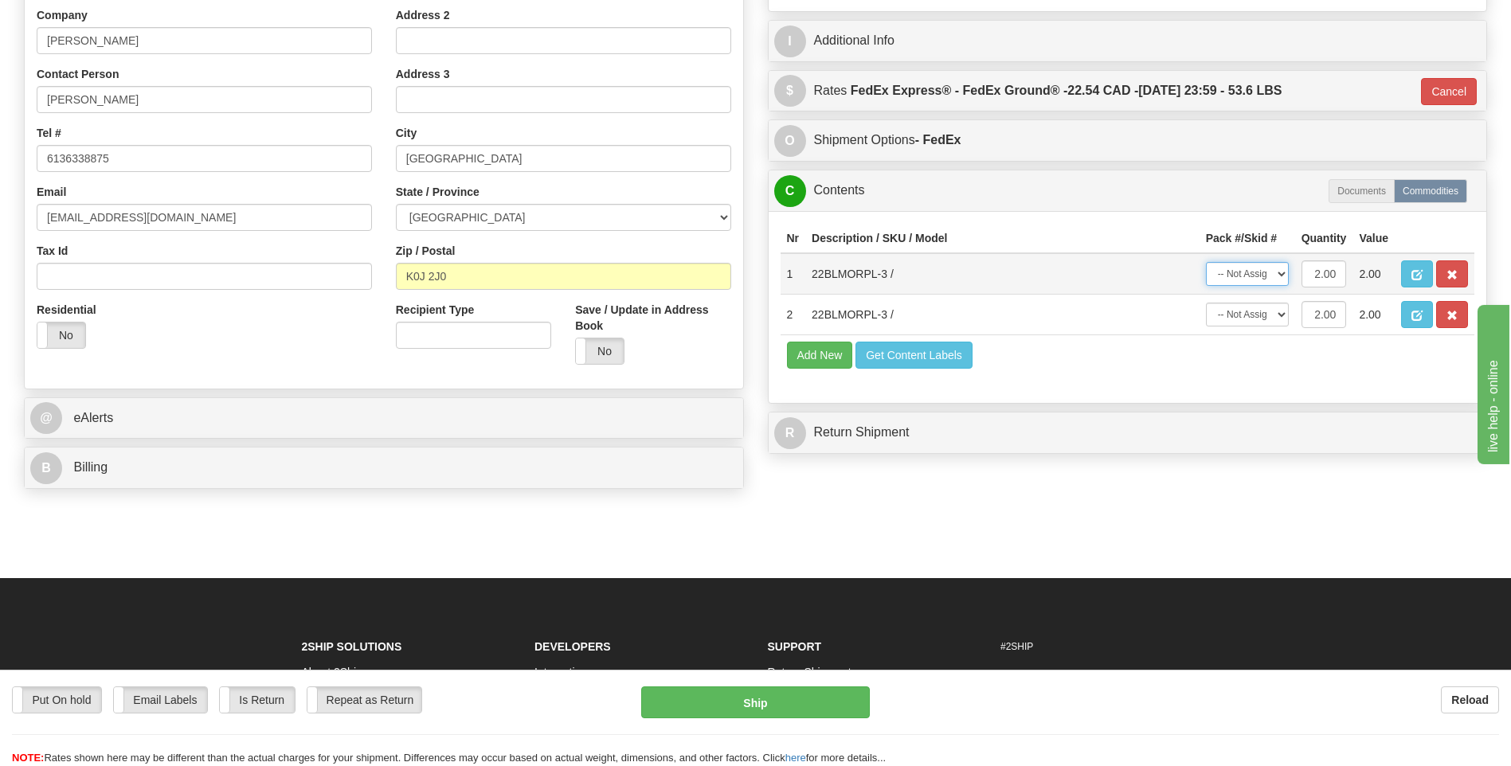
click at [1239, 273] on select "-- Not Assigned -- Package 1" at bounding box center [1247, 274] width 83 height 24
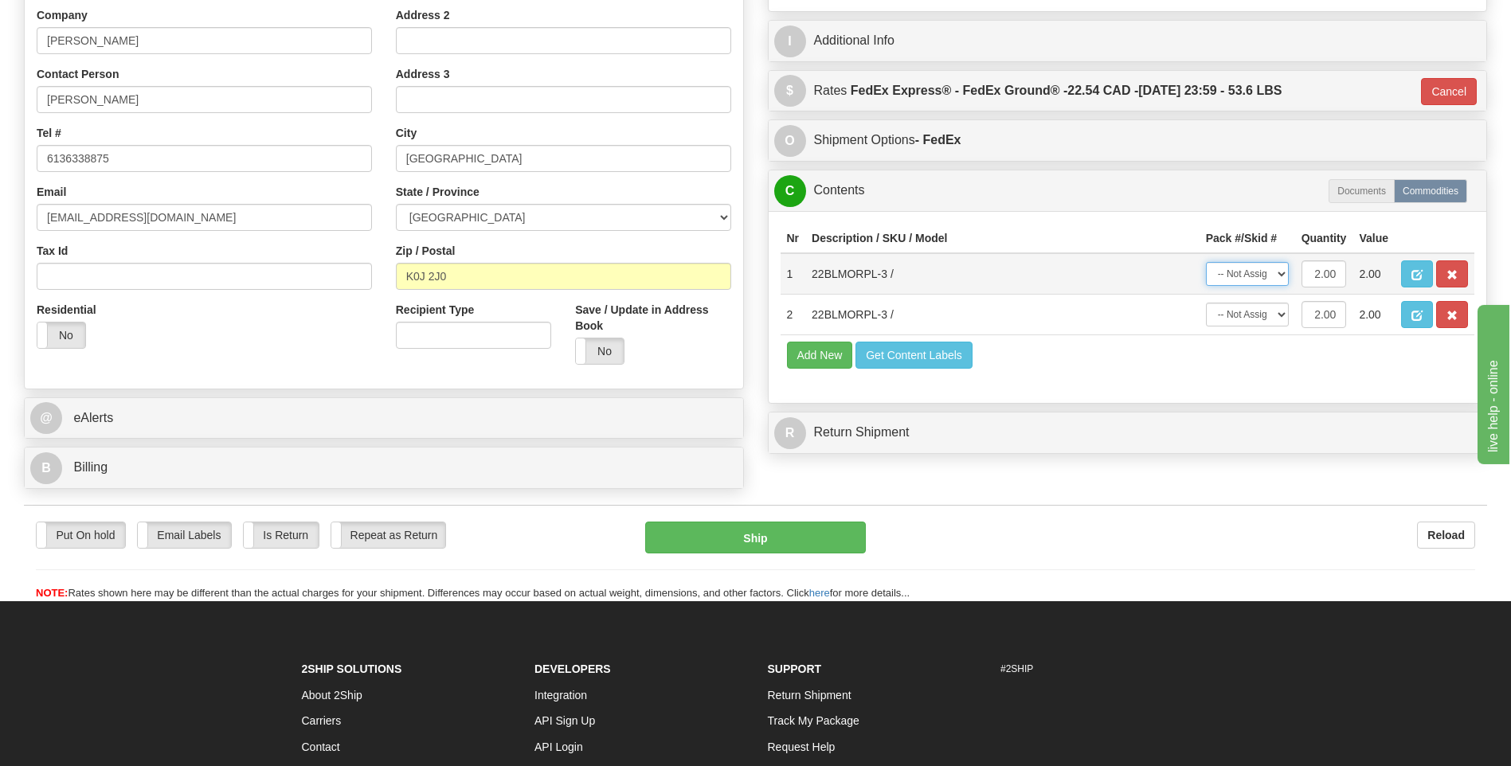
select select "0"
click at [1206, 262] on select "-- Not Assigned -- Package 1" at bounding box center [1247, 274] width 83 height 24
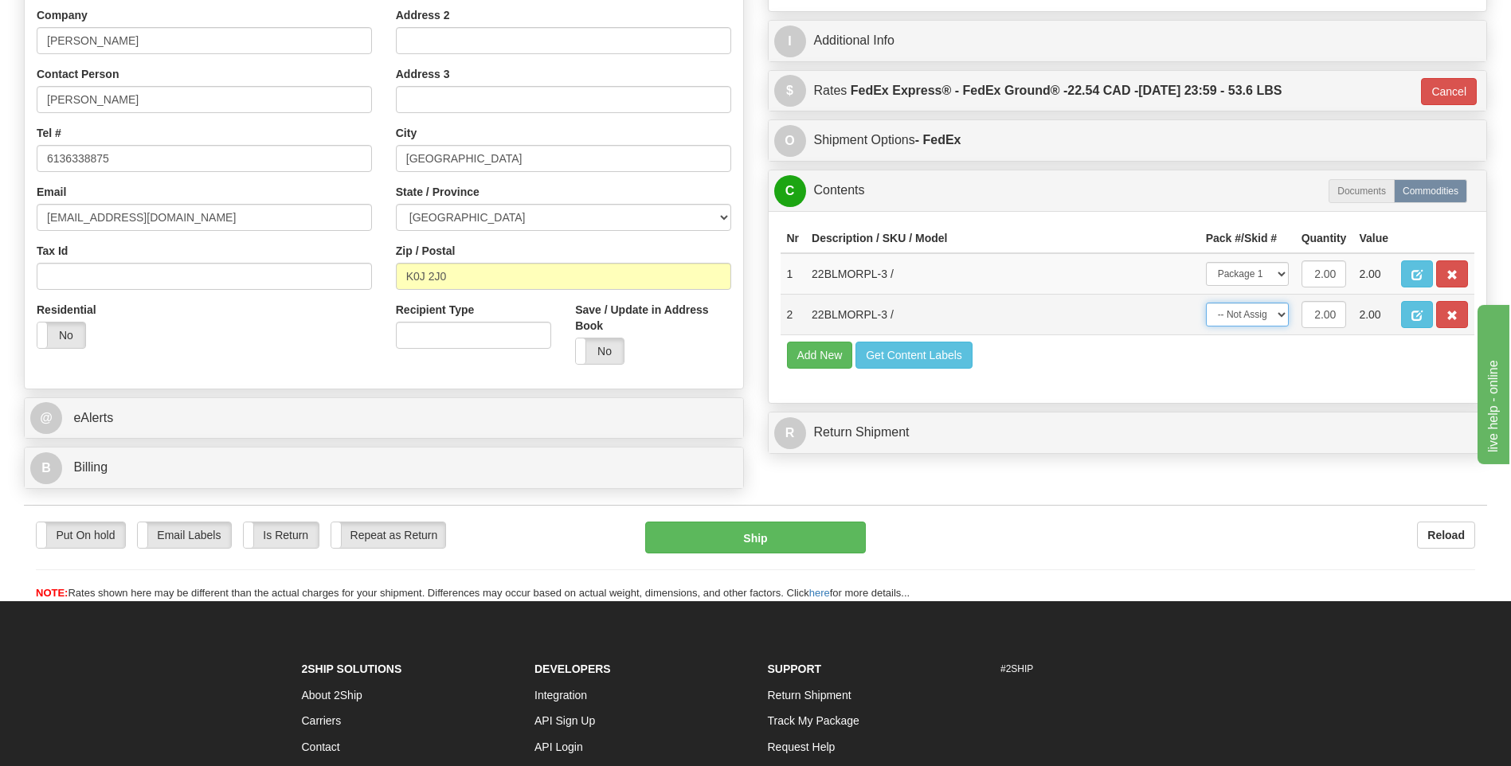
drag, startPoint x: 1244, startPoint y: 316, endPoint x: 1244, endPoint y: 327, distance: 10.4
click at [1244, 316] on select "-- Not Assigned -- Package 1" at bounding box center [1247, 315] width 83 height 24
select select "0"
click at [1206, 303] on select "-- Not Assigned -- Package 1" at bounding box center [1247, 315] width 83 height 24
click at [759, 518] on div "Put On hold Put On hold Email Labels Email Labels Edit Is Return Is Return Repe…" at bounding box center [756, 553] width 1464 height 96
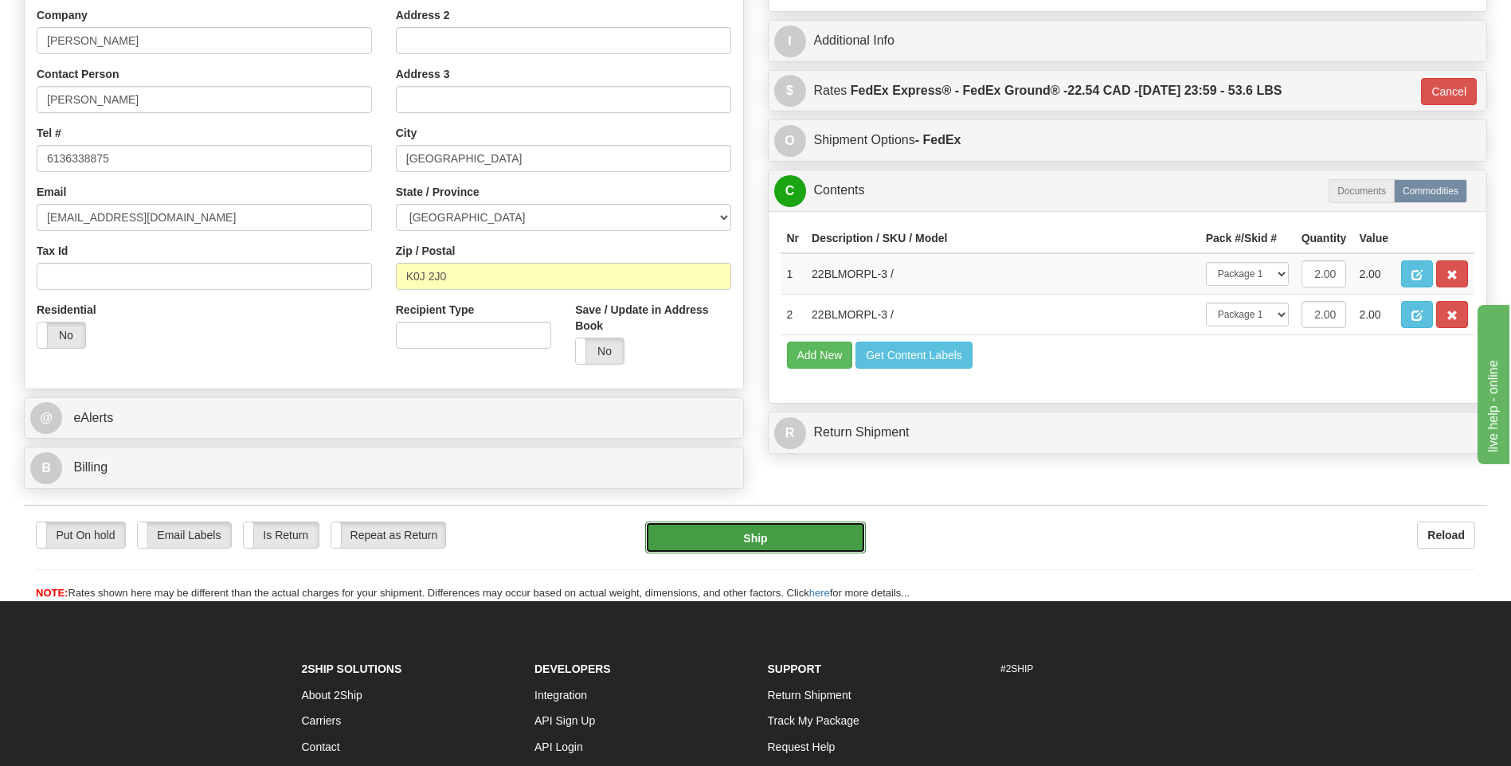
click at [753, 534] on button "Ship" at bounding box center [755, 538] width 220 height 32
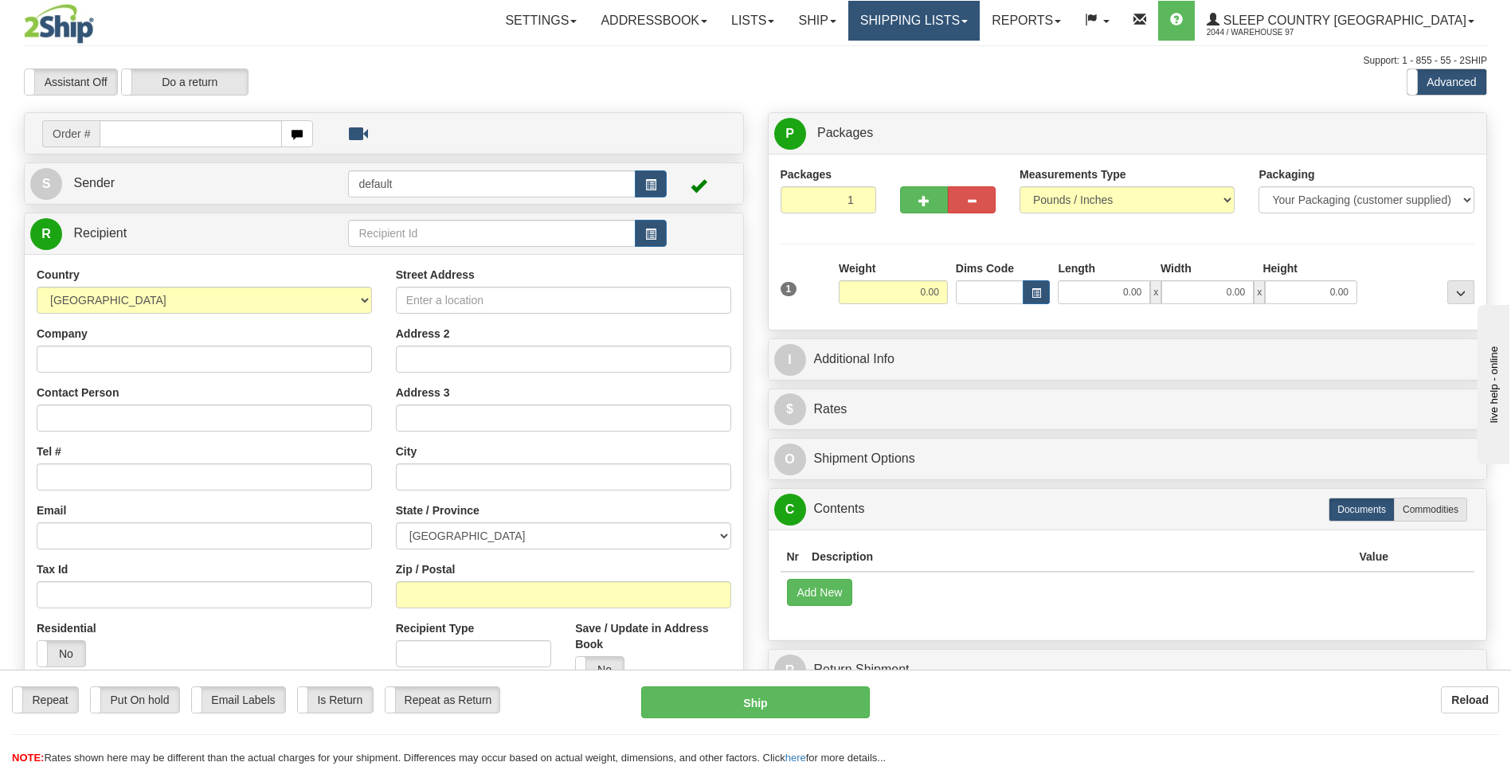
click at [980, 33] on link "Shipping lists" at bounding box center [914, 21] width 131 height 40
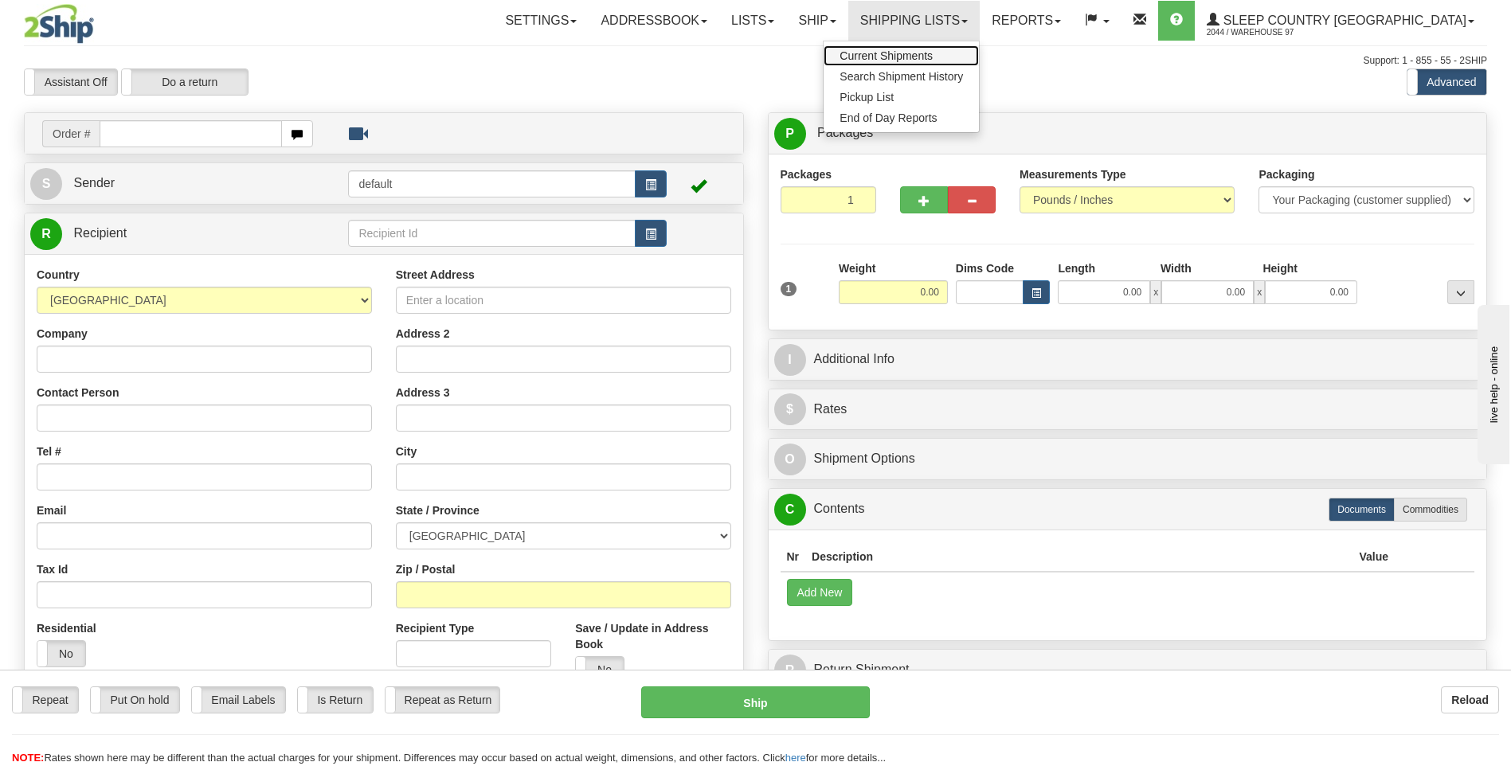
click at [965, 62] on link "Current Shipments" at bounding box center [901, 55] width 155 height 21
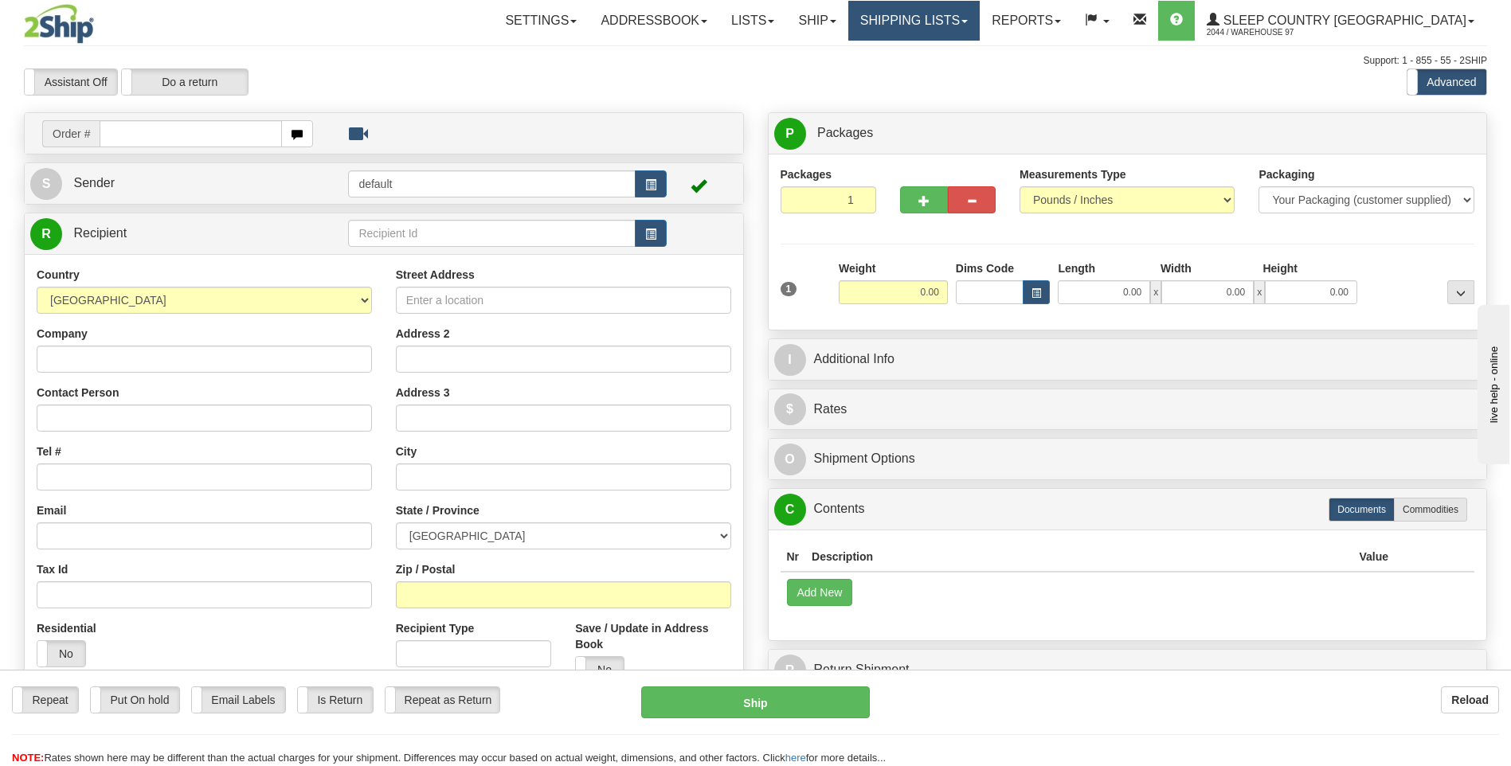
click at [980, 18] on link "Shipping lists" at bounding box center [914, 21] width 131 height 40
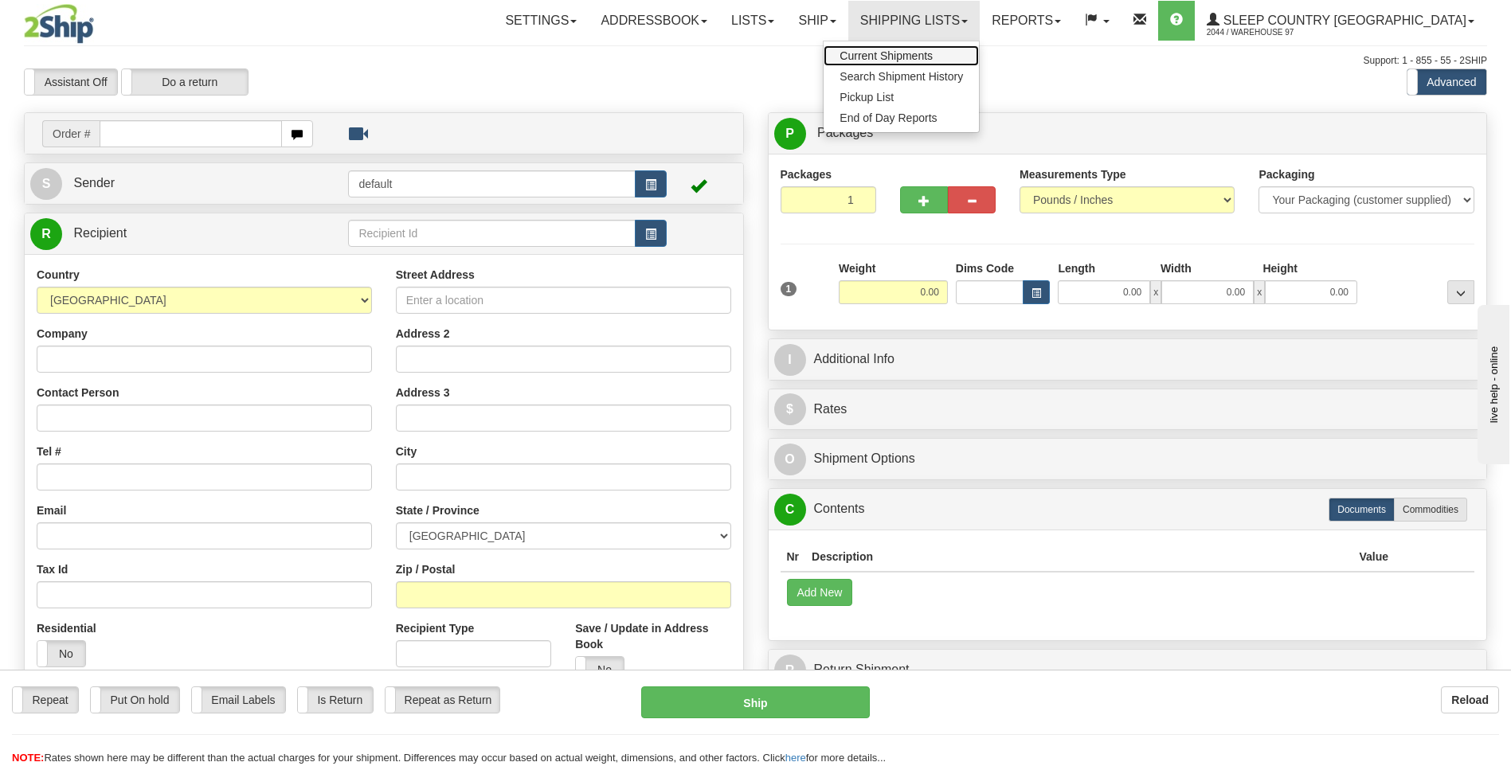
click at [975, 48] on link "Current Shipments" at bounding box center [901, 55] width 155 height 21
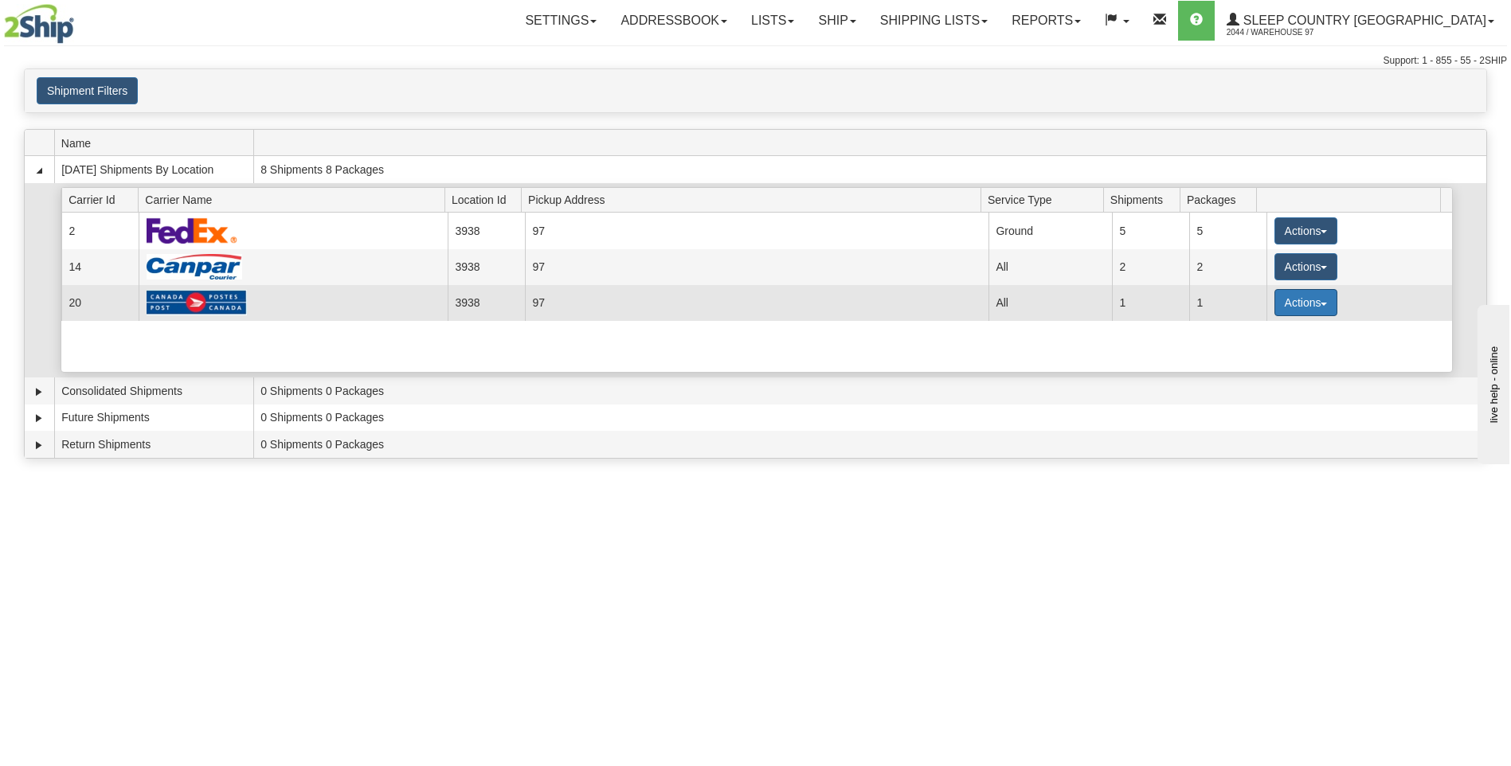
click at [1323, 293] on button "Actions" at bounding box center [1307, 302] width 64 height 27
click at [1262, 353] on span "Close" at bounding box center [1243, 352] width 37 height 11
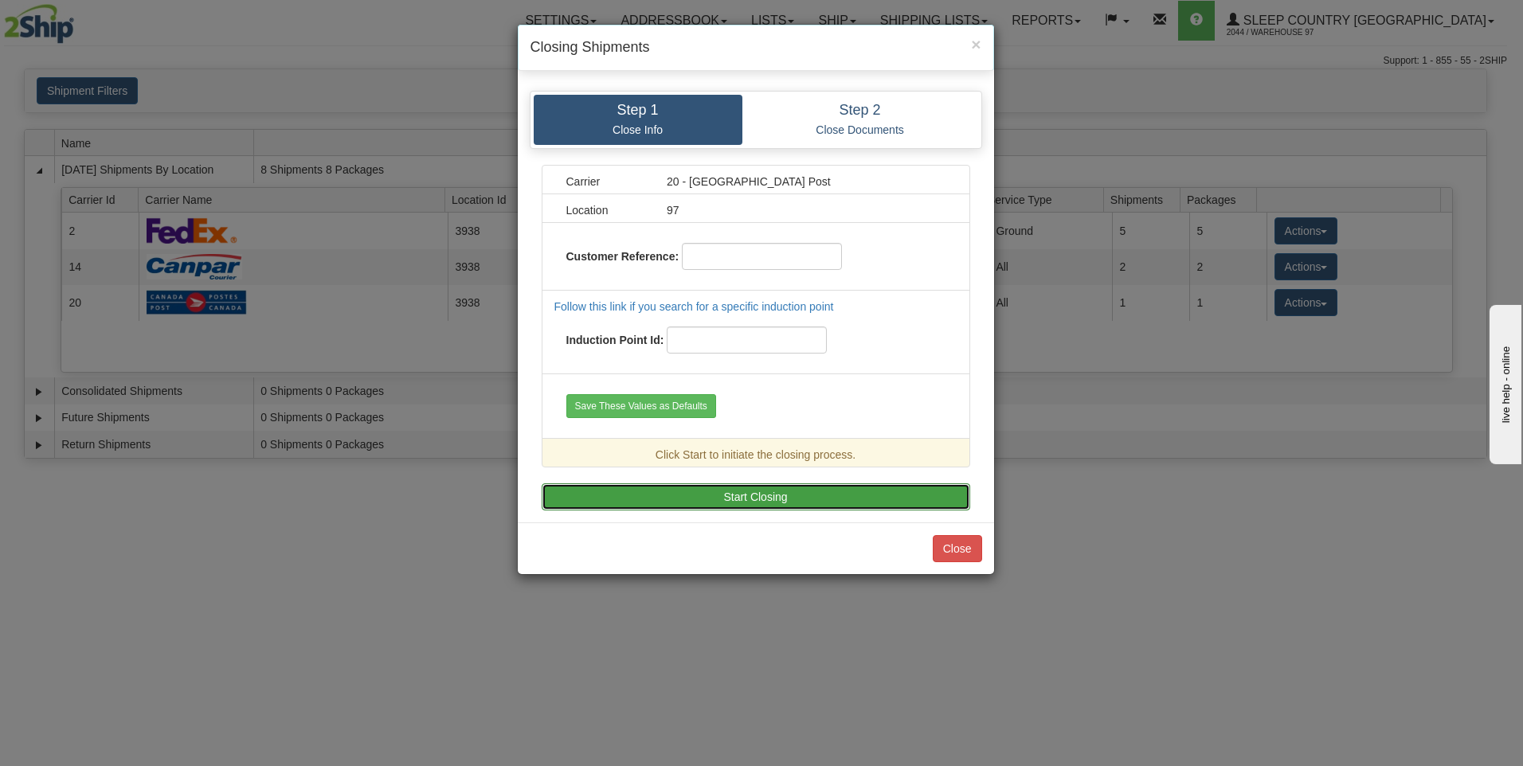
click at [736, 499] on button "Start Closing" at bounding box center [756, 497] width 429 height 27
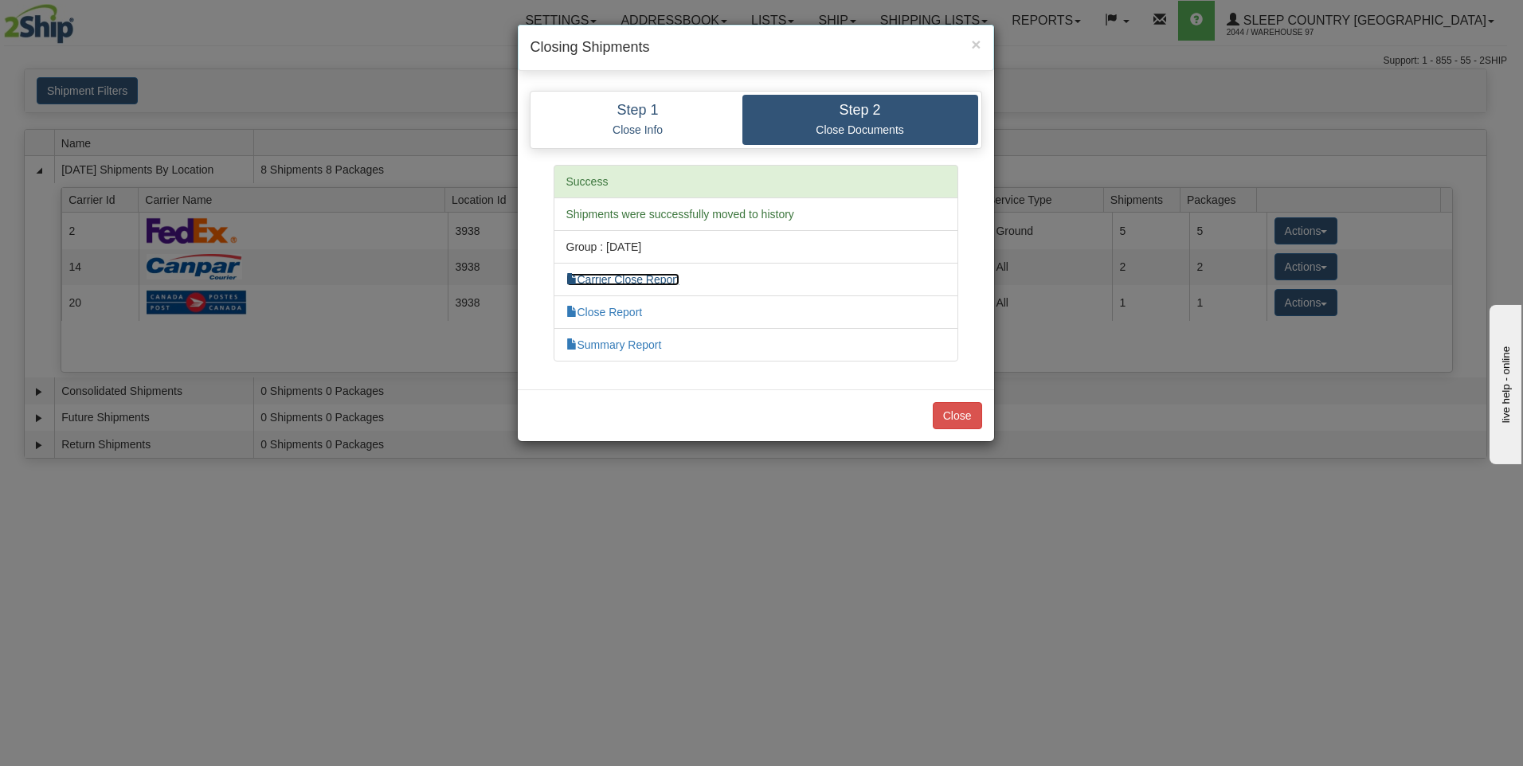
click at [624, 281] on link "Carrier Close Report" at bounding box center [622, 279] width 113 height 13
click at [957, 415] on button "Close" at bounding box center [957, 415] width 49 height 27
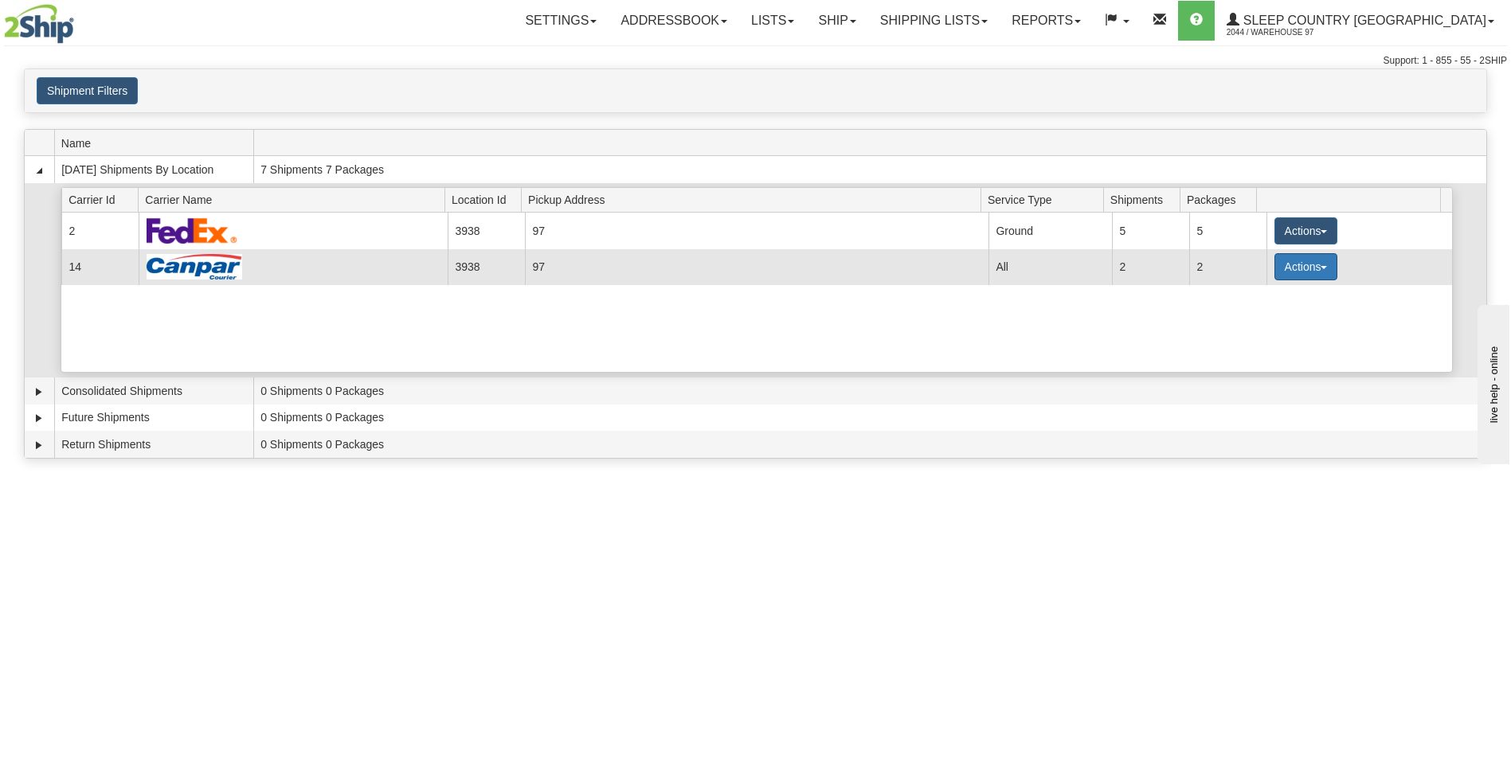
click at [1315, 277] on button "Actions" at bounding box center [1307, 266] width 64 height 27
click at [1259, 319] on span "Close" at bounding box center [1243, 317] width 37 height 11
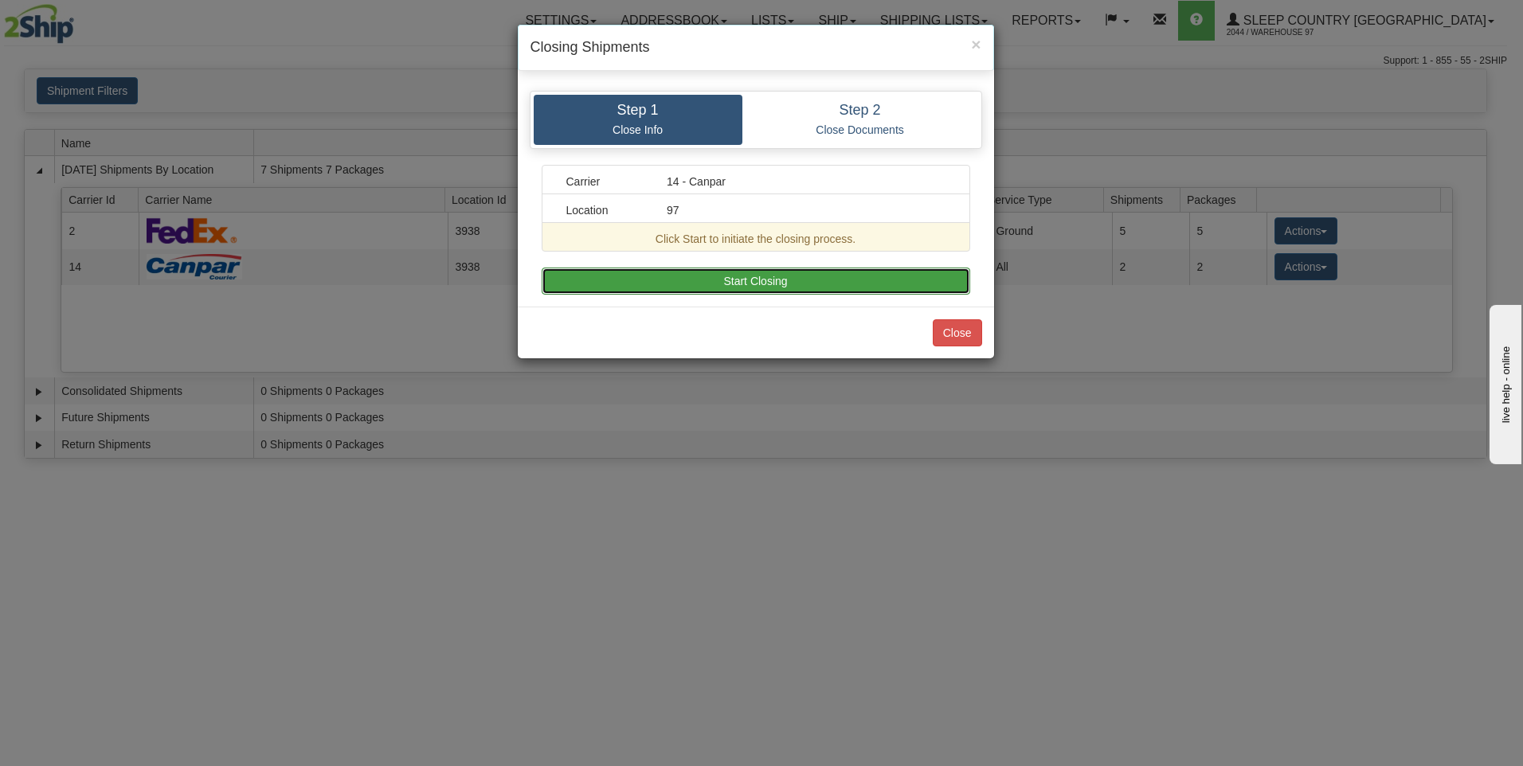
click at [788, 281] on button "Start Closing" at bounding box center [756, 281] width 429 height 27
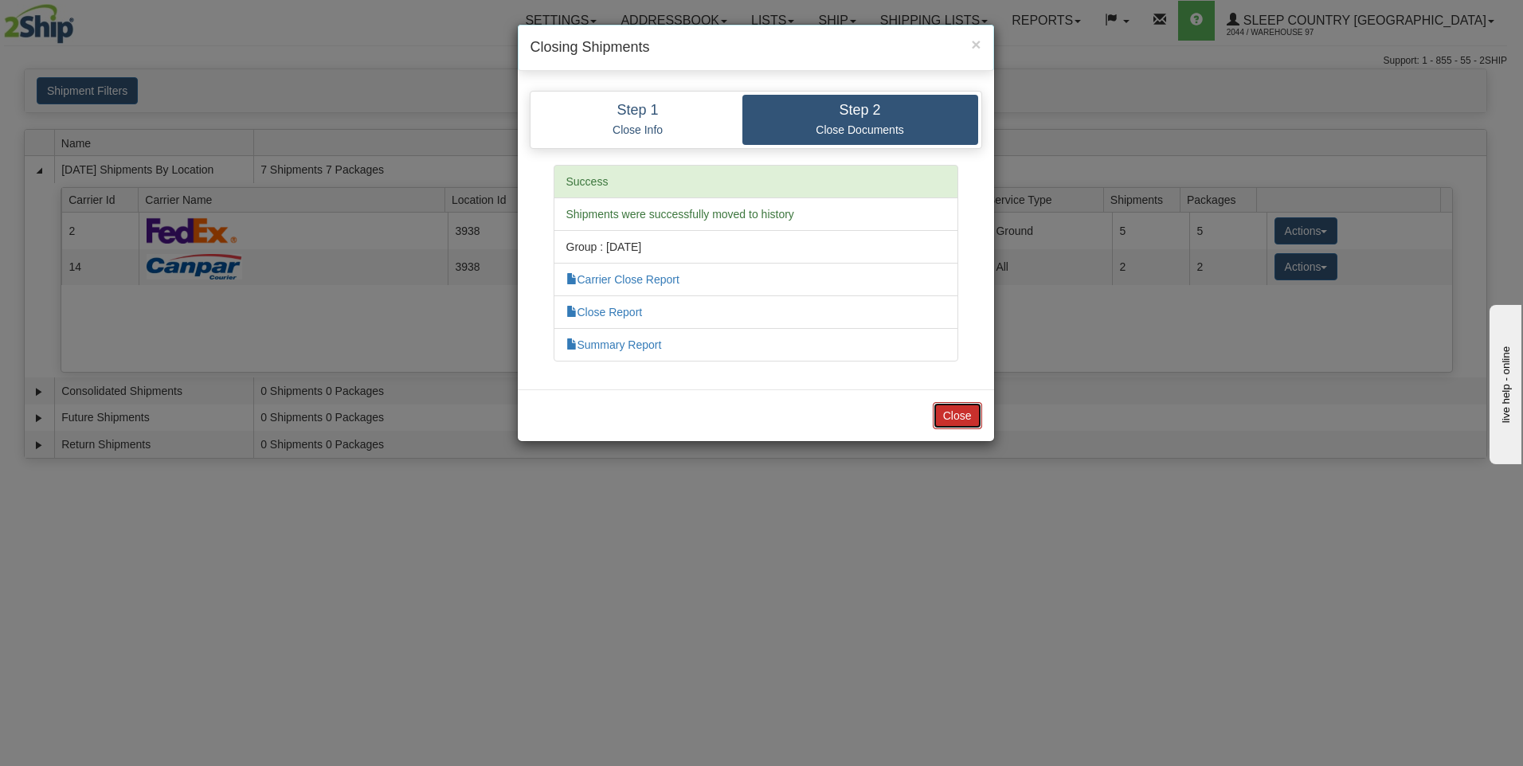
click at [951, 410] on button "Close" at bounding box center [957, 415] width 49 height 27
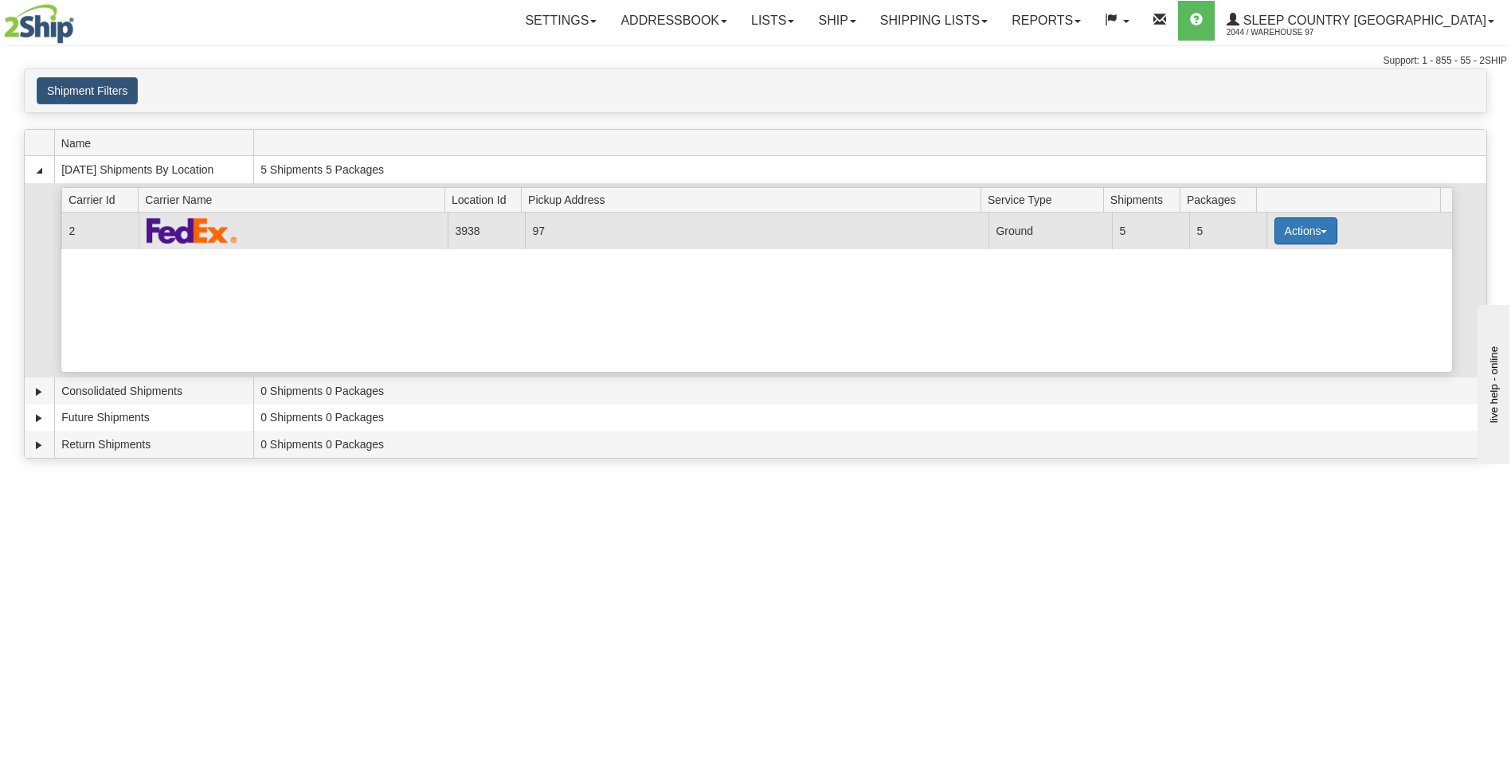
click at [1291, 227] on button "Actions" at bounding box center [1307, 231] width 64 height 27
click at [1256, 283] on span "Close" at bounding box center [1243, 281] width 37 height 11
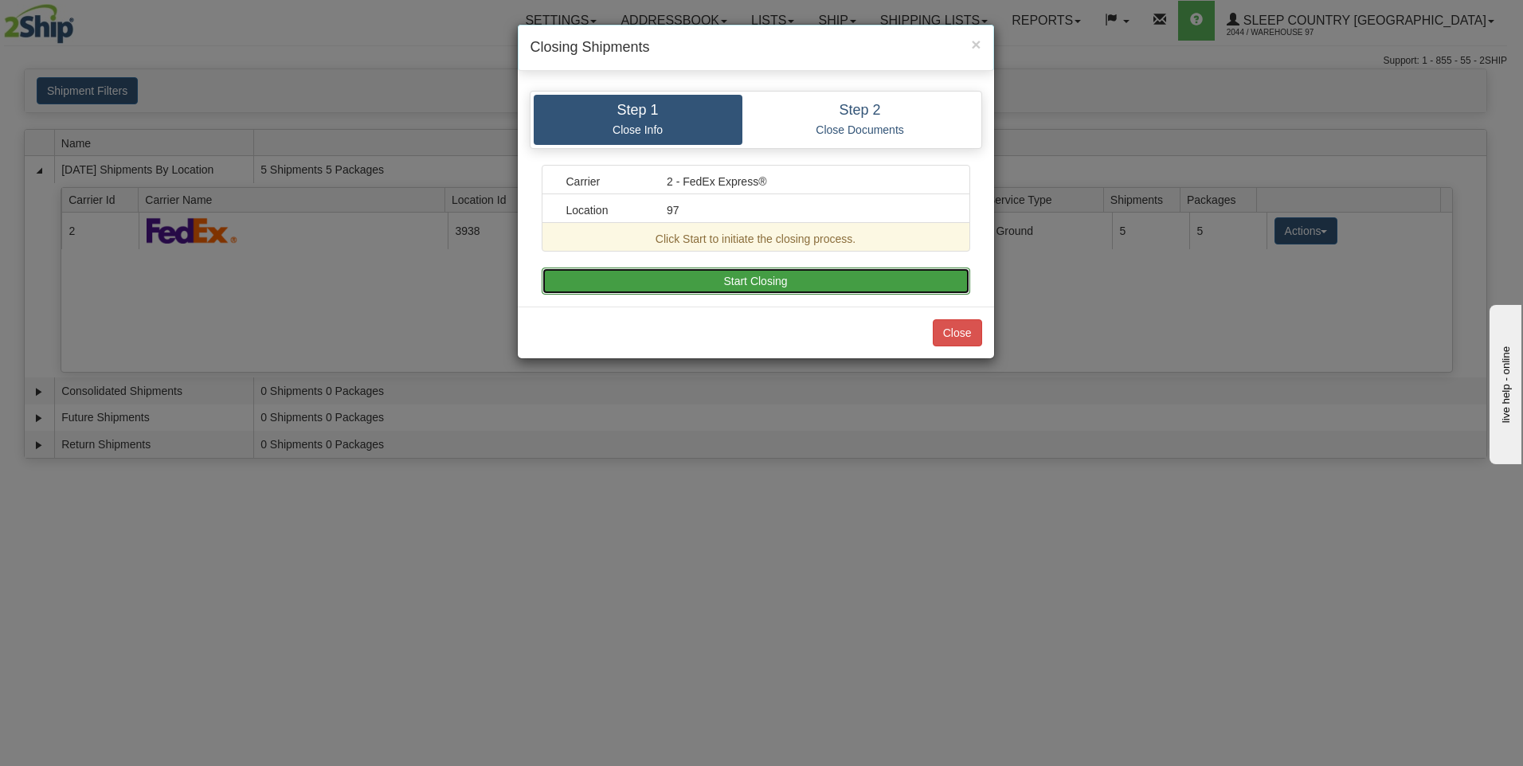
click at [823, 270] on button "Start Closing" at bounding box center [756, 281] width 429 height 27
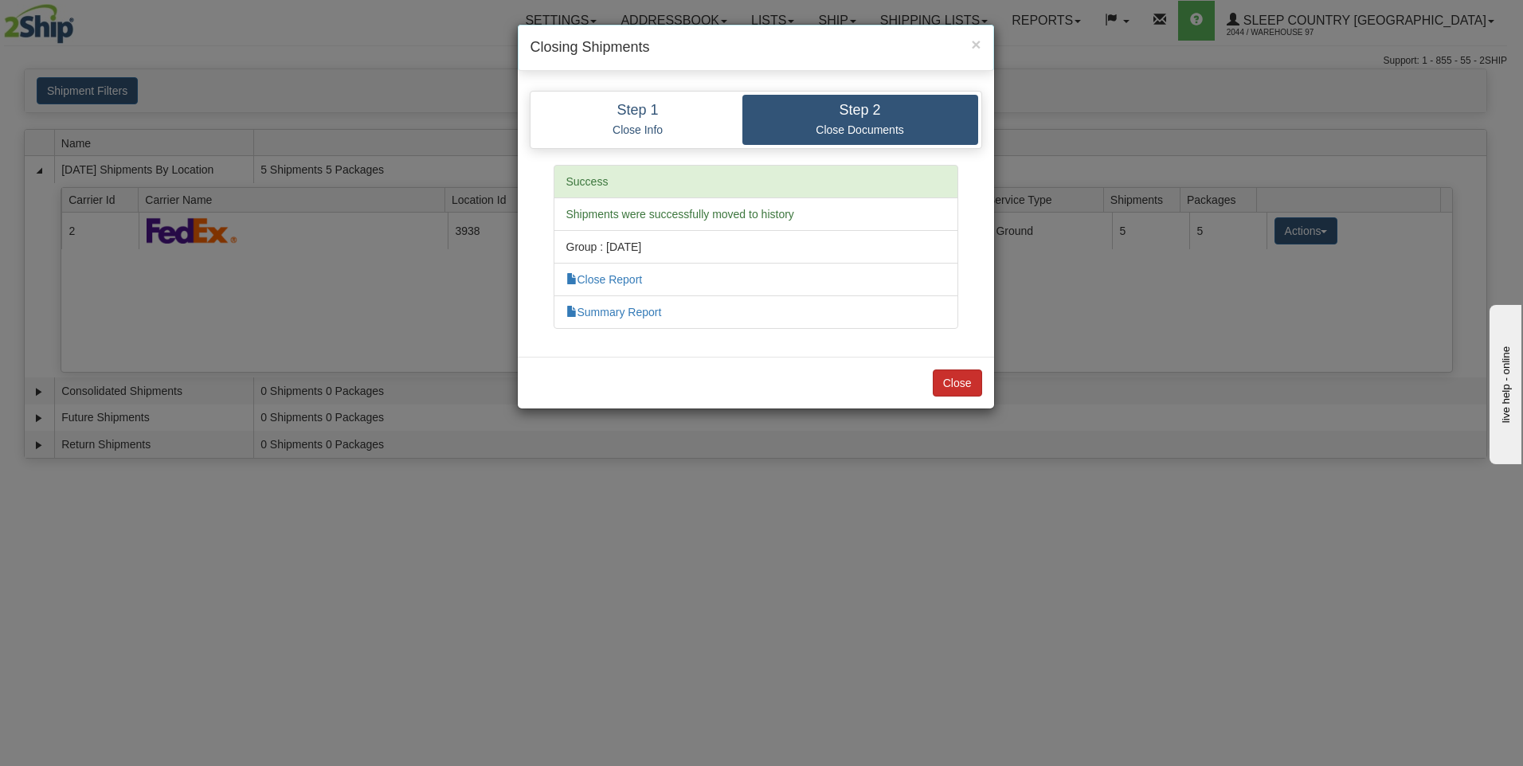
click at [955, 335] on div "Success Shipments were successfully moved to history Group : [DATE] Close Repor…" at bounding box center [756, 255] width 429 height 180
click at [954, 379] on button "Close" at bounding box center [957, 383] width 49 height 27
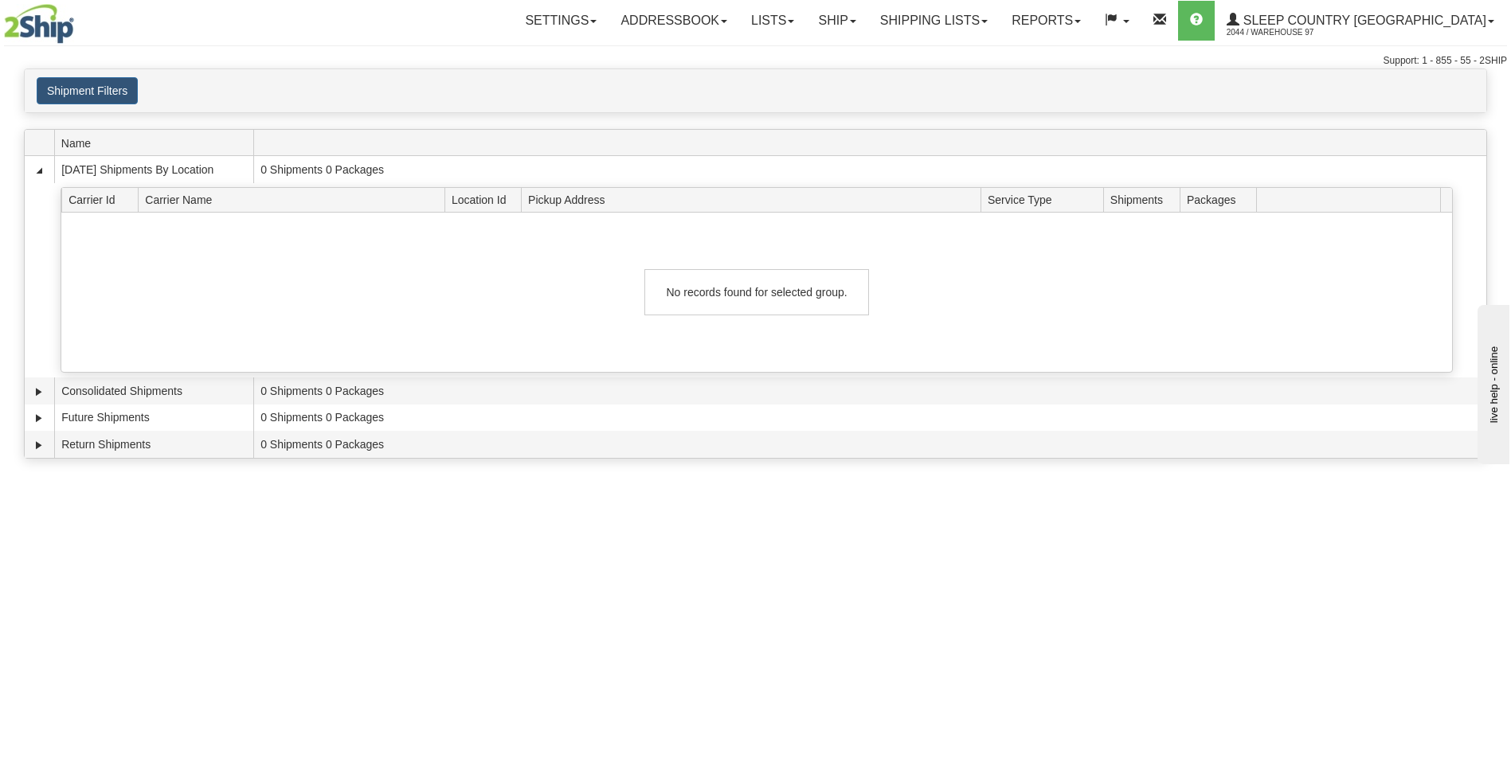
click at [568, 559] on div "Toggle navigation Settings Shipping Preferences Fields Preferences New Recipien…" at bounding box center [755, 383] width 1511 height 766
